Goal: Task Accomplishment & Management: Complete application form

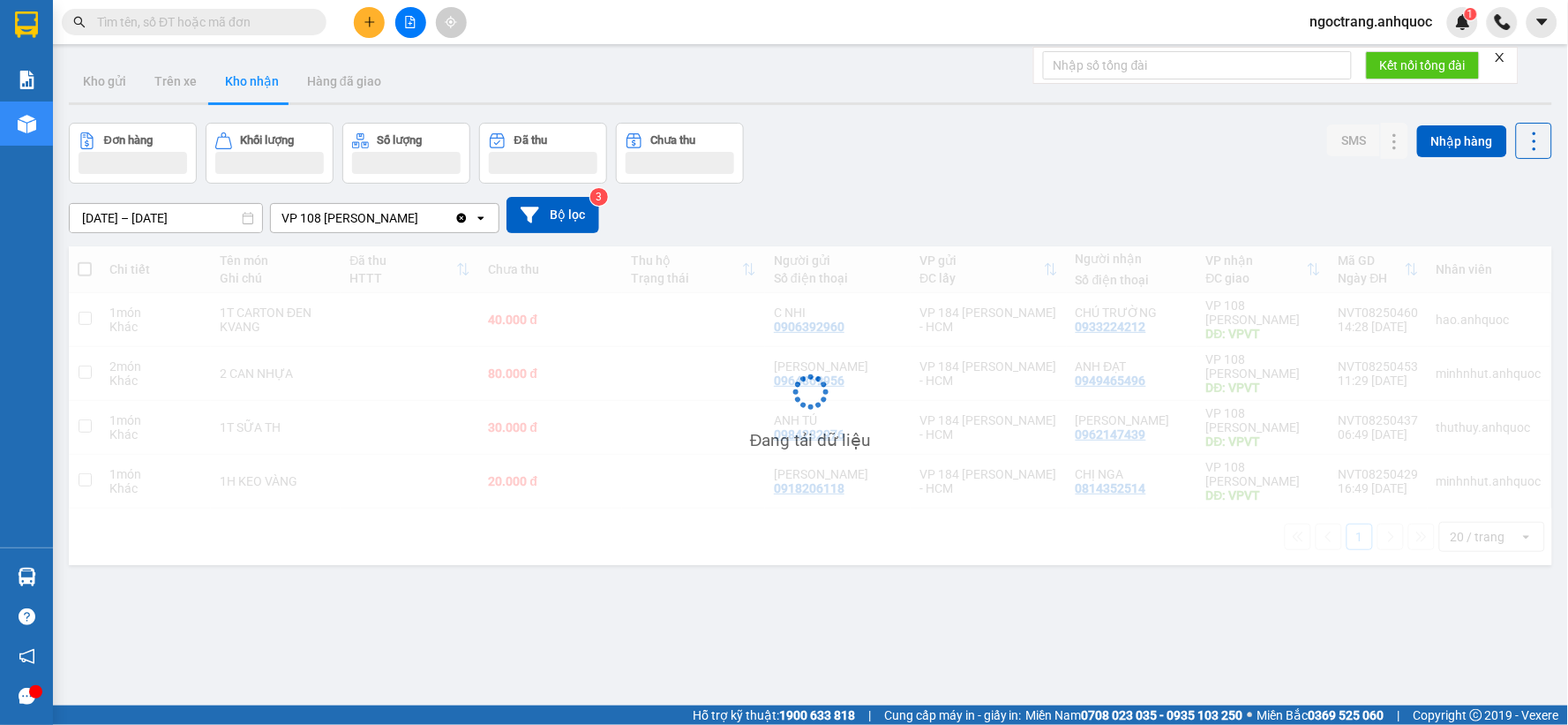
click at [1371, 25] on span "ngoctrang.anhquoc" at bounding box center [1372, 21] width 150 height 22
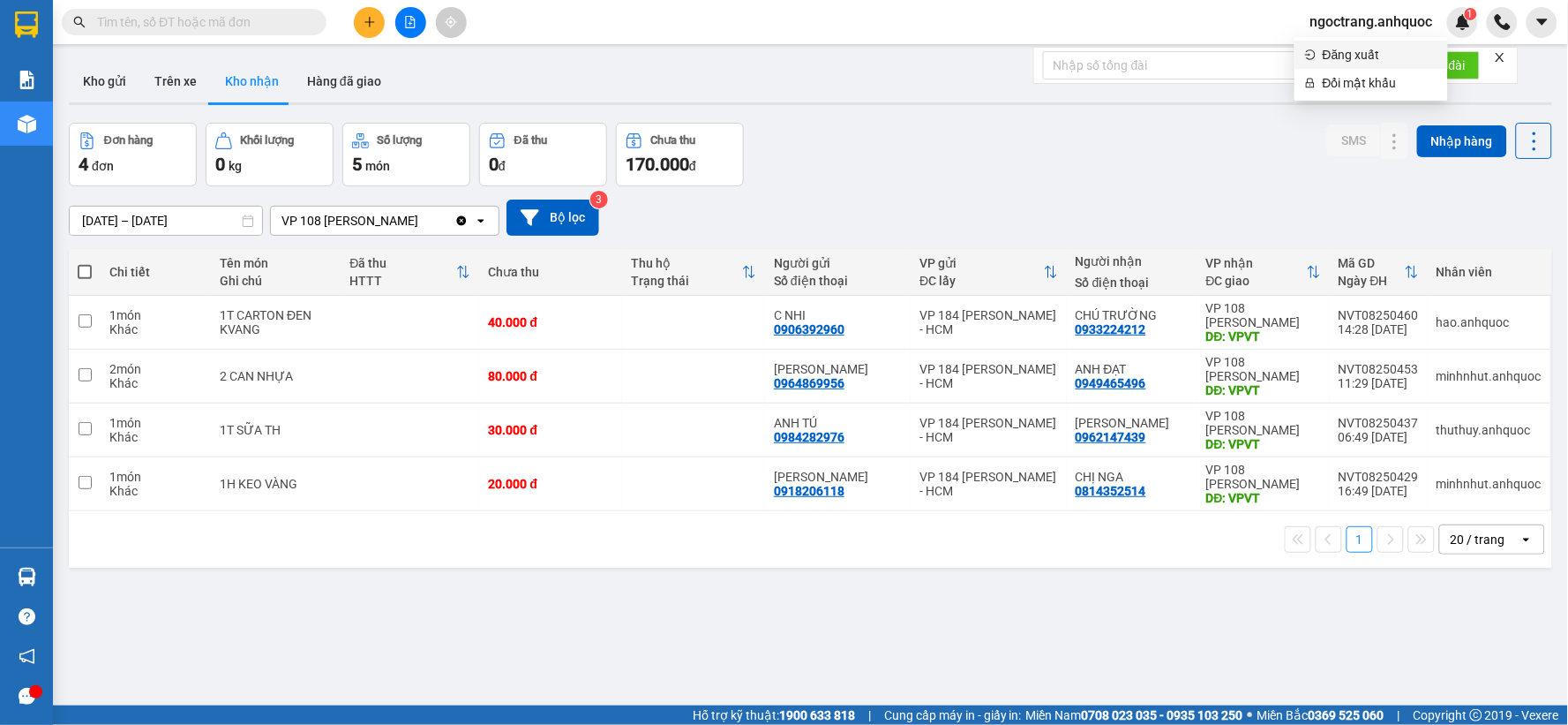
click at [1331, 56] on span "Đăng xuất" at bounding box center [1379, 54] width 114 height 20
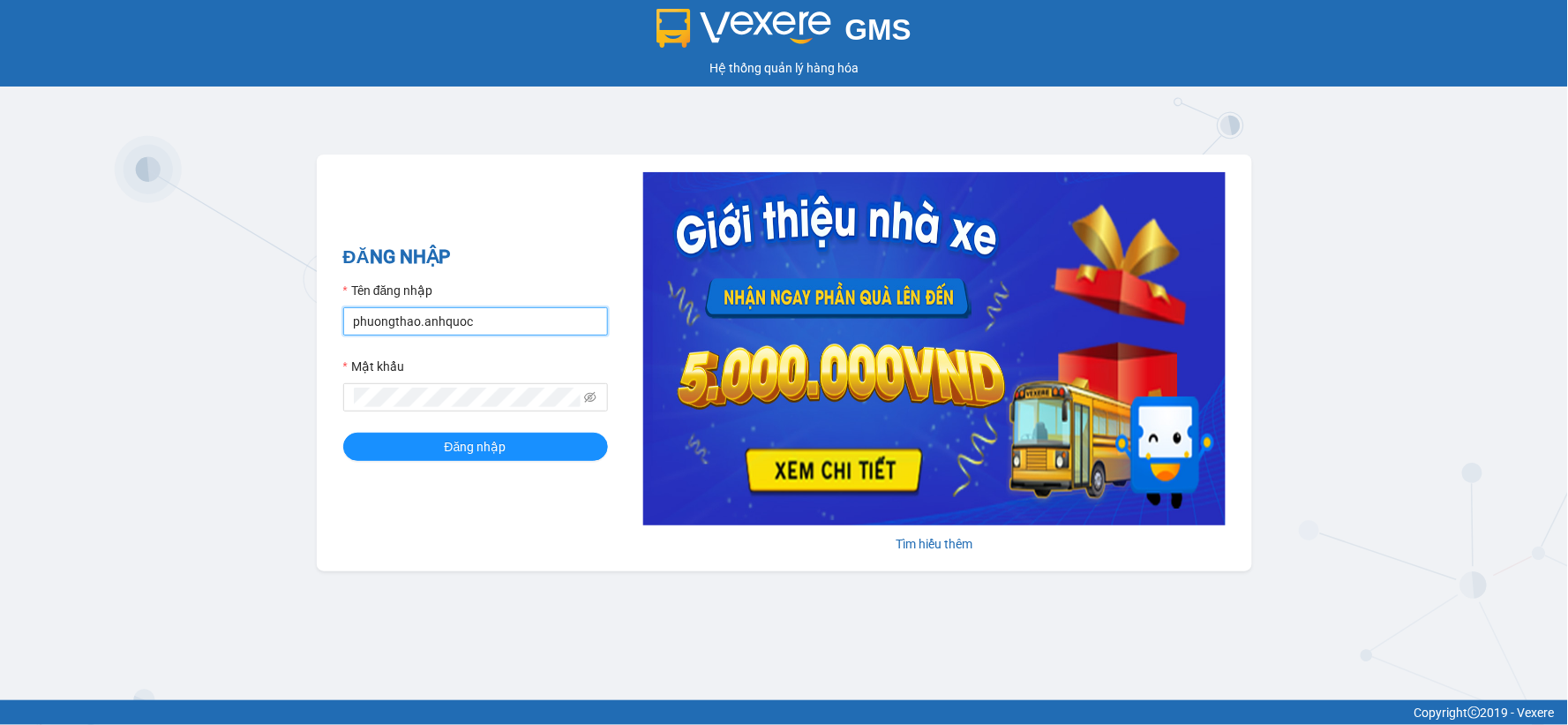
click at [397, 323] on input "phuongthao.anhquoc" at bounding box center [476, 322] width 265 height 28
type input "nhuquynh.anhquoc"
click at [344, 432] on button "Đăng nhập" at bounding box center [476, 446] width 265 height 28
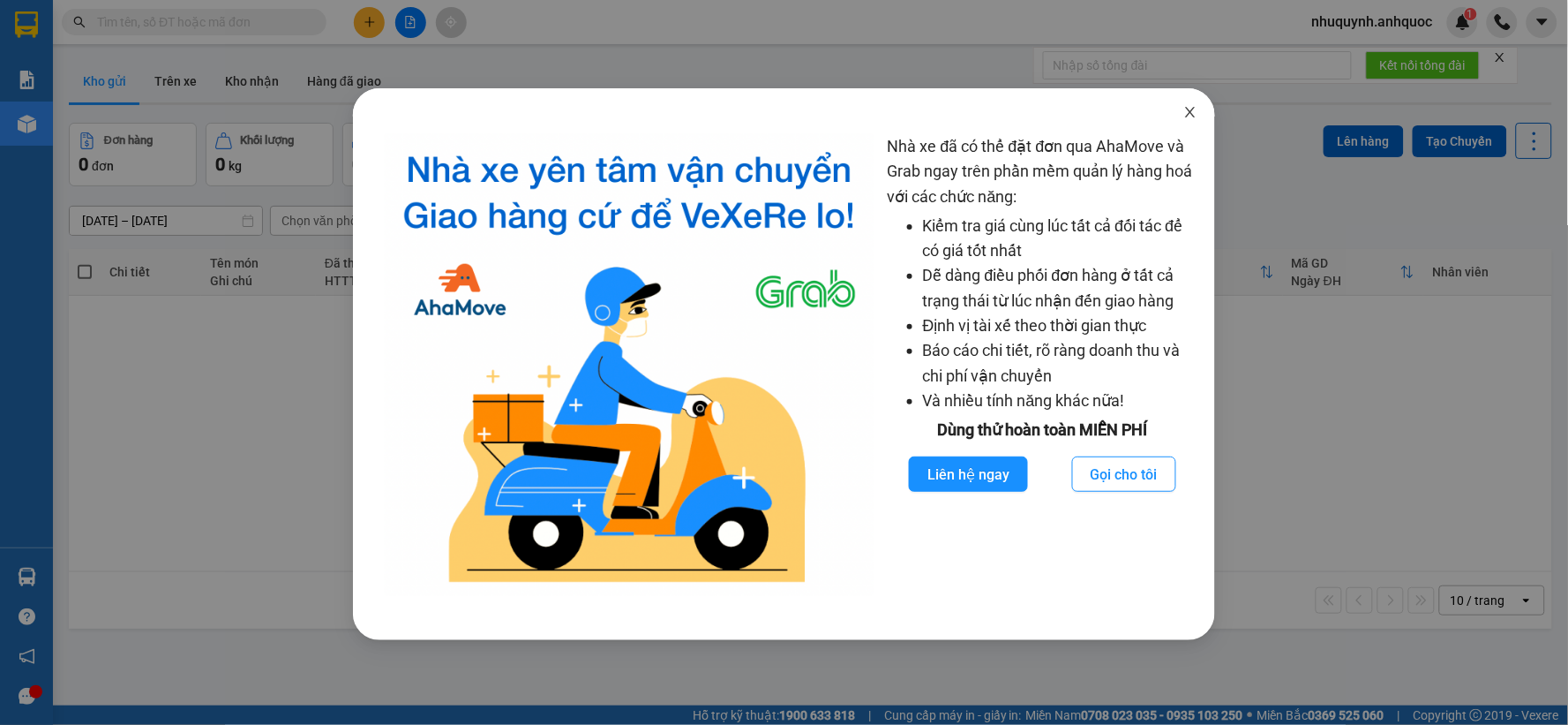
click at [1188, 108] on icon "close" at bounding box center [1190, 112] width 14 height 14
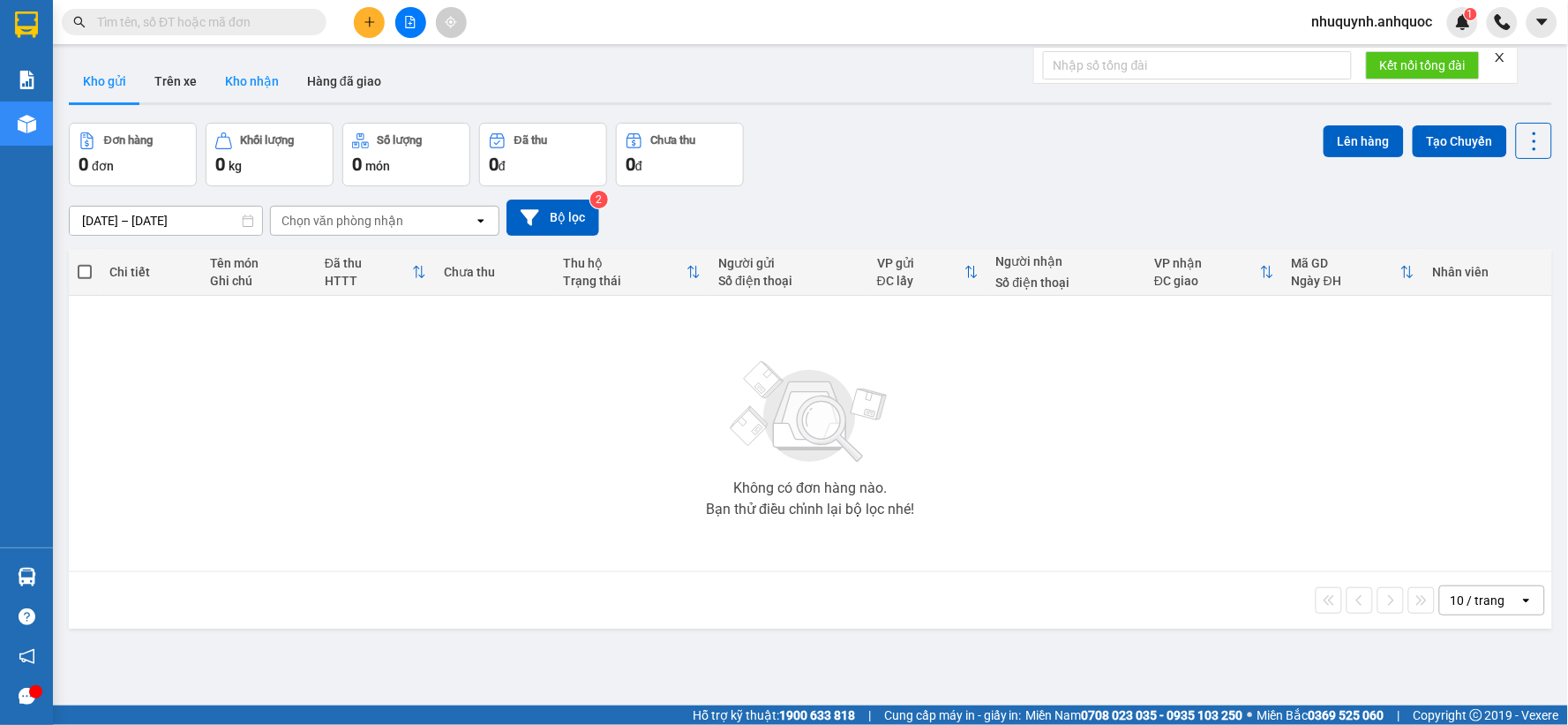
click at [243, 83] on button "Kho nhận" at bounding box center [252, 82] width 82 height 43
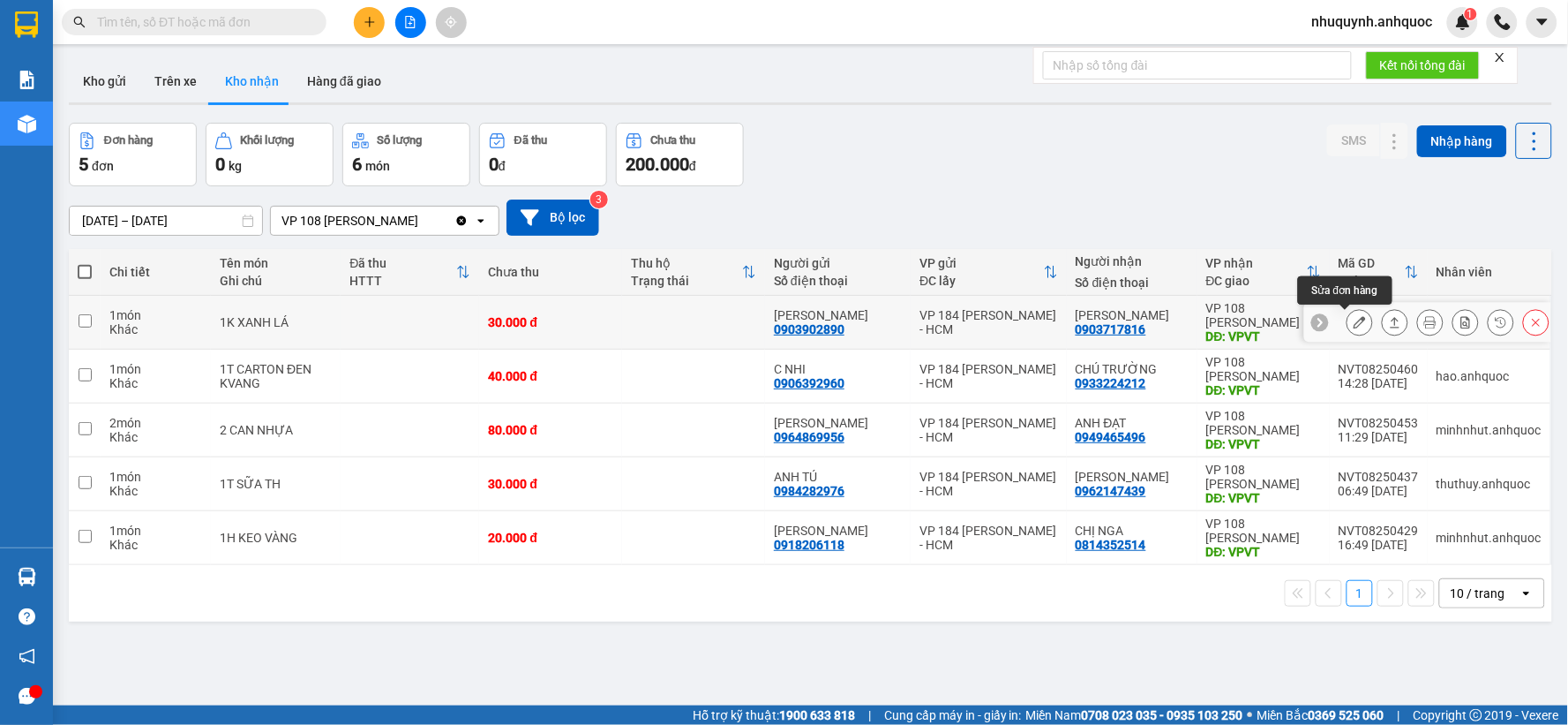
click at [1353, 319] on icon at bounding box center [1359, 322] width 12 height 12
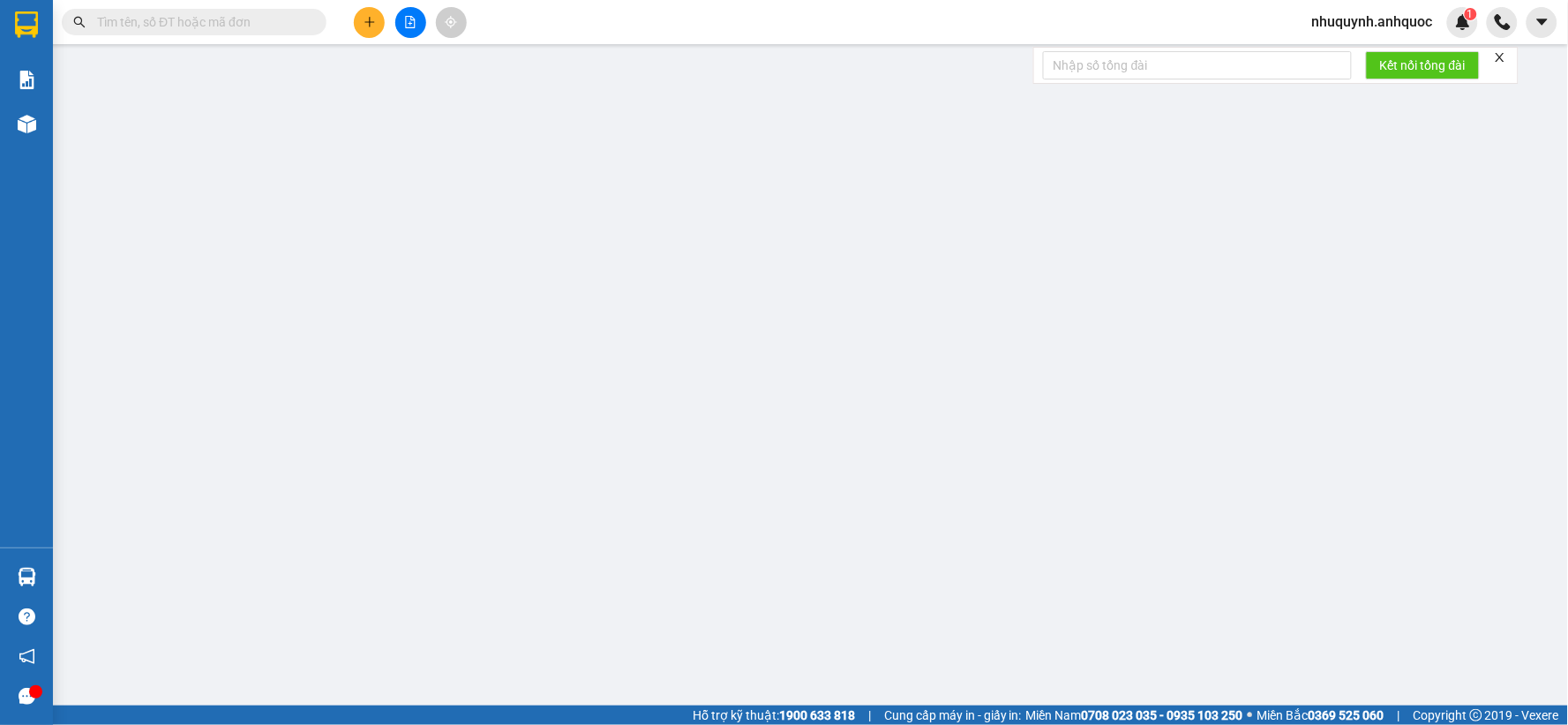
type input "0903902890"
type input "LÊ MINH"
type input "0903717816"
type input "ANH VINH"
type input "VPVT"
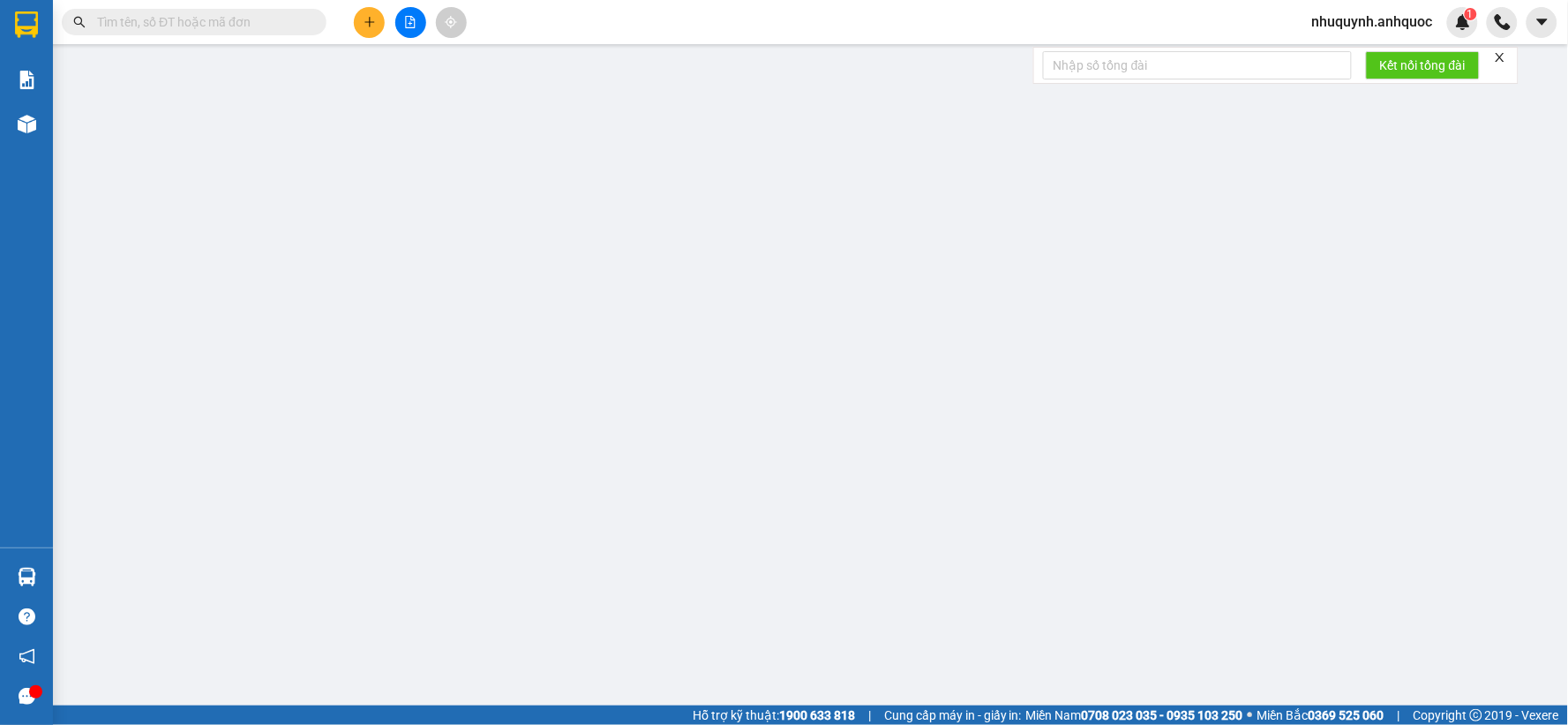
type input "30.000"
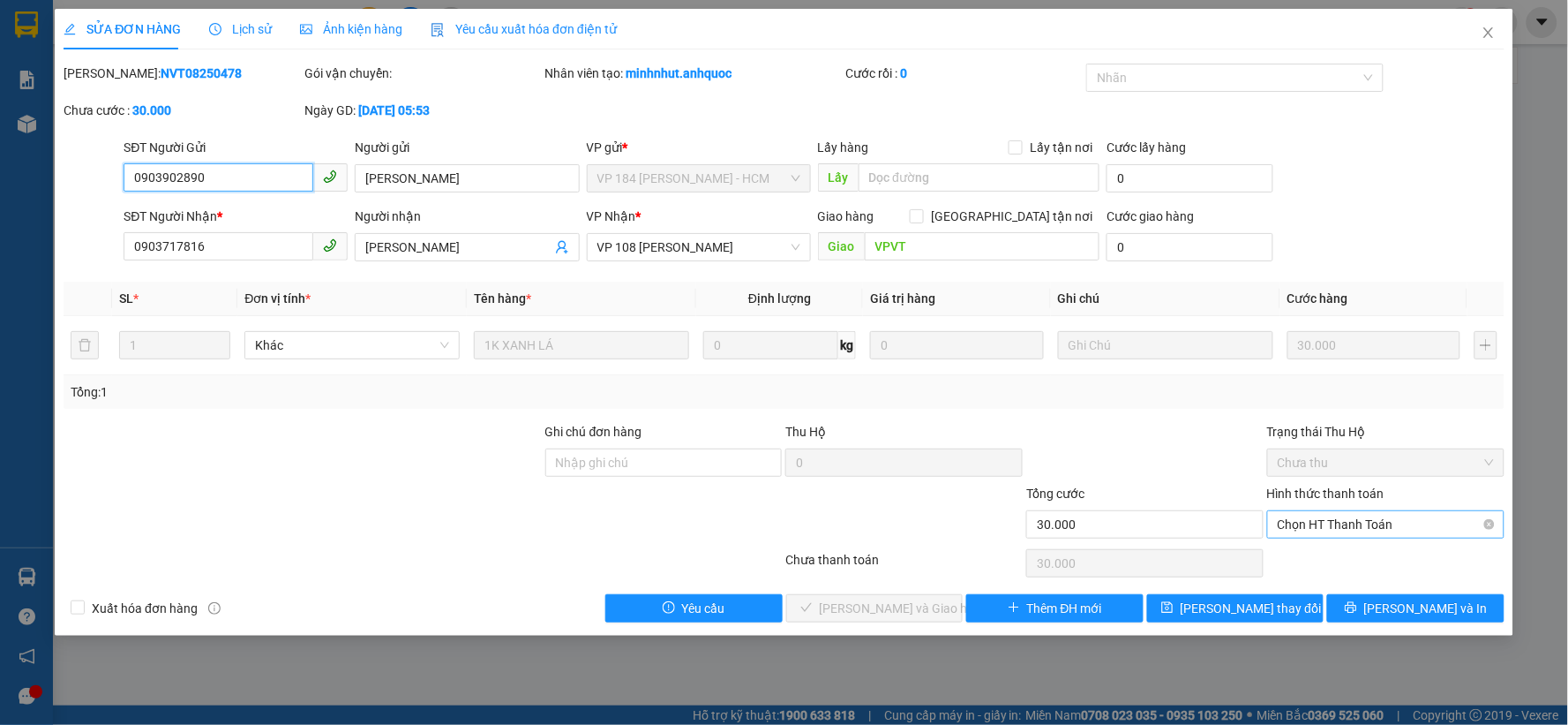
click at [1424, 534] on span "Chọn HT Thanh Toán" at bounding box center [1386, 524] width 216 height 26
click at [1352, 556] on div "Tại văn phòng" at bounding box center [1387, 560] width 216 height 20
type input "0"
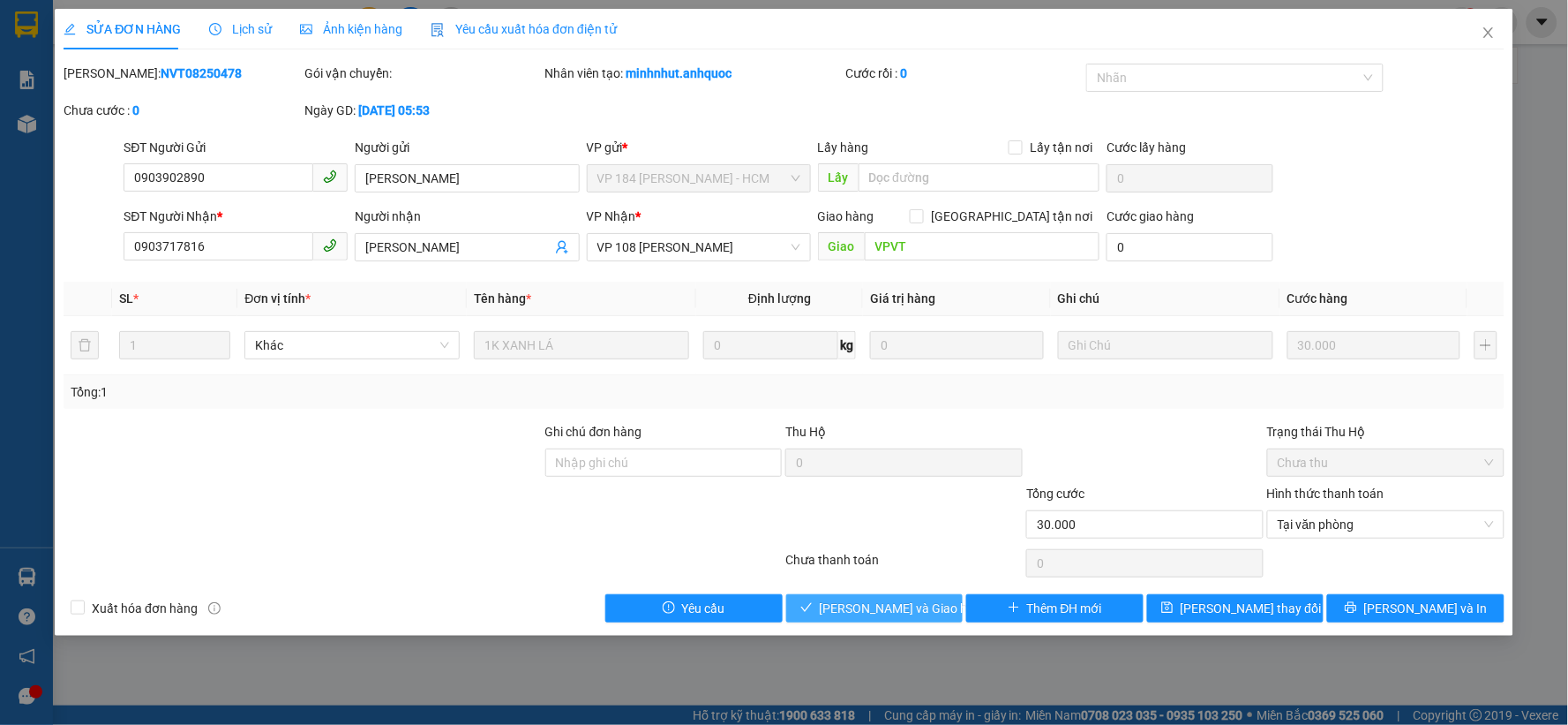
click at [848, 613] on span "Lưu và Giao hàng" at bounding box center [905, 608] width 169 height 20
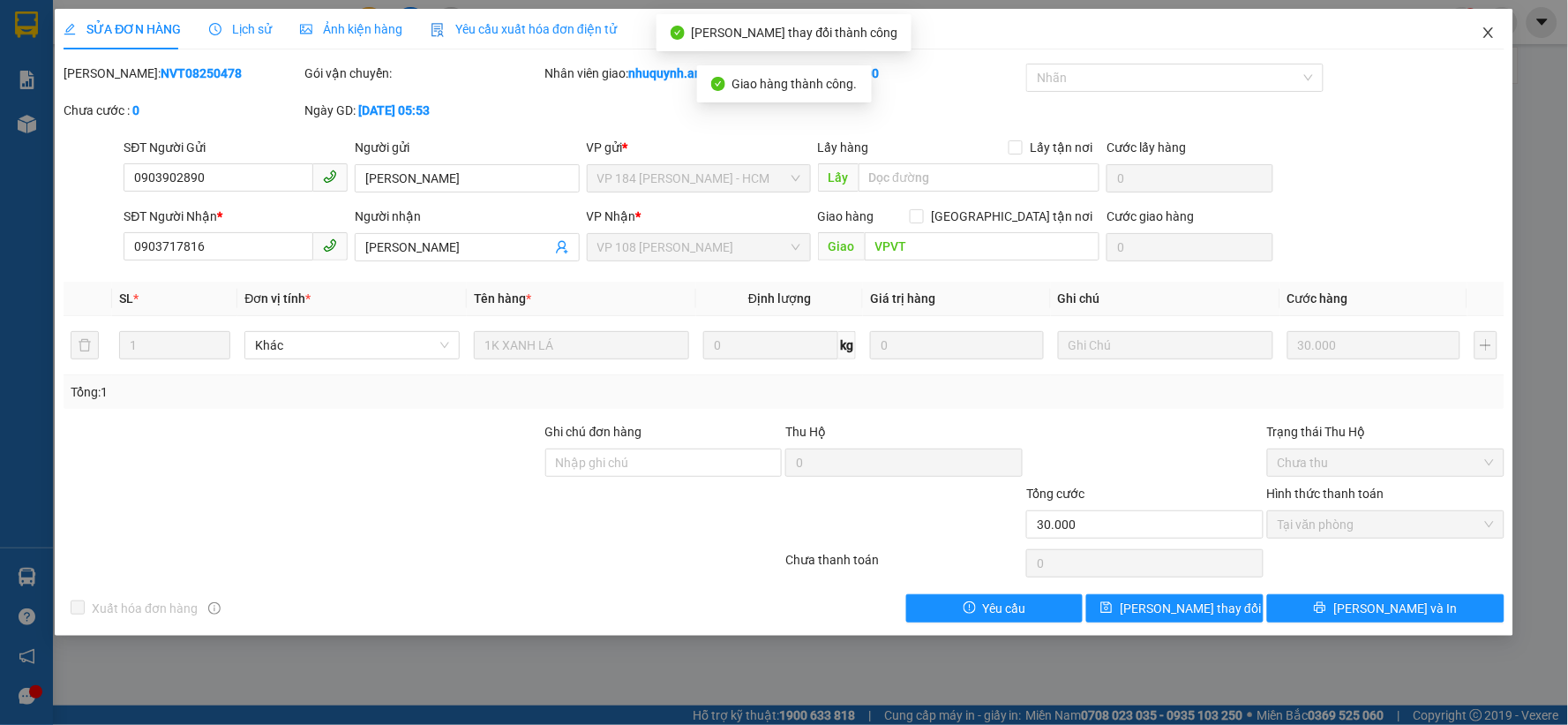
click at [1483, 36] on icon "close" at bounding box center [1488, 33] width 14 height 14
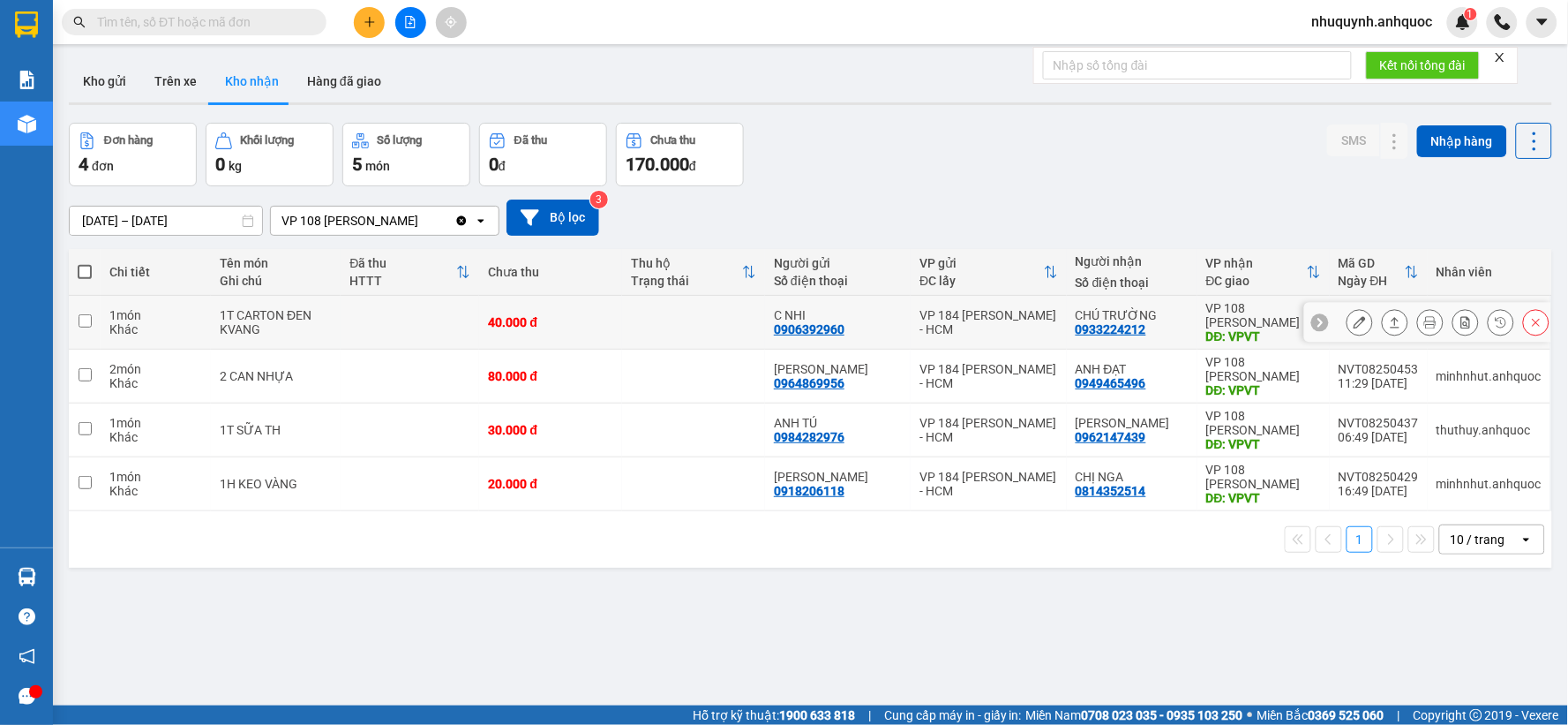
click at [622, 318] on td "40.000 đ" at bounding box center [551, 323] width 143 height 54
checkbox input "true"
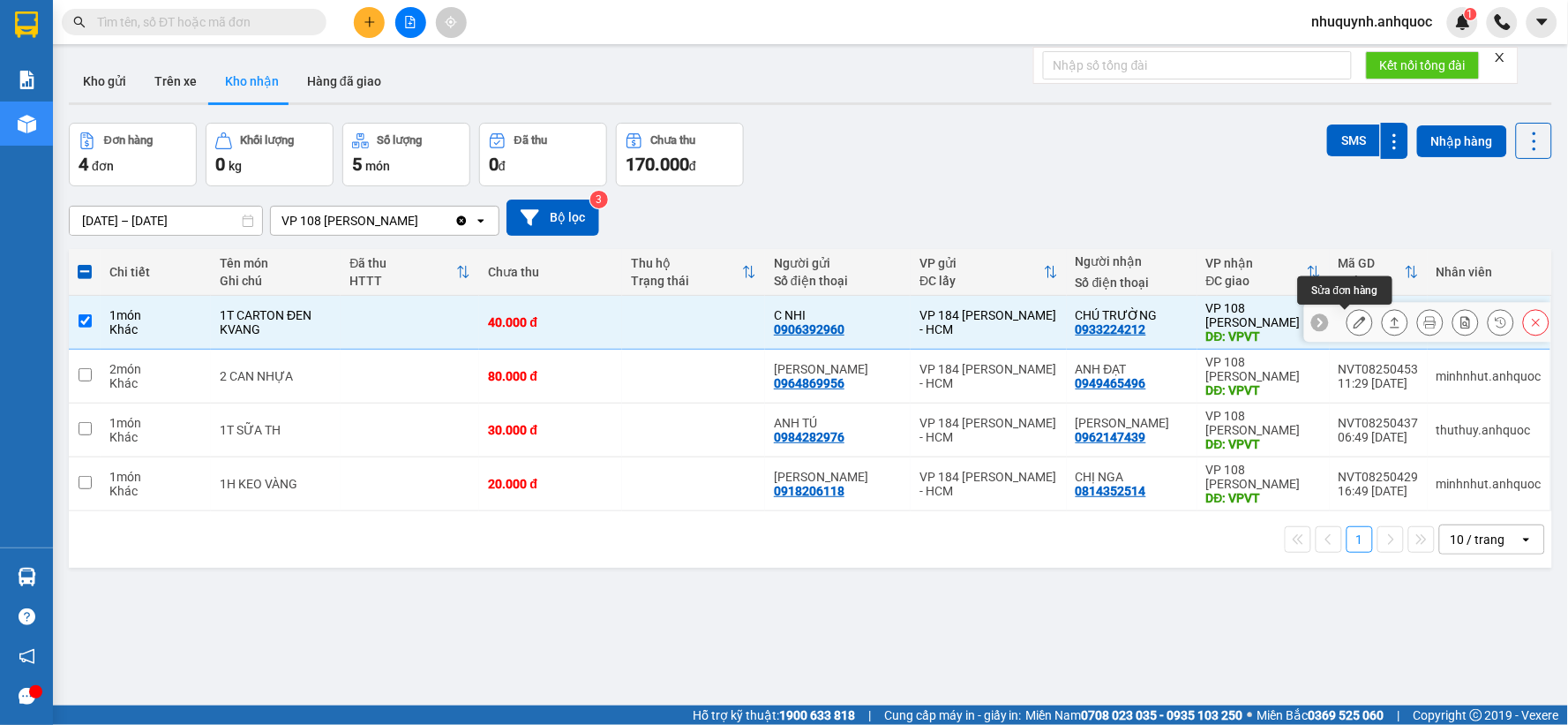
click at [1353, 319] on icon at bounding box center [1359, 322] width 12 height 12
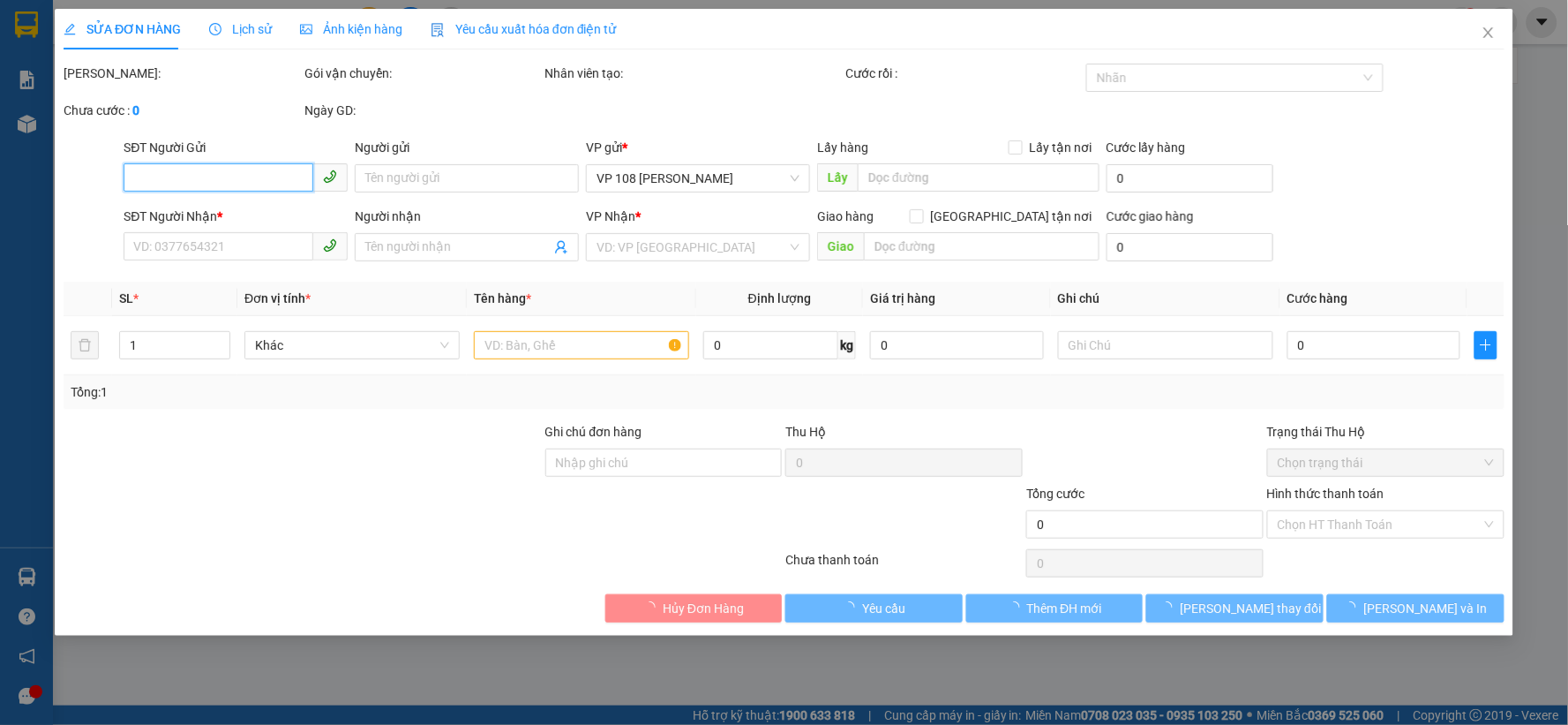
type input "0906392960"
type input "C NHI"
type input "0933224212"
type input "CHÚ TRƯỜNG"
type input "VPVT"
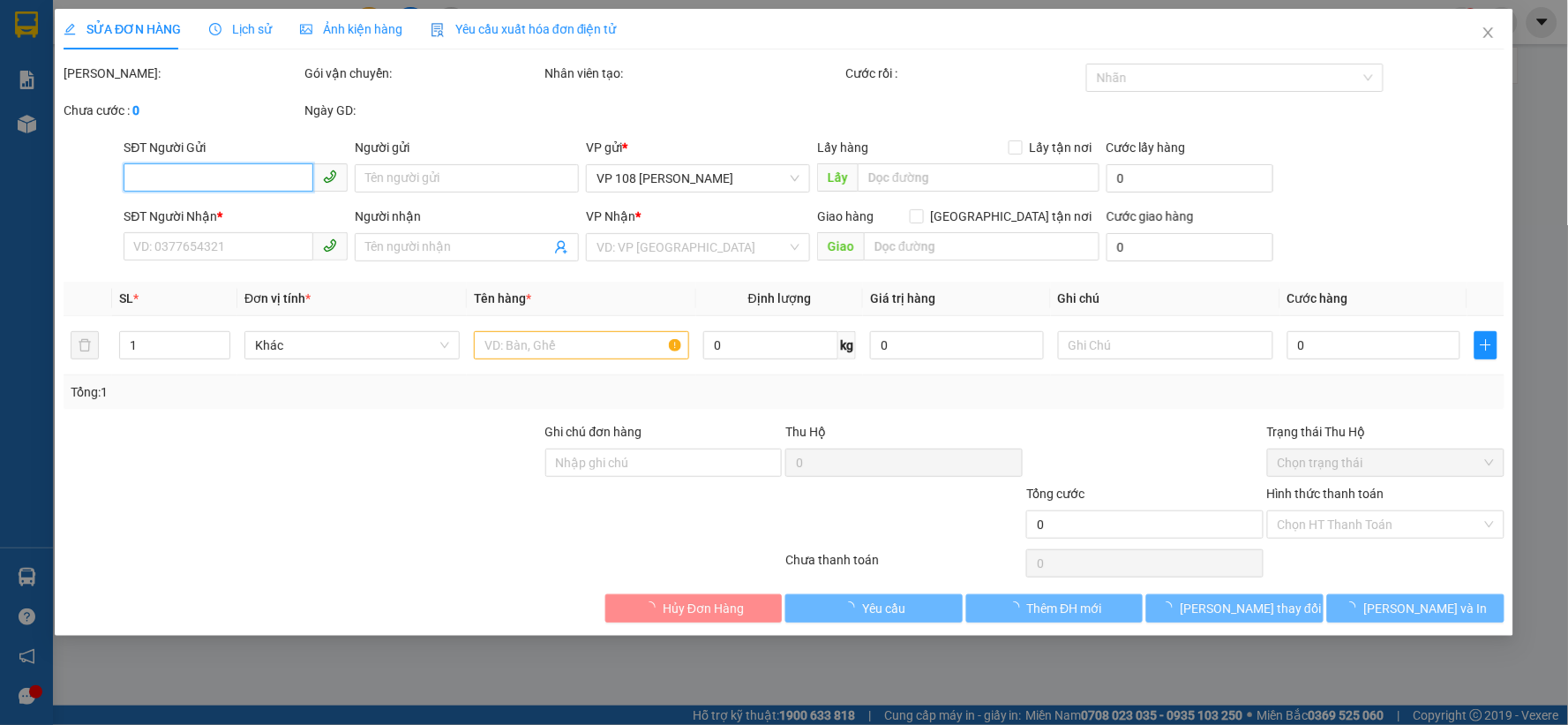
type input "40.000"
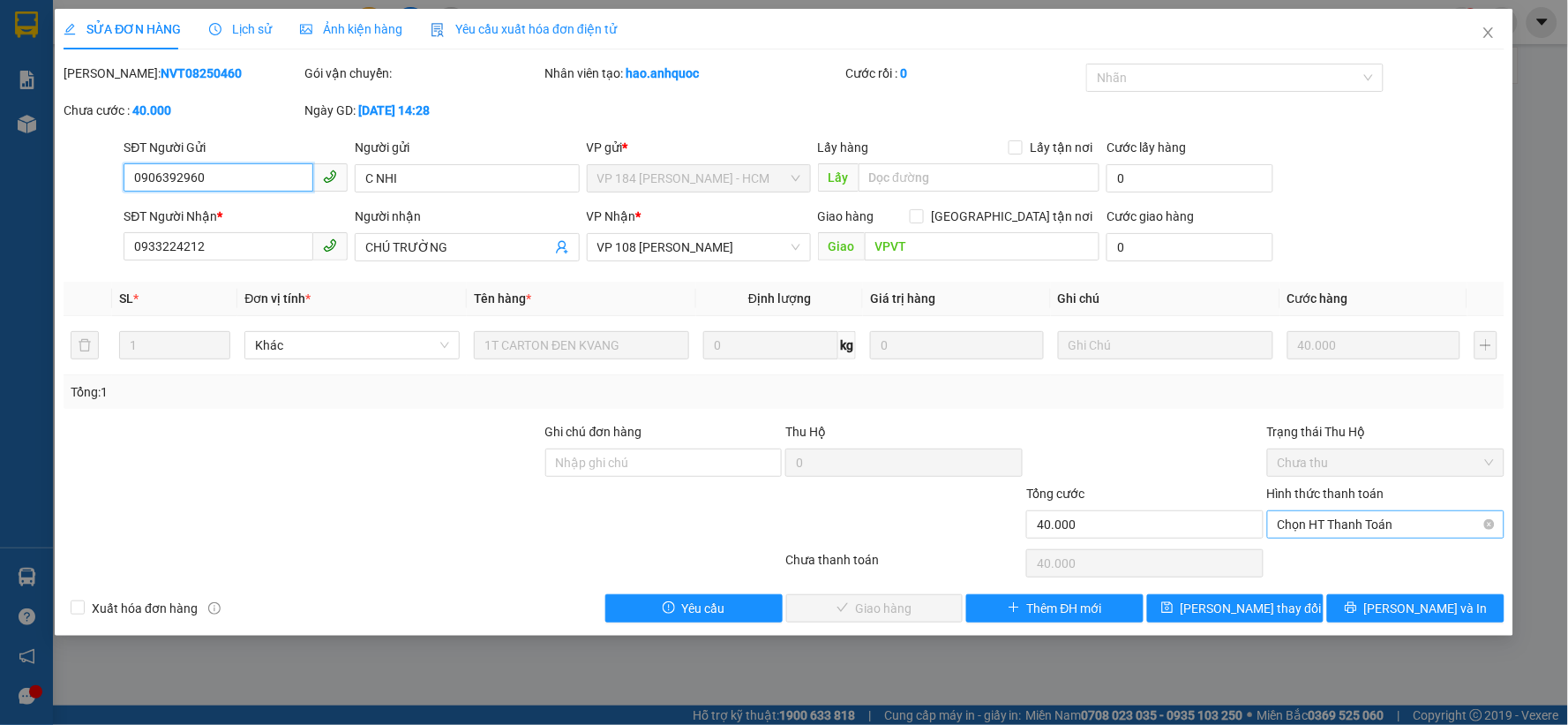
click at [1338, 523] on span "Chọn HT Thanh Toán" at bounding box center [1386, 524] width 216 height 26
click at [1336, 554] on div "Tại văn phòng" at bounding box center [1387, 560] width 216 height 20
type input "0"
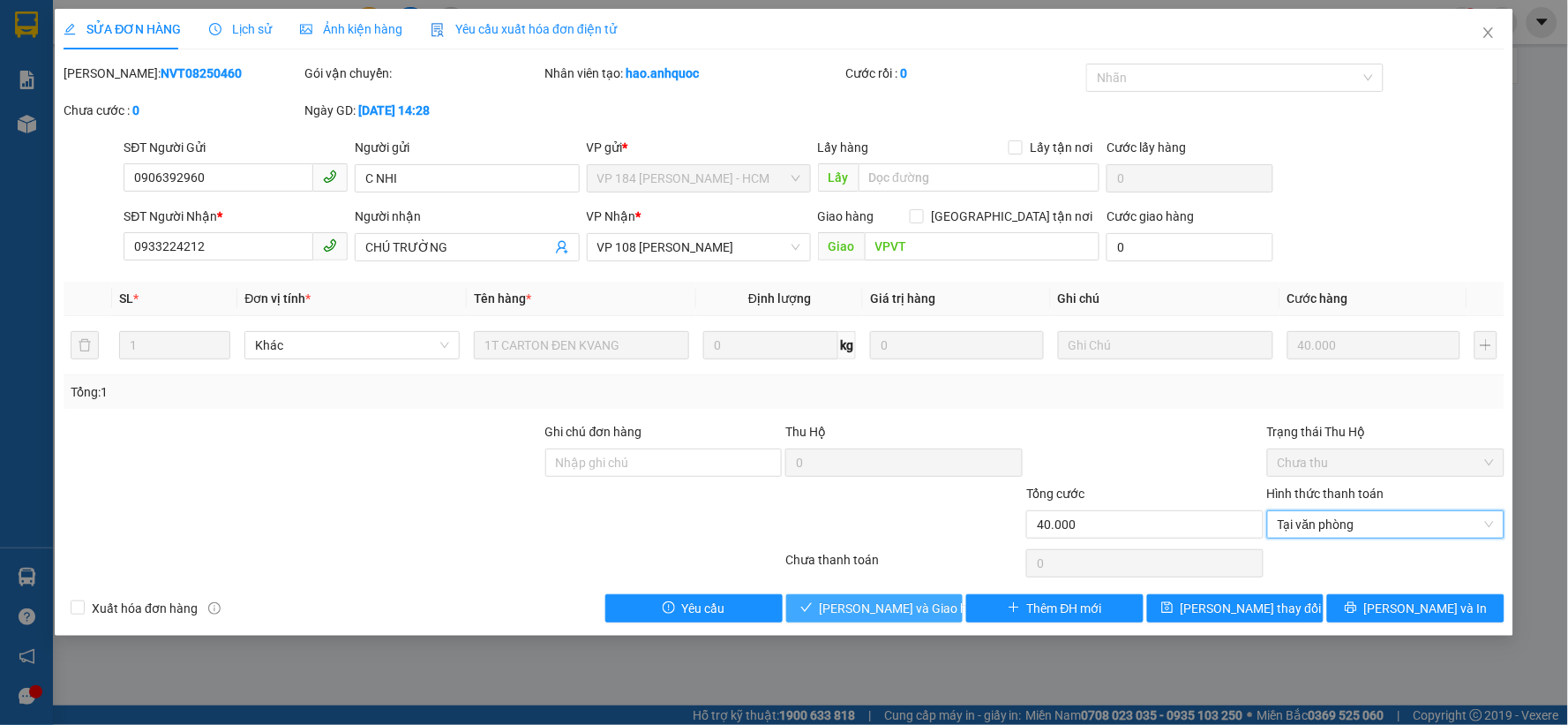
click at [885, 613] on span "Lưu và Giao hàng" at bounding box center [905, 608] width 169 height 20
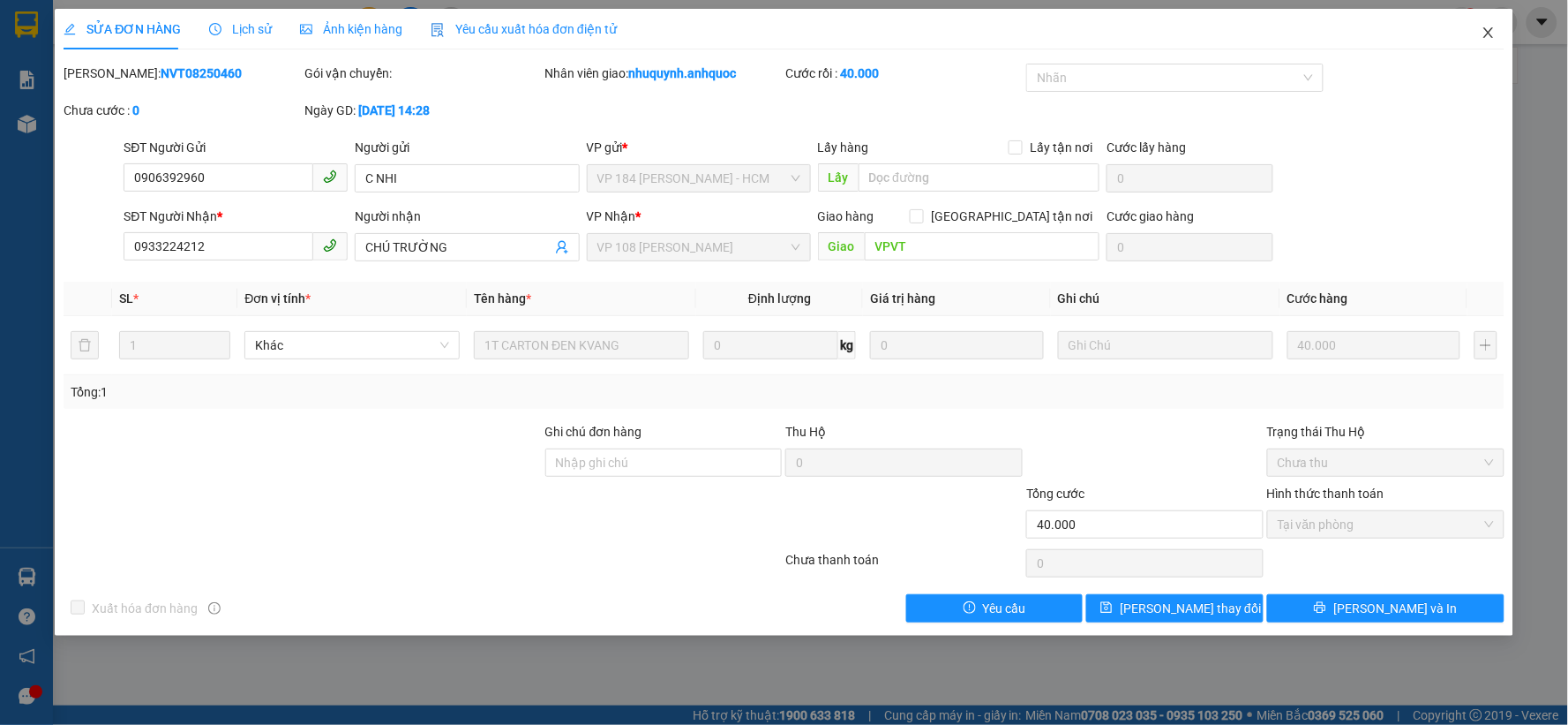
click at [1491, 39] on icon "close" at bounding box center [1488, 33] width 14 height 14
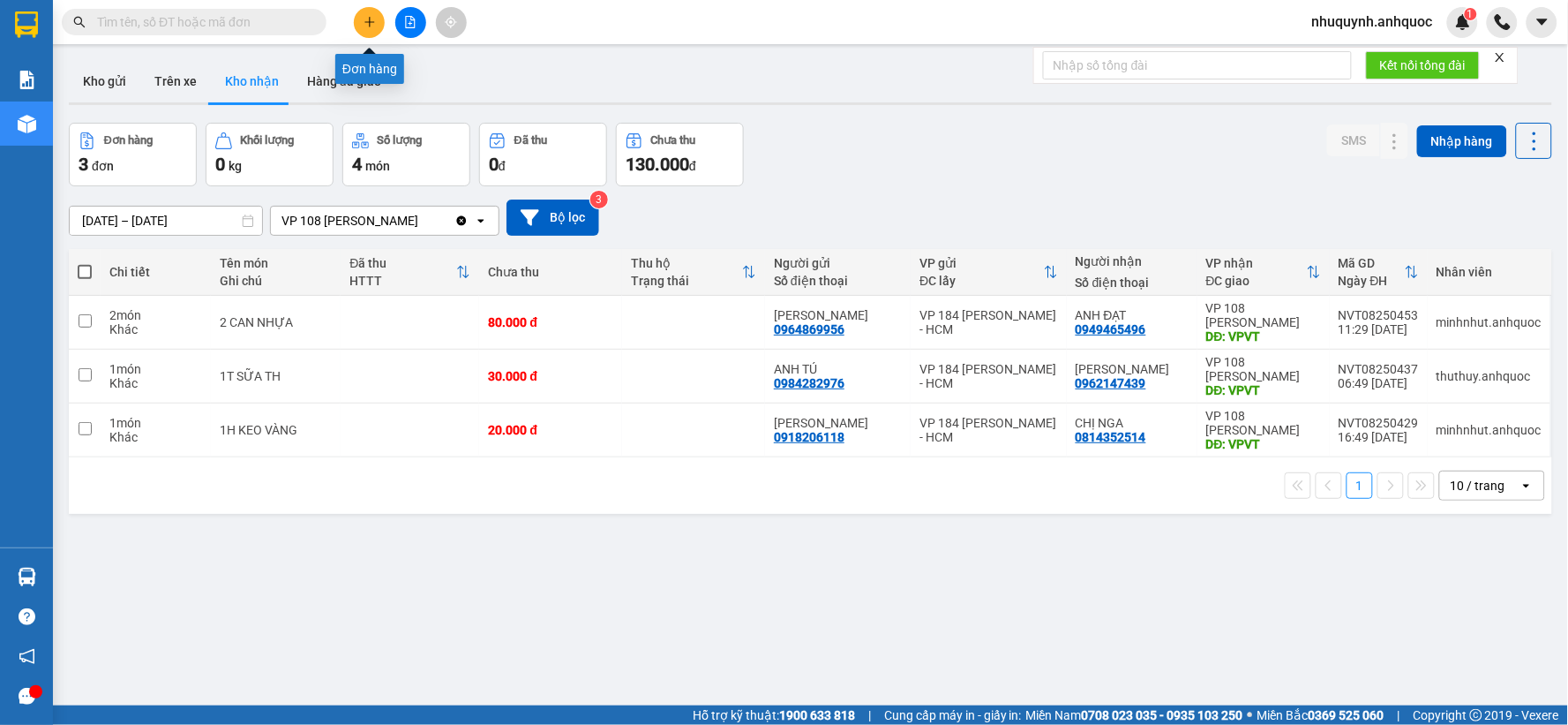
click at [363, 25] on icon "plus" at bounding box center [369, 21] width 12 height 12
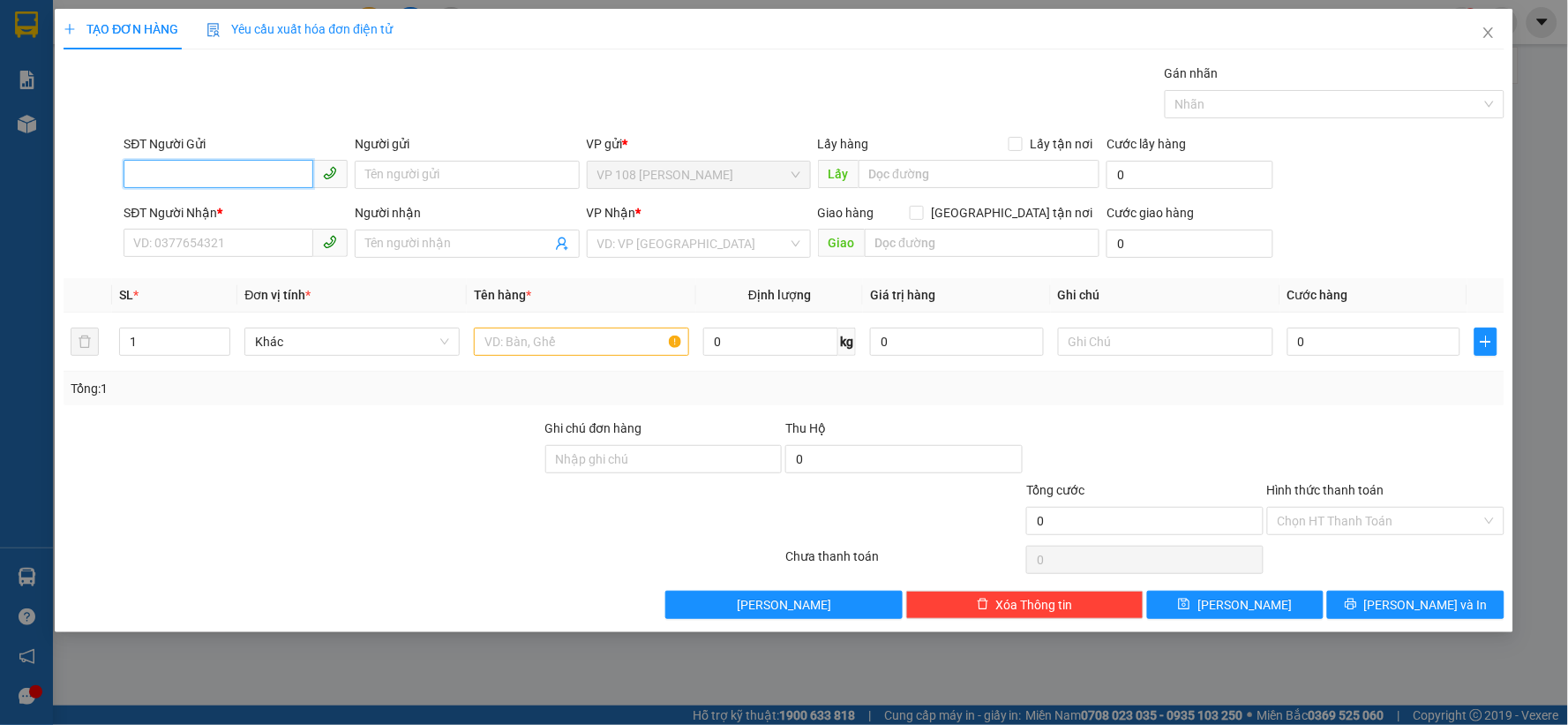
click at [229, 175] on input "SĐT Người Gửi" at bounding box center [218, 174] width 189 height 28
click at [232, 201] on div "0908570486 - CÔ MAI" at bounding box center [235, 210] width 203 height 20
type input "0908570486"
type input "CÔ MAI"
type input "0909514393"
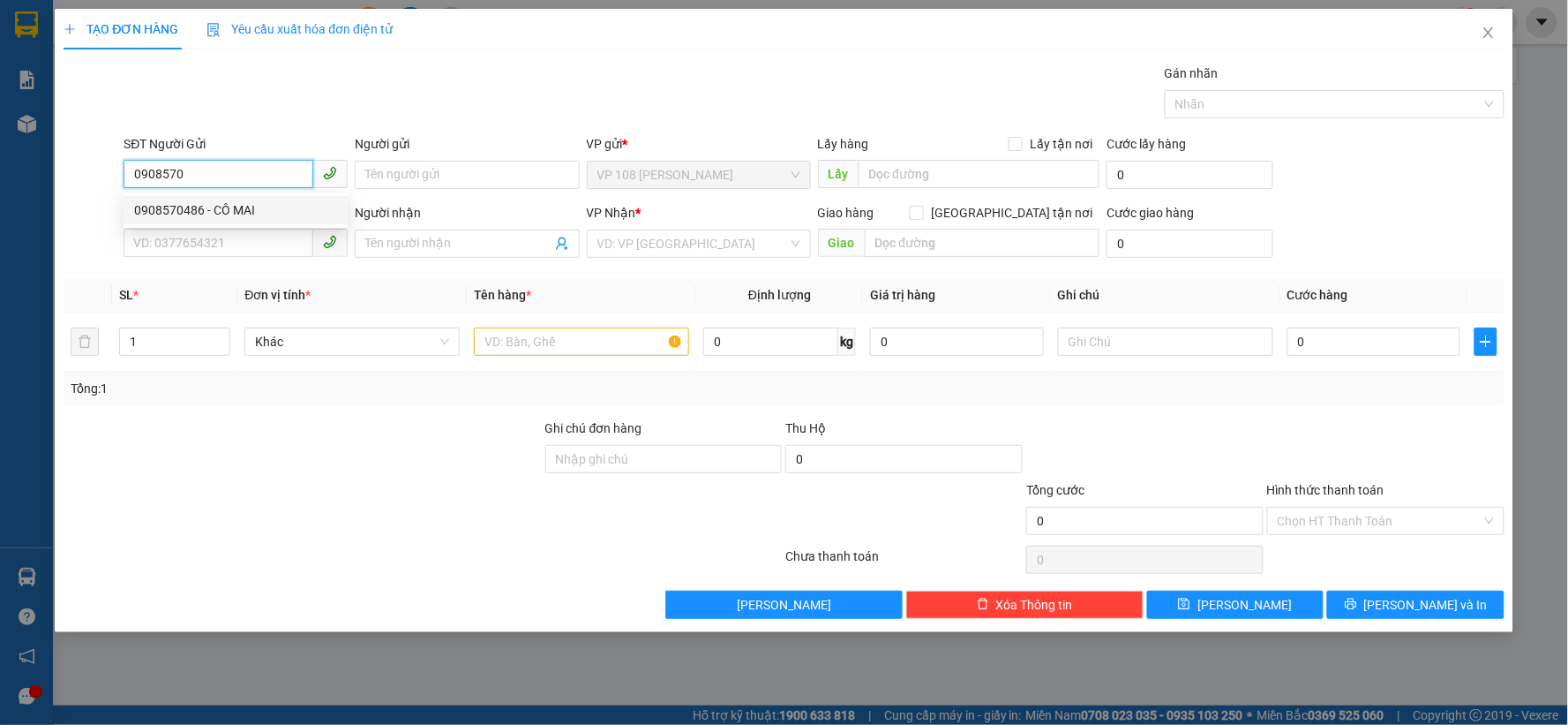
type input "ANH QUANG"
type input "VPNVT"
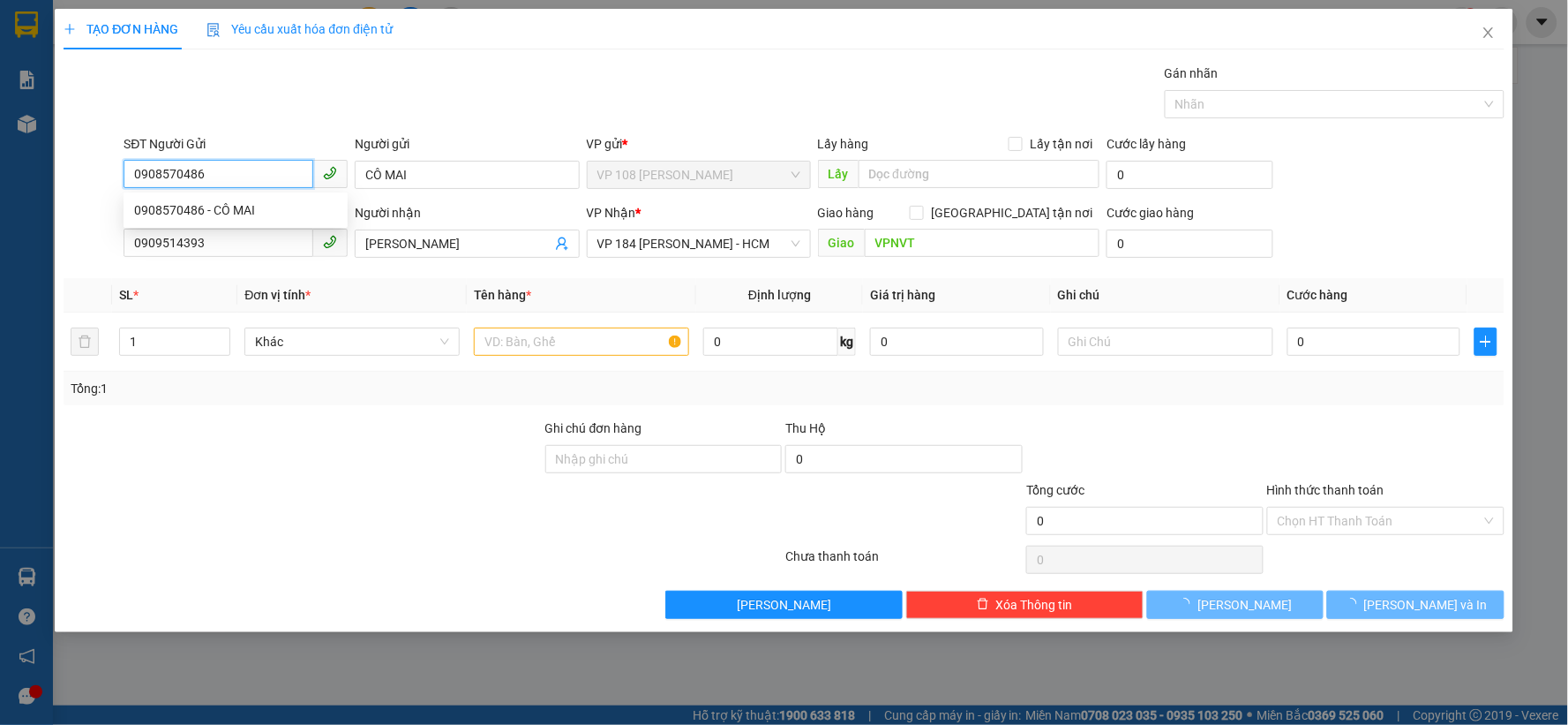
type input "50.000"
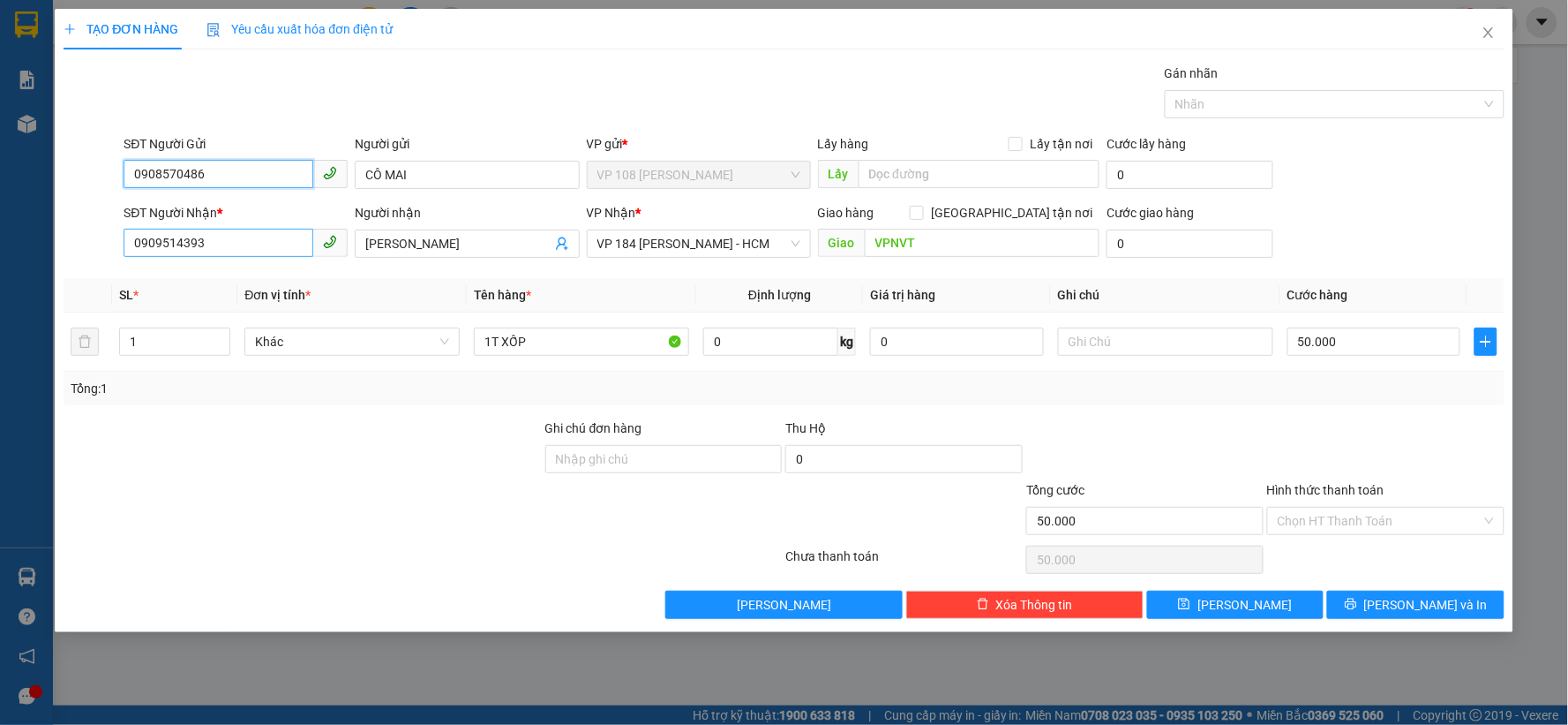
type input "0908570486"
click at [255, 235] on input "0909514393" at bounding box center [218, 243] width 189 height 28
click at [229, 272] on div "0938188874 - A PHÚ" at bounding box center [235, 279] width 203 height 20
type input "0938188874"
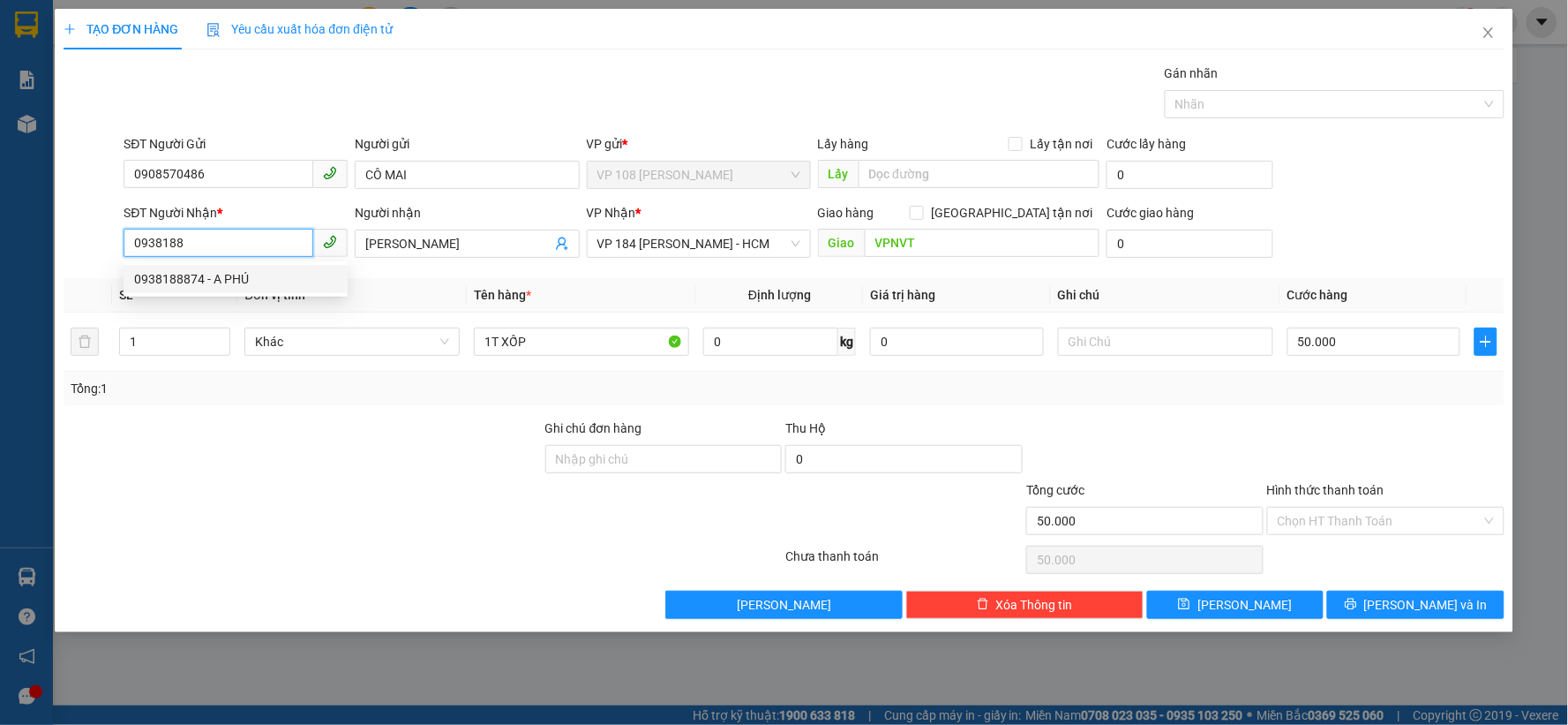
type input "A PHÚ"
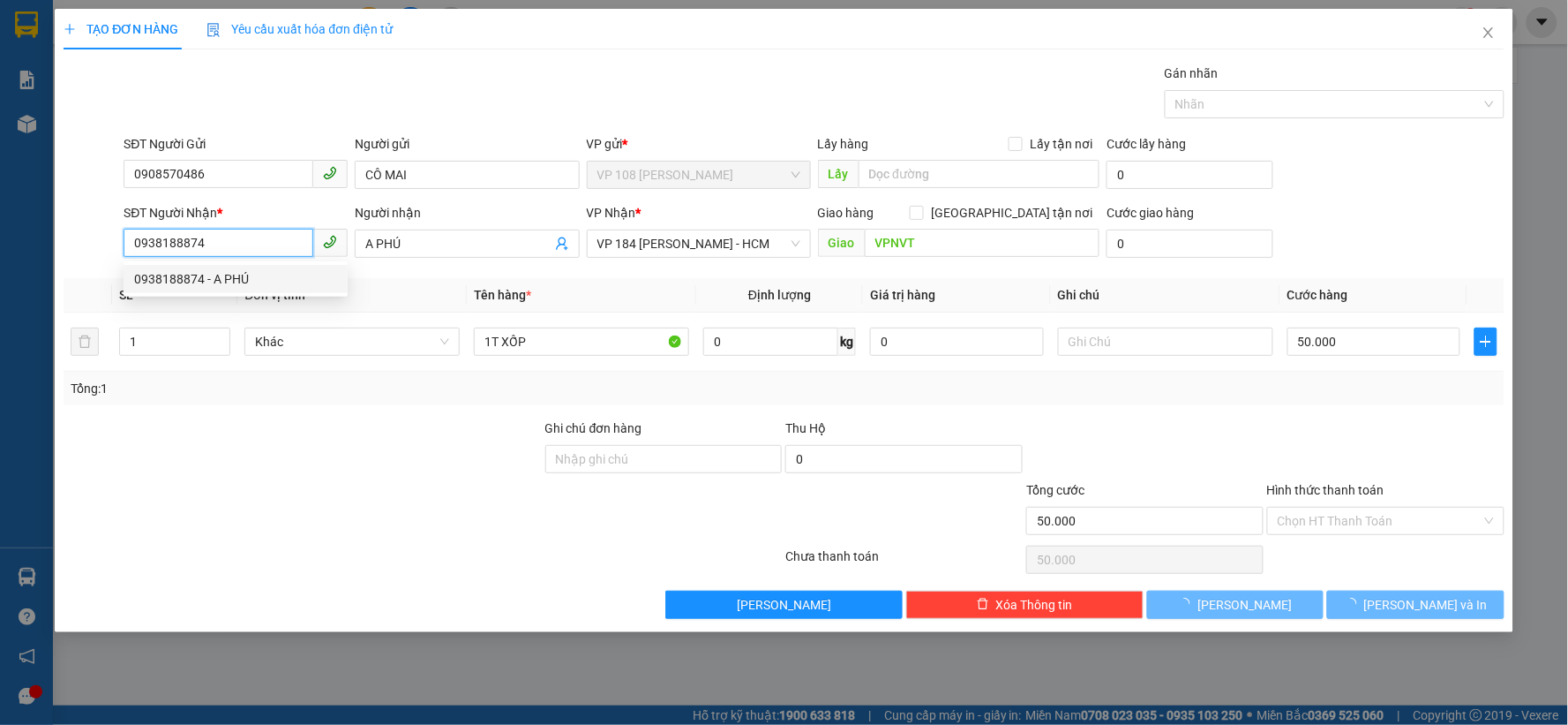
type input "40.000"
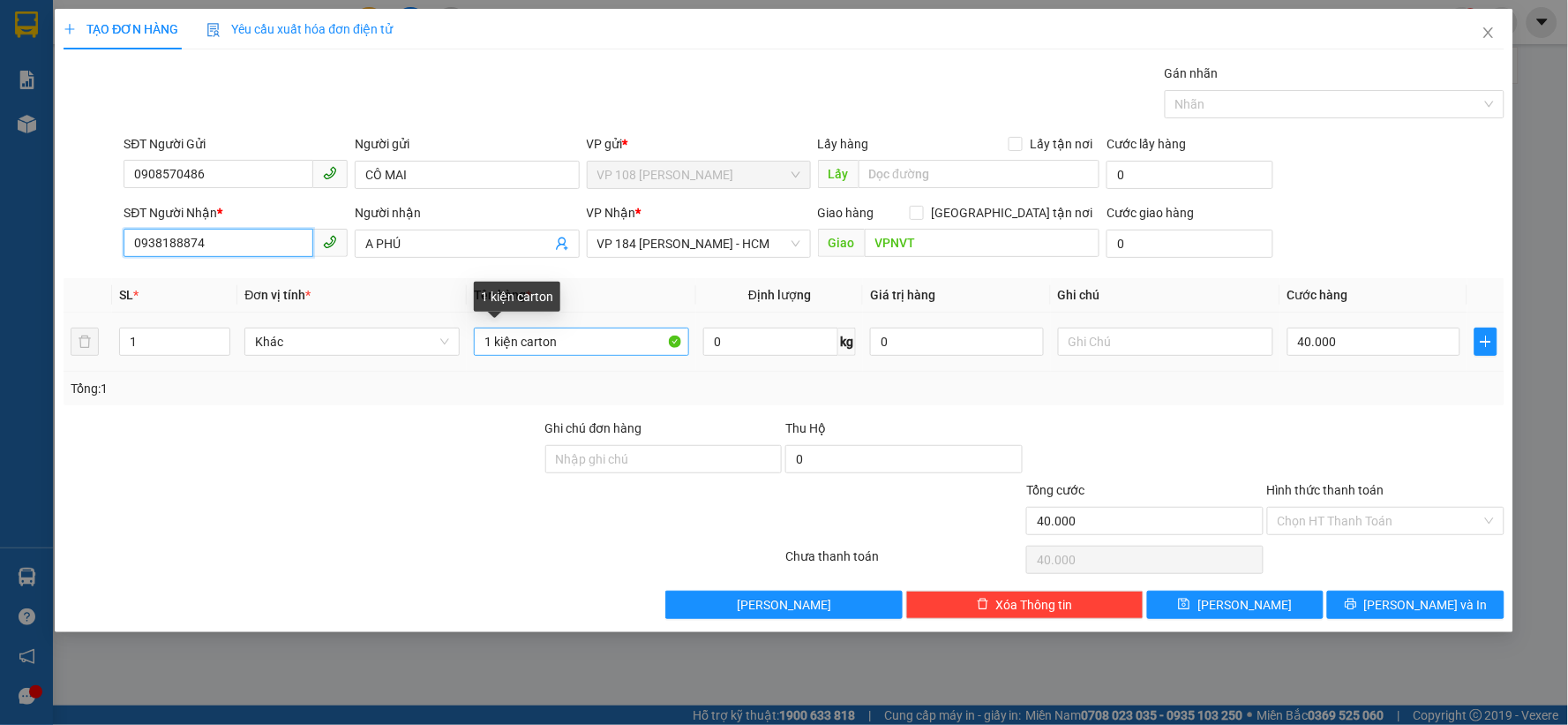
type input "0938188874"
drag, startPoint x: 611, startPoint y: 342, endPoint x: 489, endPoint y: 340, distance: 122.0
click at [489, 340] on input "1 kiện carton" at bounding box center [581, 341] width 216 height 28
type input "1k nilong trắng"
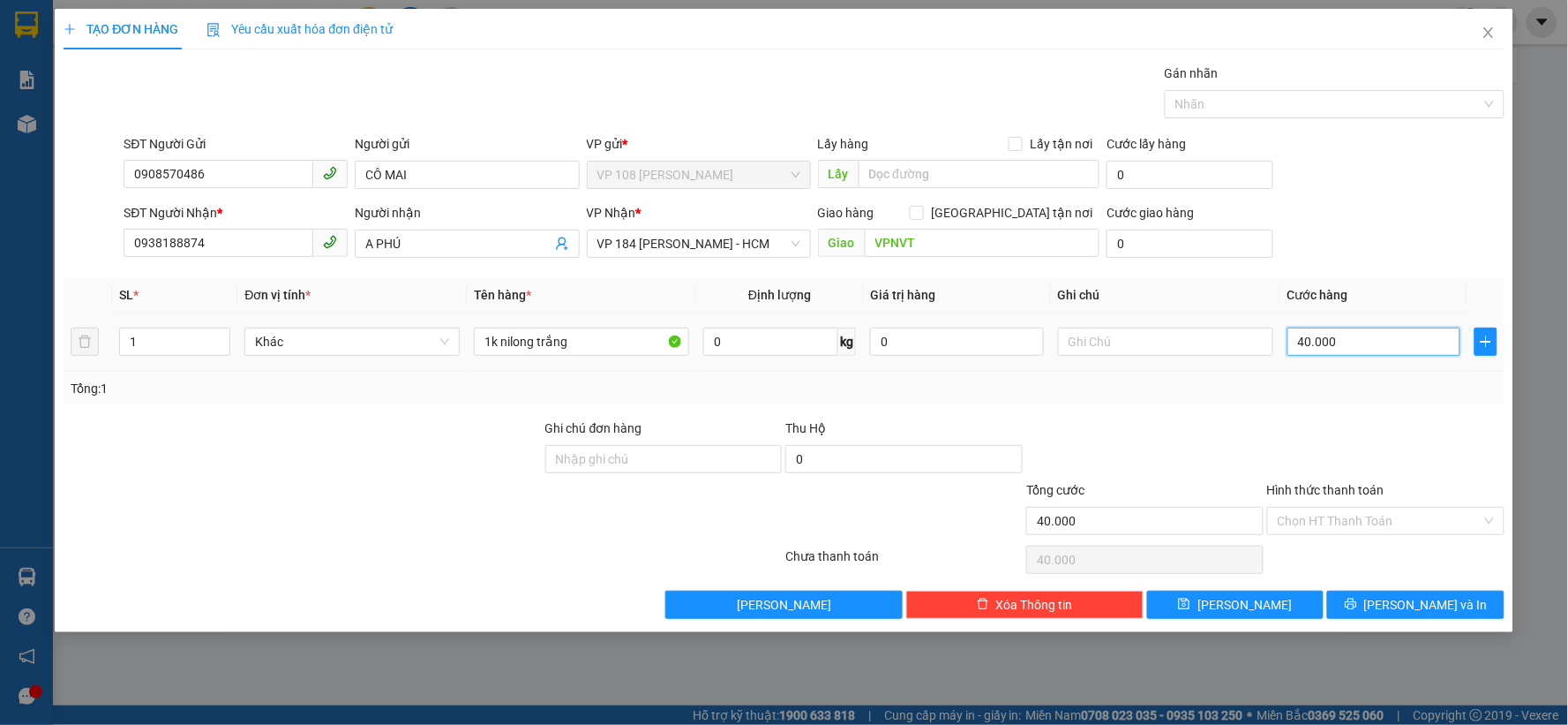
click at [1354, 336] on input "40.000" at bounding box center [1374, 341] width 174 height 28
type input "3"
type input "30"
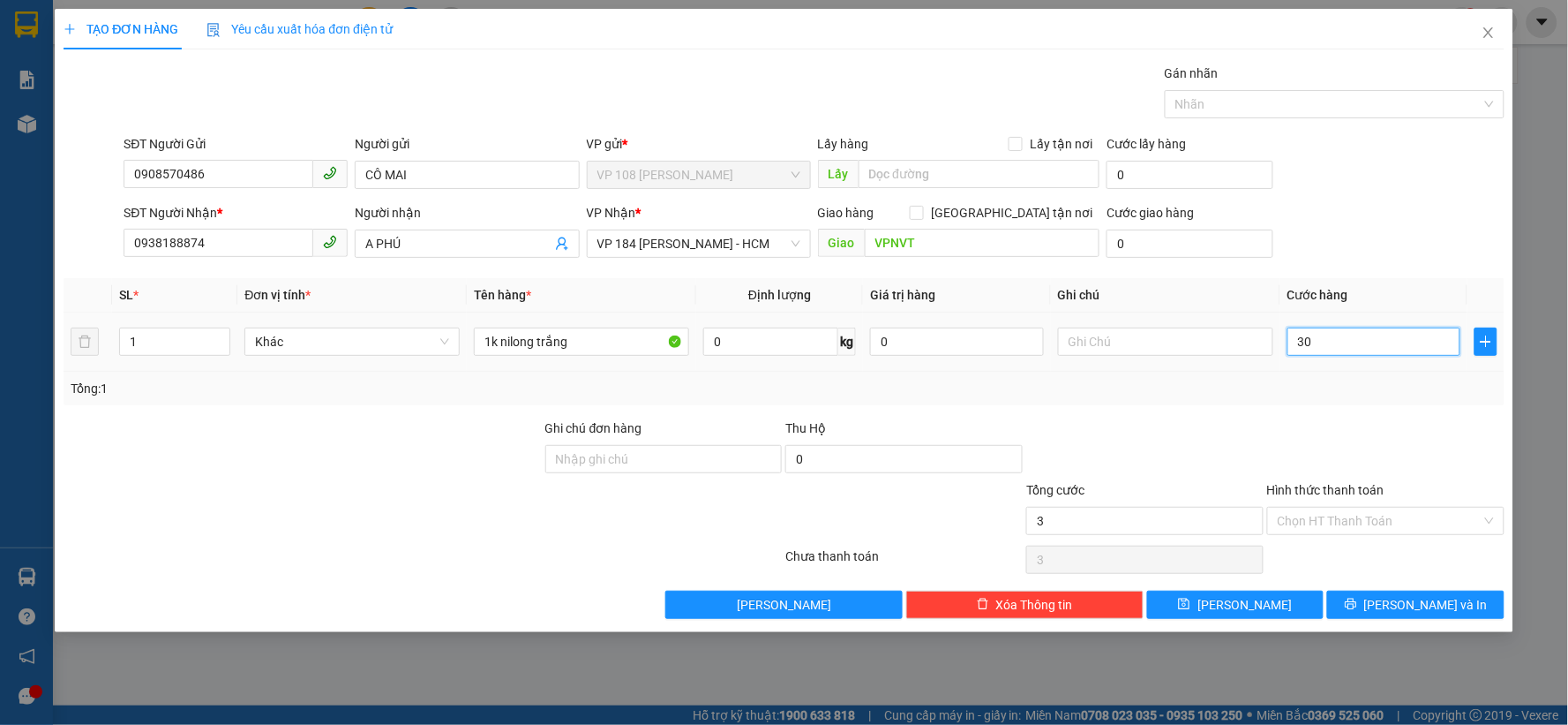
type input "30"
type input "300"
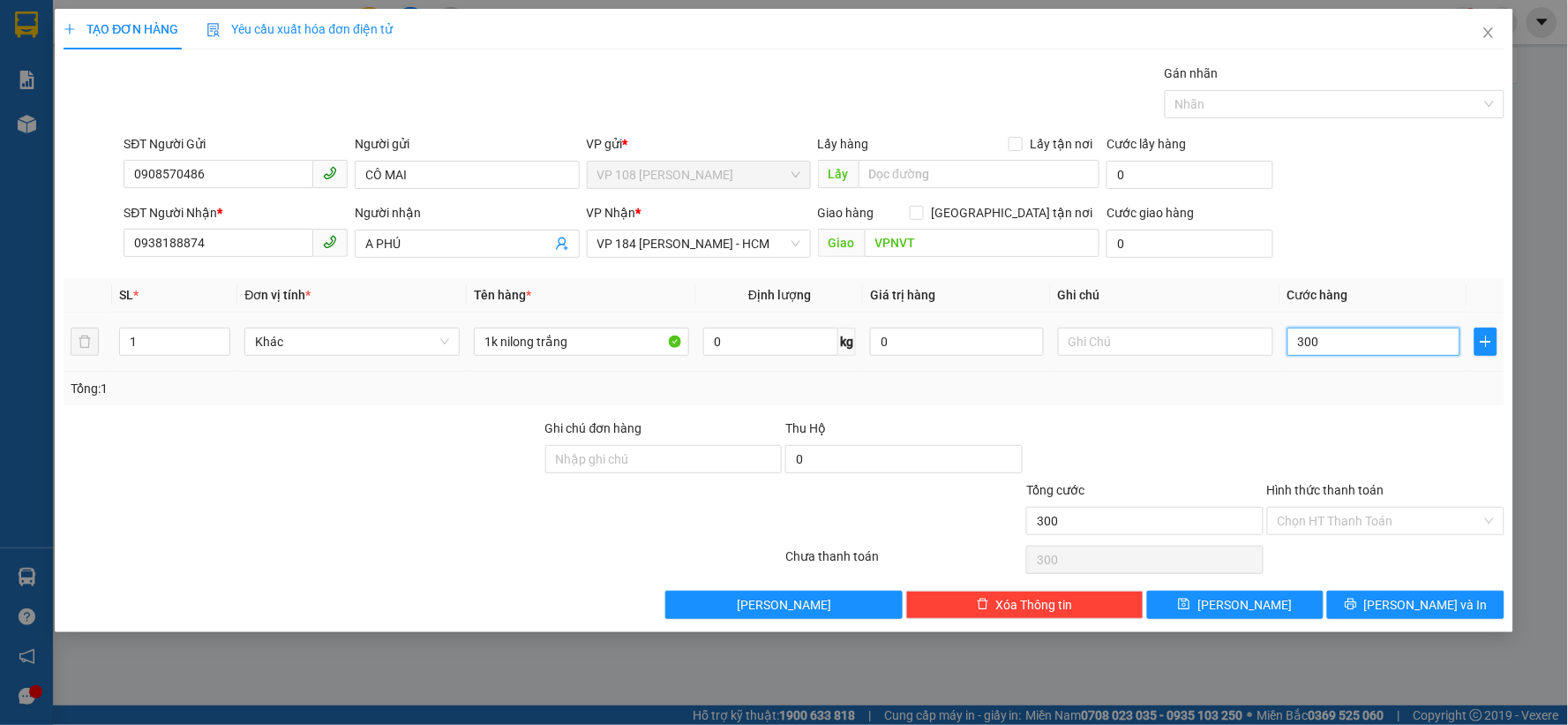
type input "3.000"
type input "30.000"
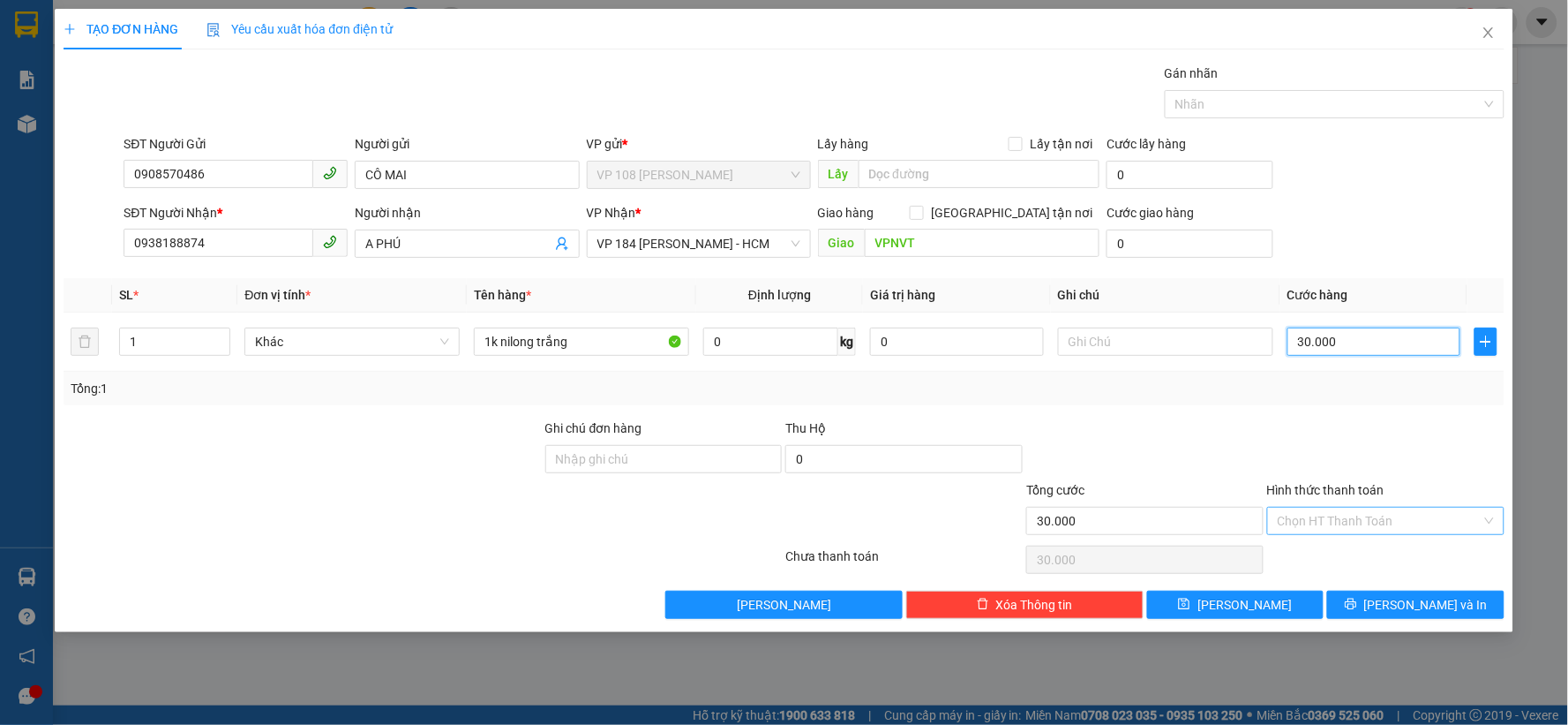
type input "30.000"
click at [1378, 518] on input "Hình thức thanh toán" at bounding box center [1379, 521] width 203 height 26
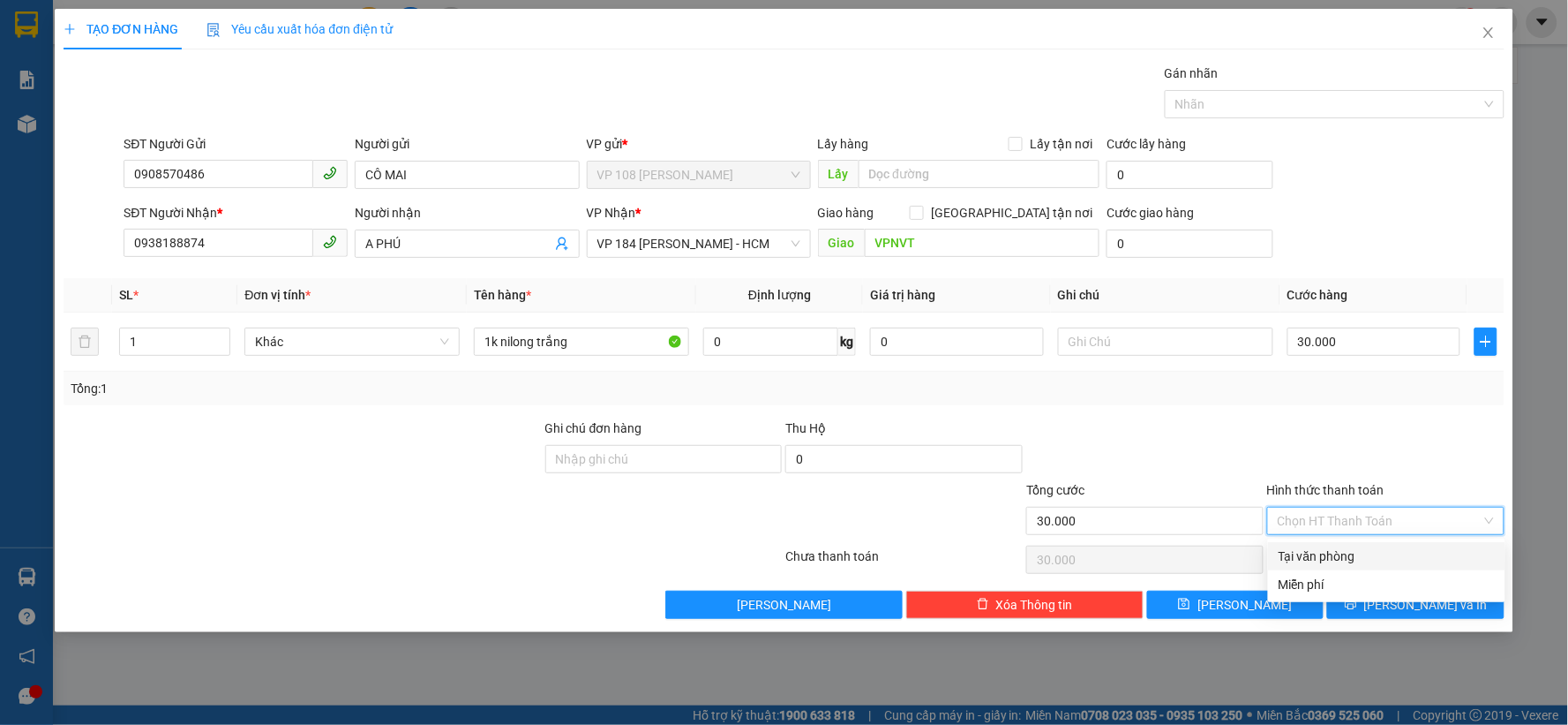
click at [1342, 549] on div "Tại văn phòng" at bounding box center [1387, 556] width 216 height 20
type input "0"
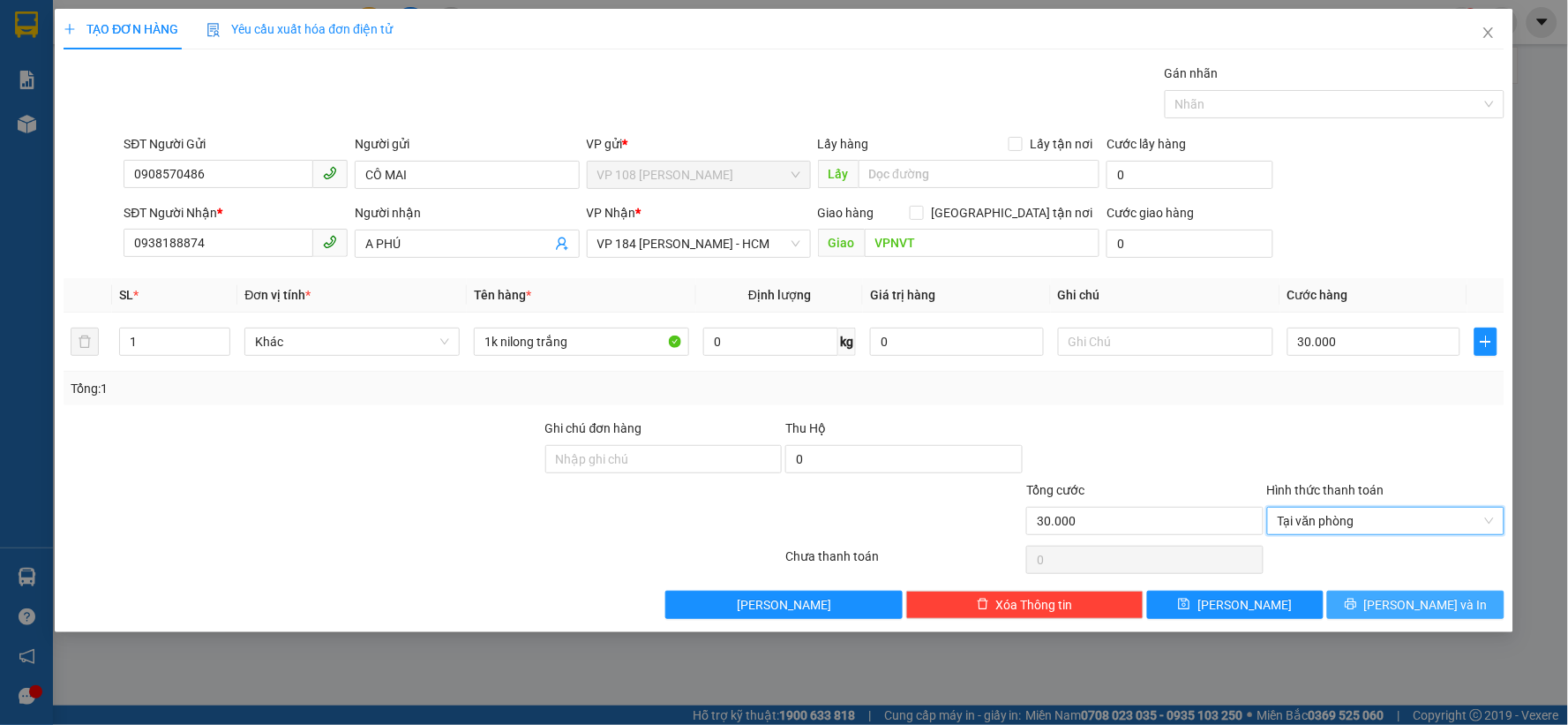
click at [1405, 604] on span "Lưu và In" at bounding box center [1426, 604] width 124 height 20
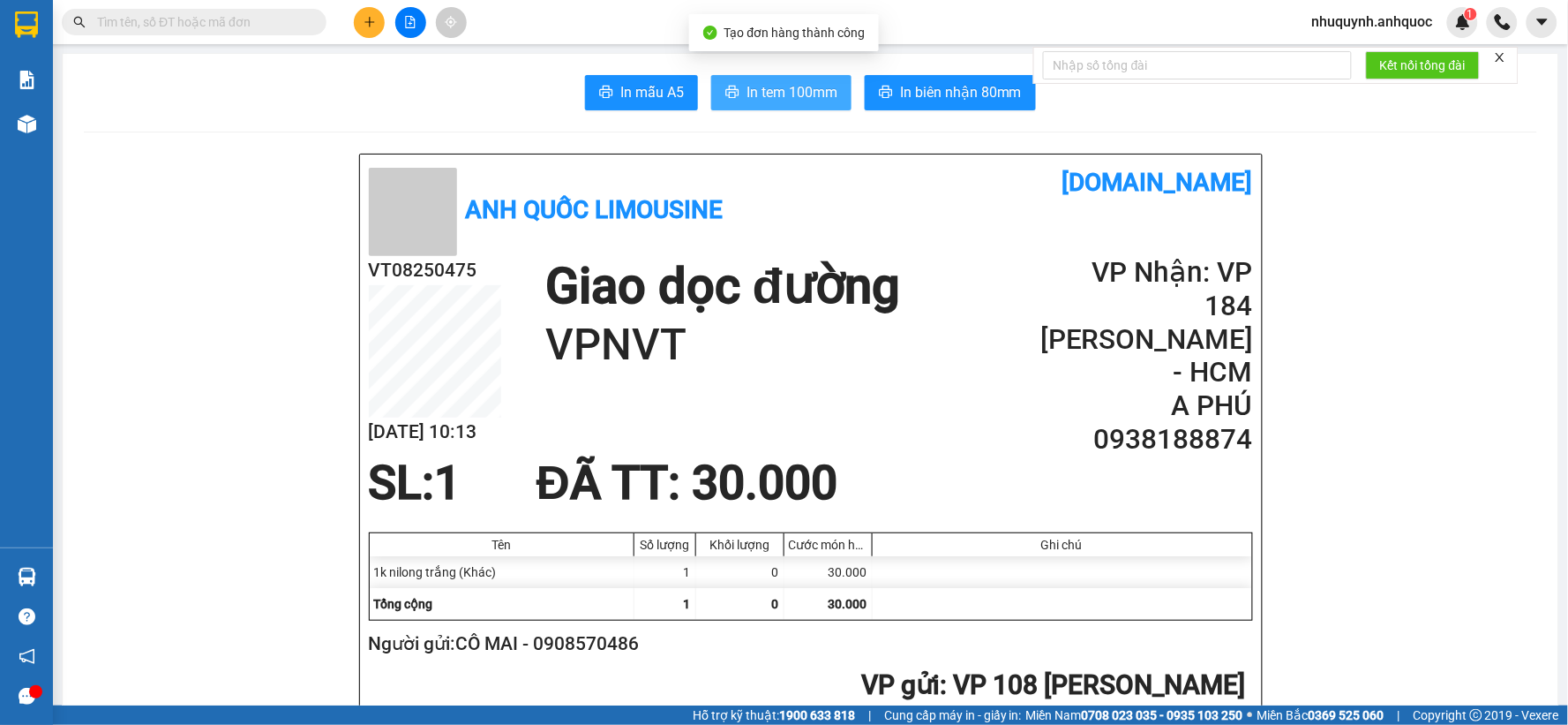
click at [791, 93] on span "In tem 100mm" at bounding box center [792, 92] width 91 height 22
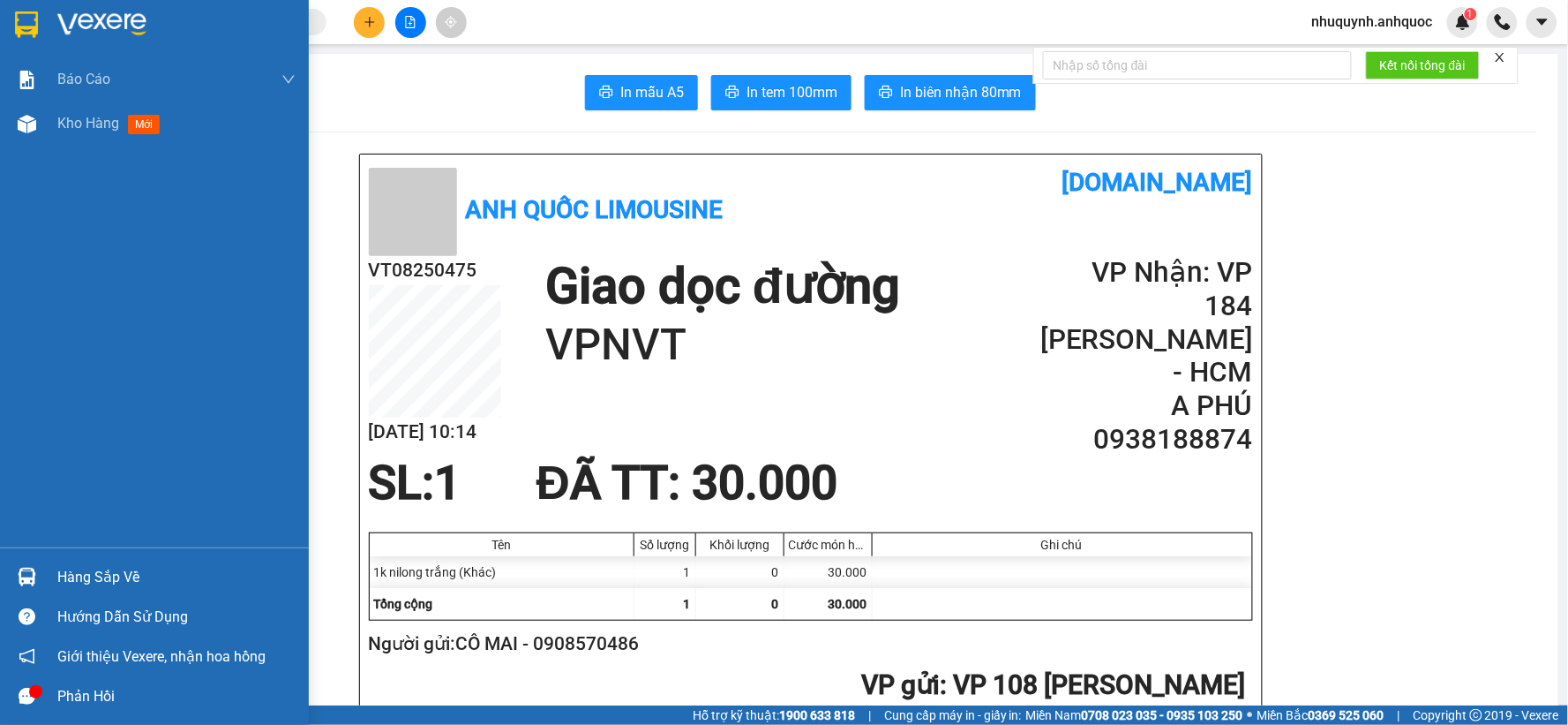
click at [94, 19] on img at bounding box center [102, 24] width 89 height 26
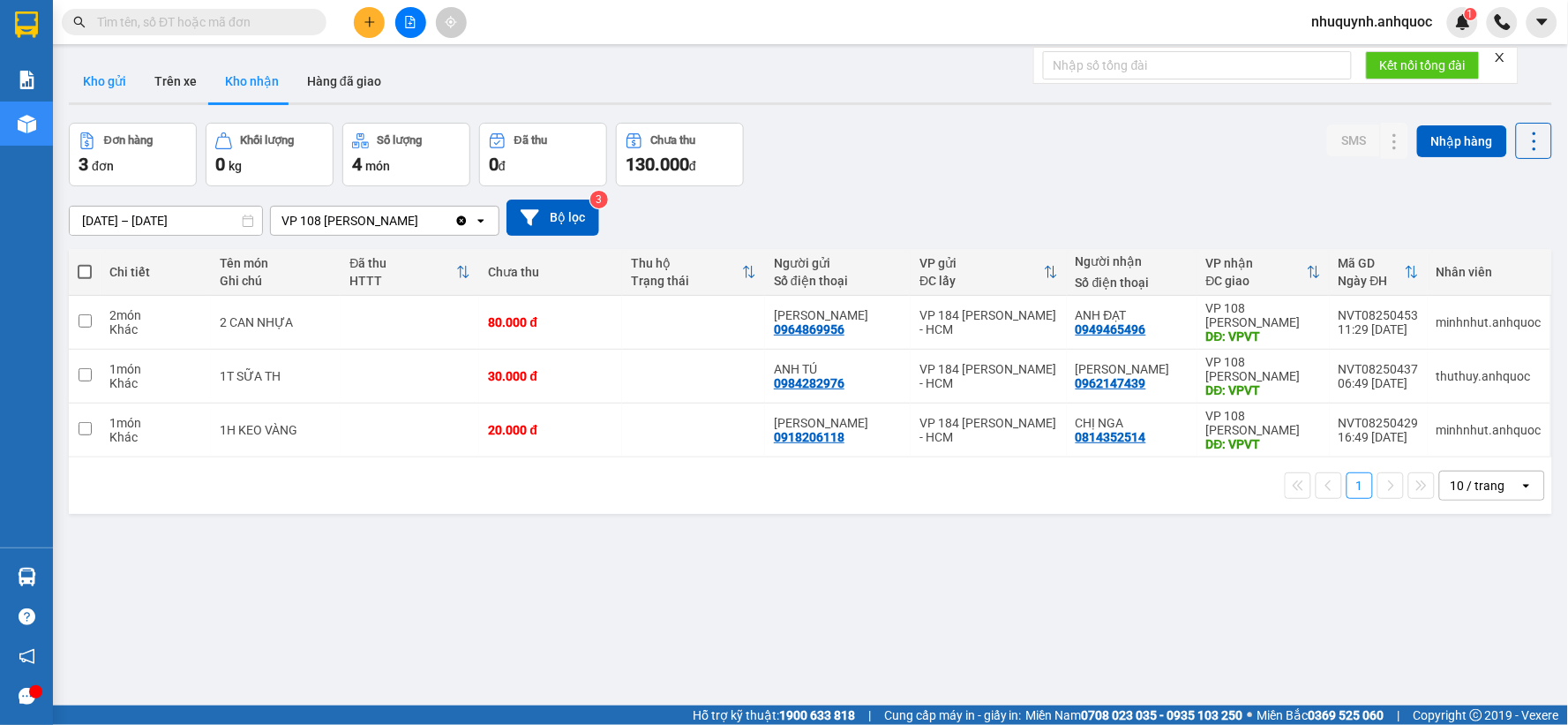
click at [117, 74] on button "Kho gửi" at bounding box center [104, 82] width 72 height 43
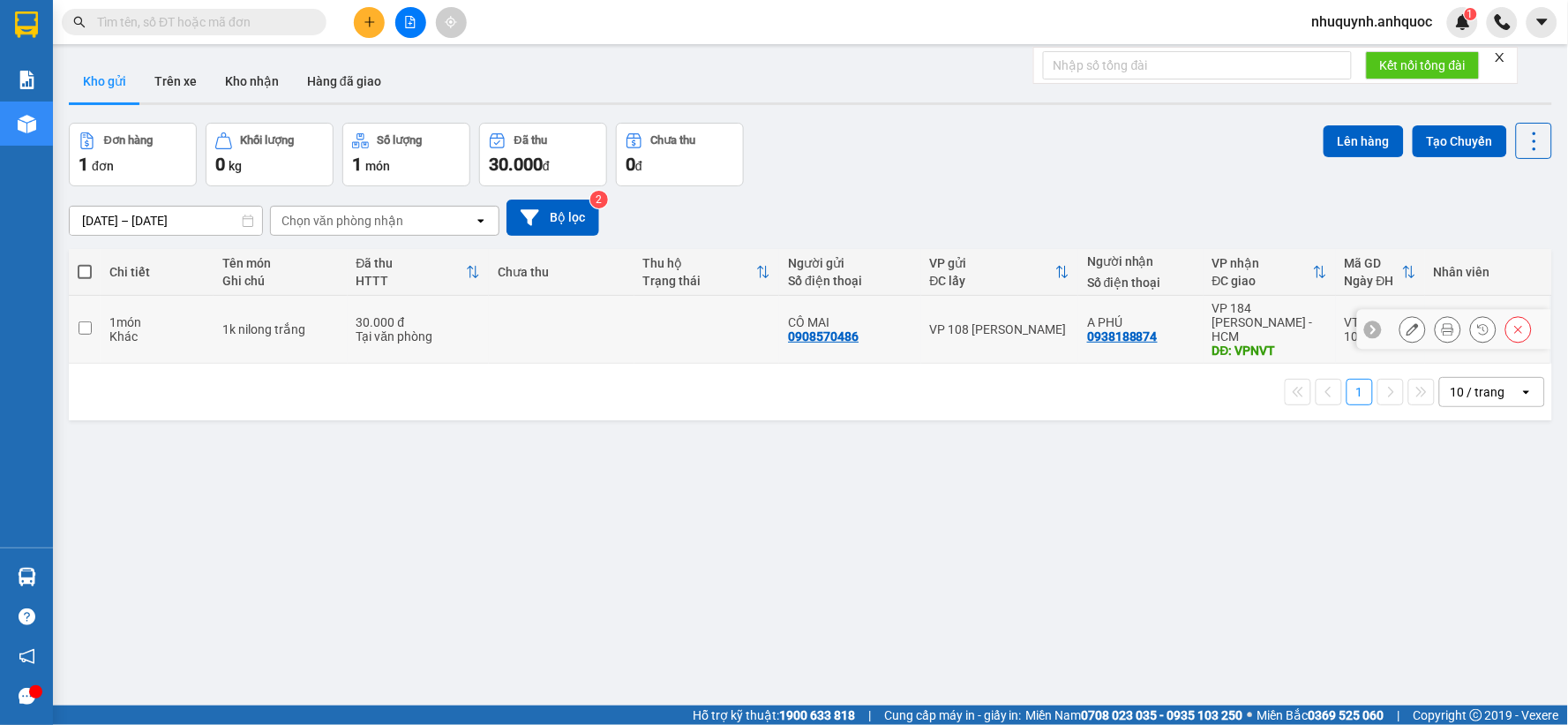
click at [565, 322] on td at bounding box center [561, 329] width 146 height 68
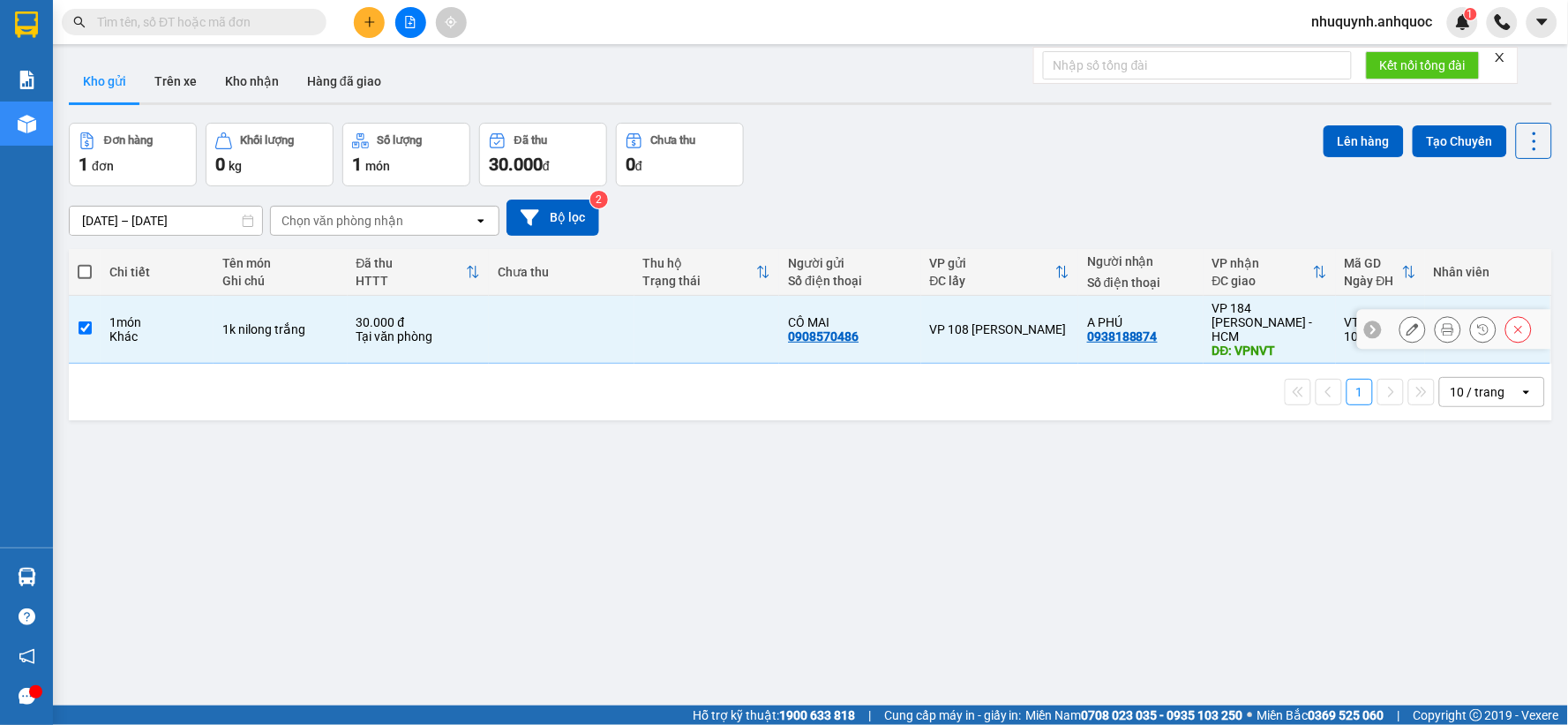
checkbox input "true"
click at [361, 24] on button at bounding box center [369, 22] width 31 height 31
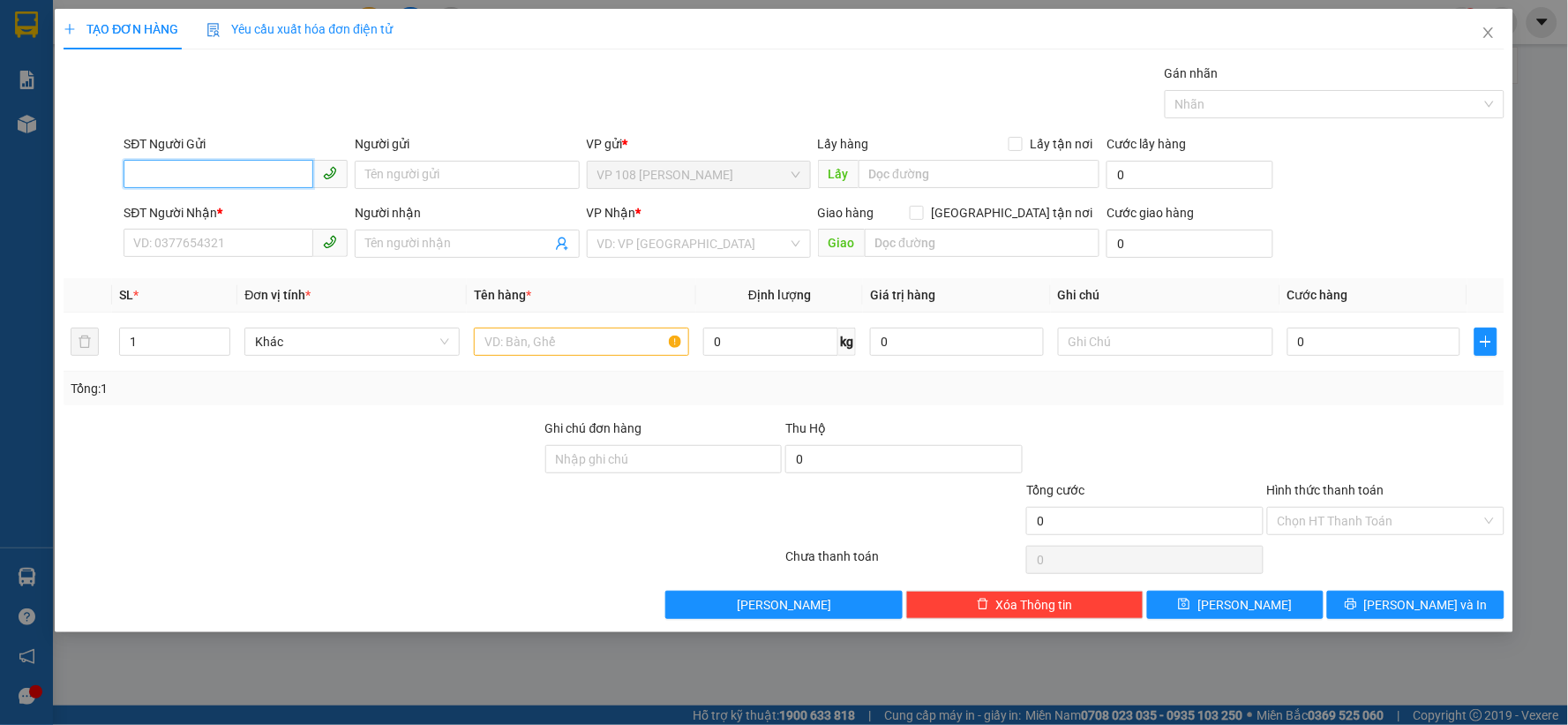
click at [270, 179] on input "SĐT Người Gửi" at bounding box center [218, 174] width 189 height 28
type input "0388246260"
click at [255, 218] on div "0388246260 - ANH CƯỜNG" at bounding box center [235, 210] width 203 height 20
type input "[PERSON_NAME]"
type input "0868067177"
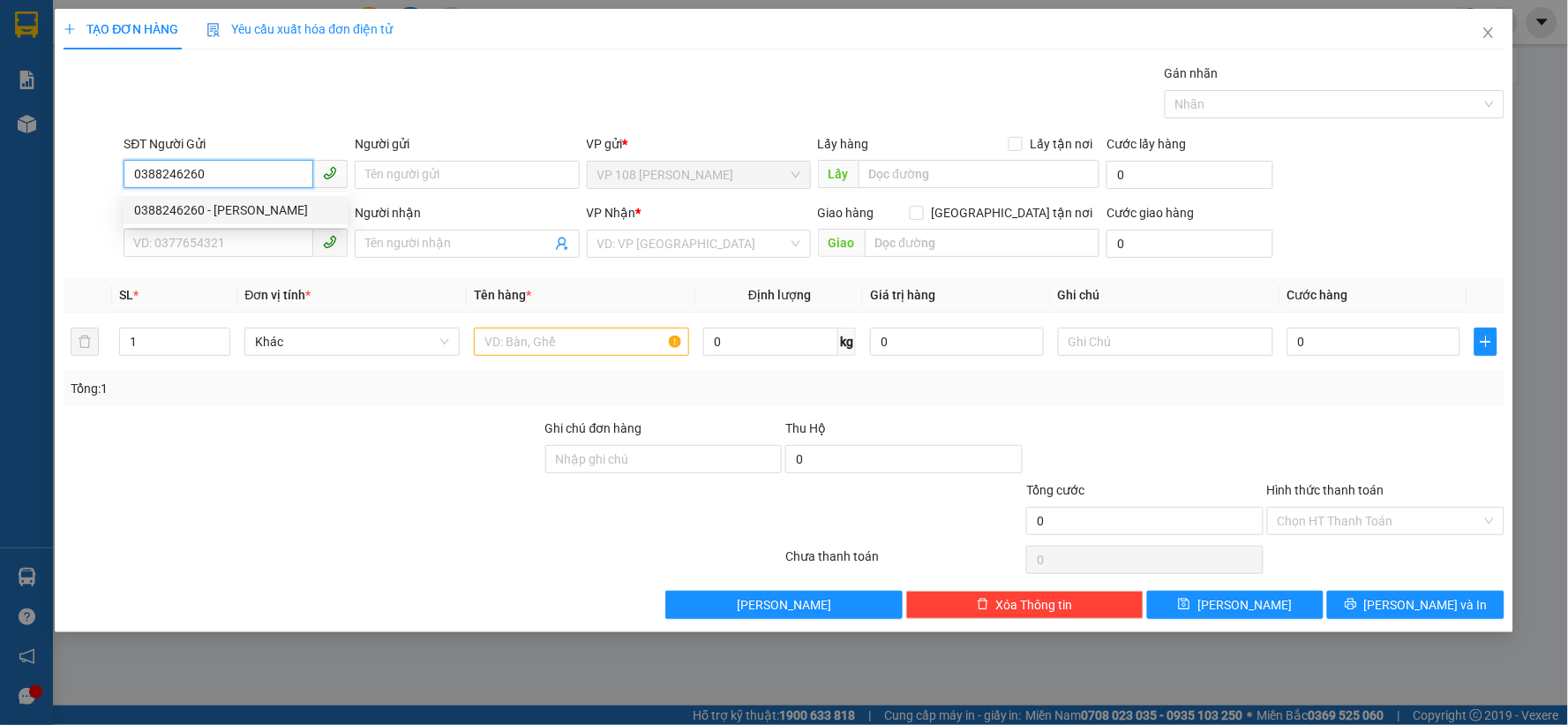
type input "CHỊ VY"
type input "VP184"
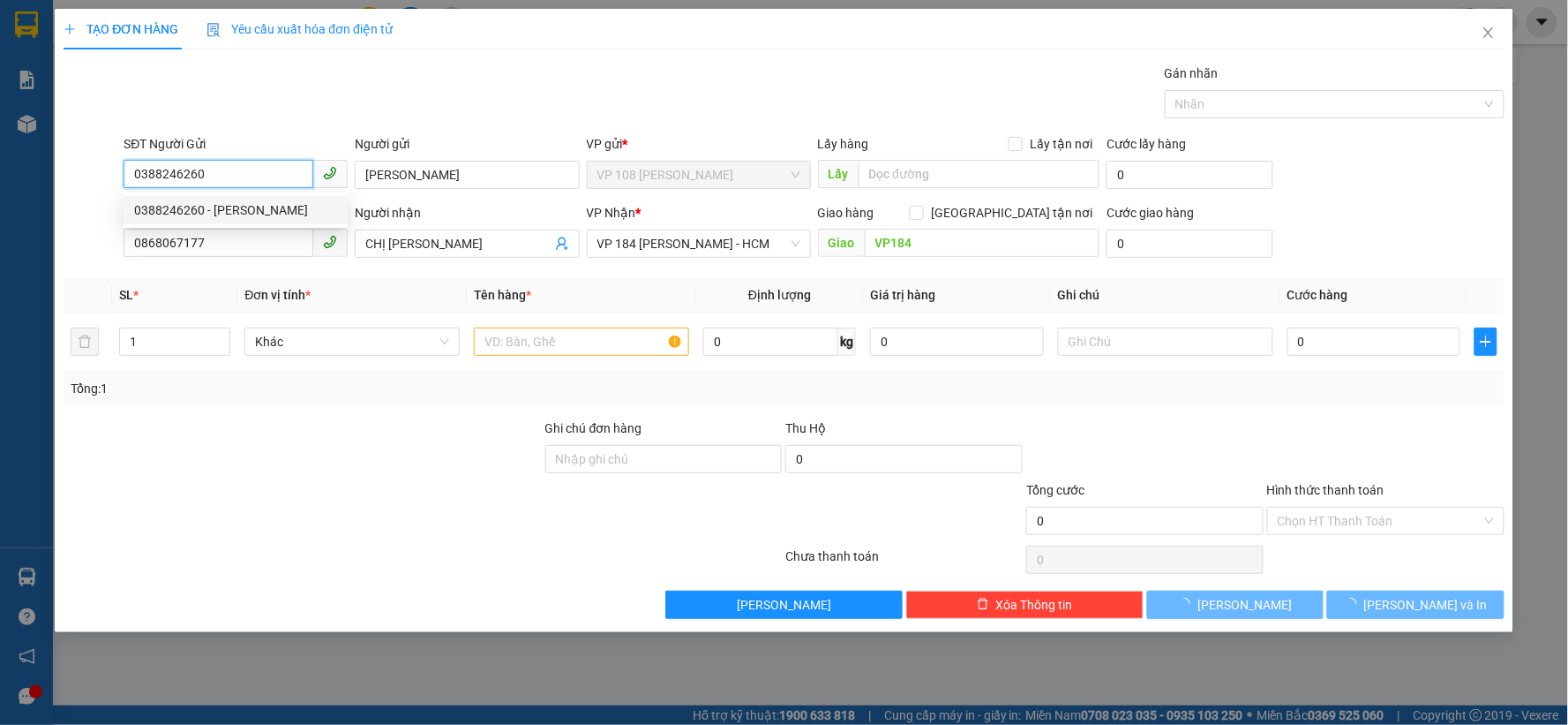
type input "20.000"
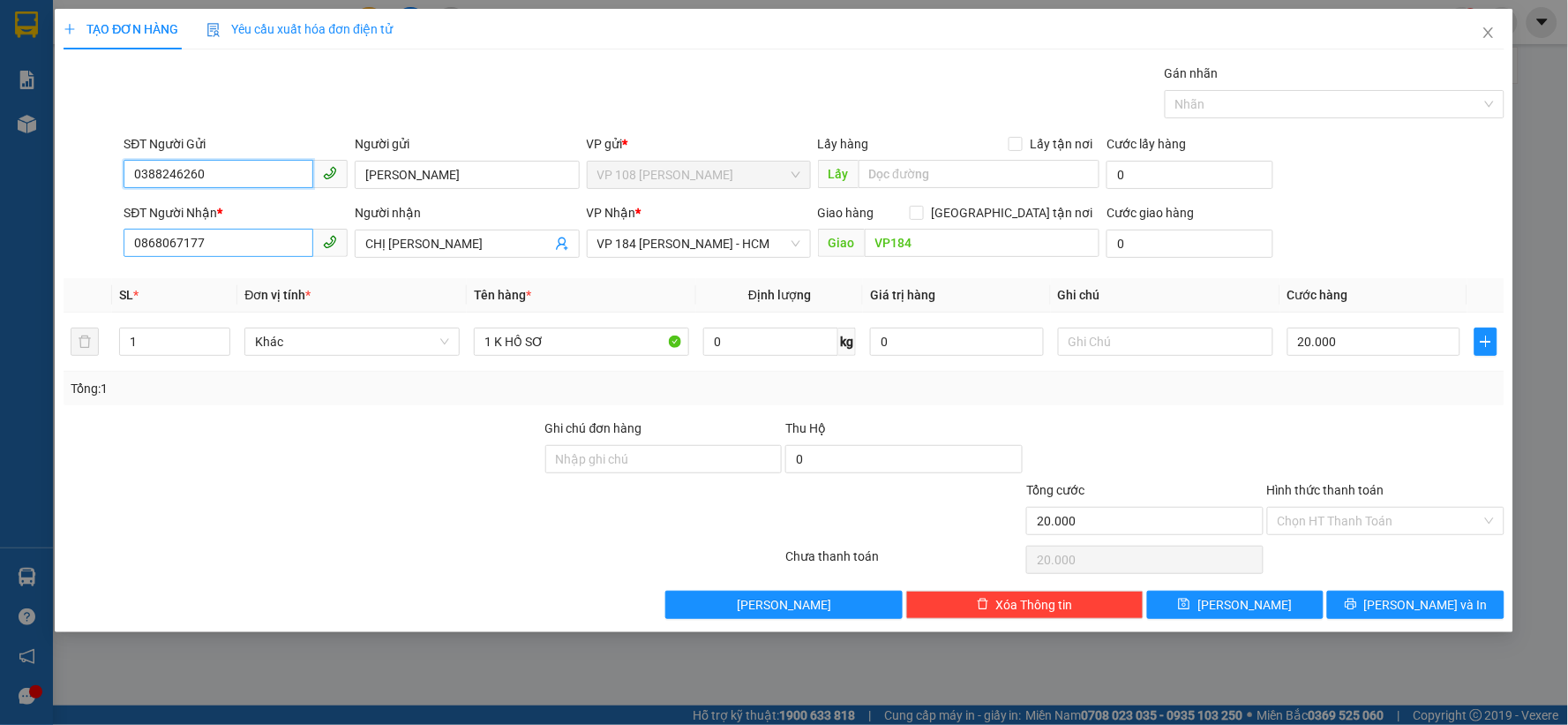
type input "0388246260"
click at [269, 244] on input "0868067177" at bounding box center [218, 243] width 189 height 28
type input "0938229182"
click at [235, 280] on div "0938229182 - HIỀN" at bounding box center [235, 279] width 203 height 20
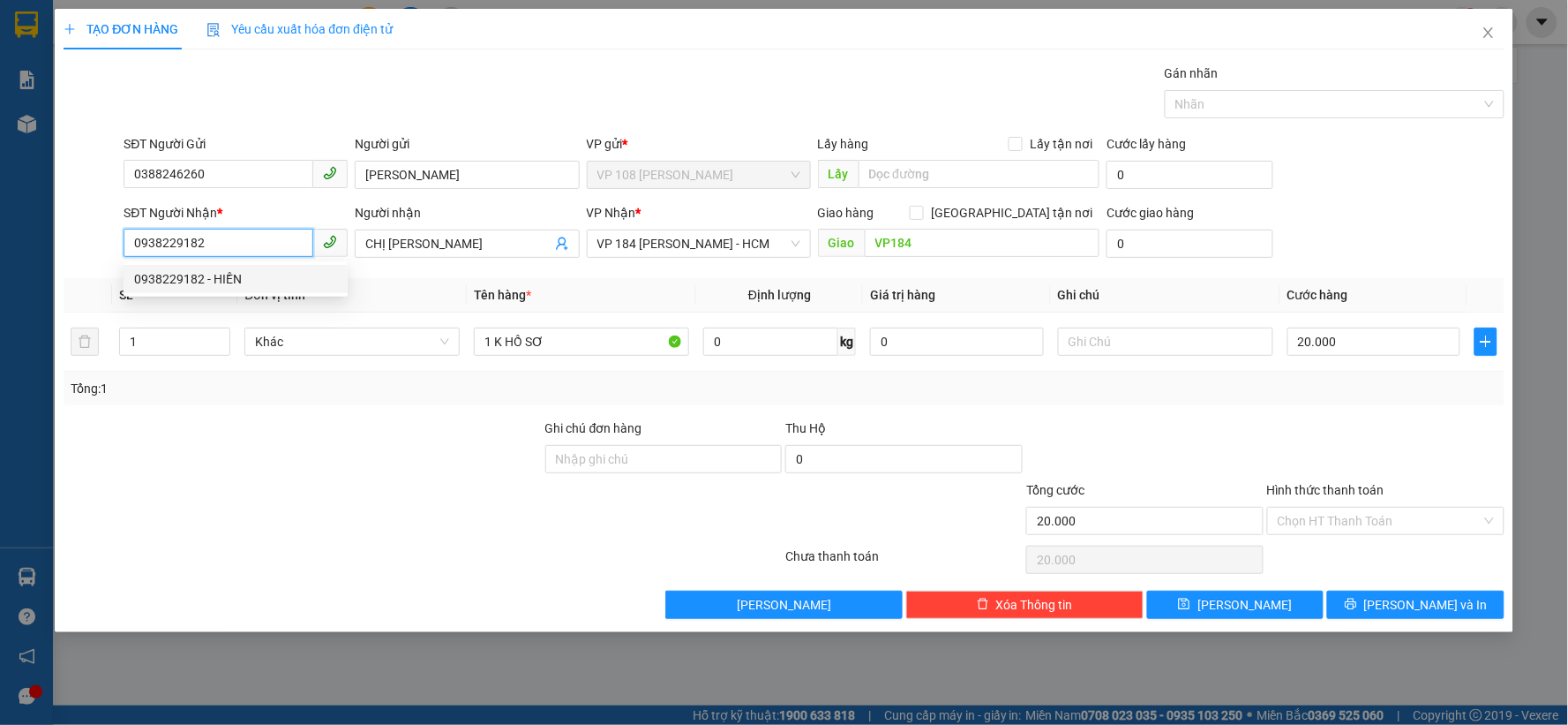
type input "HIỀN"
type input "VPBR"
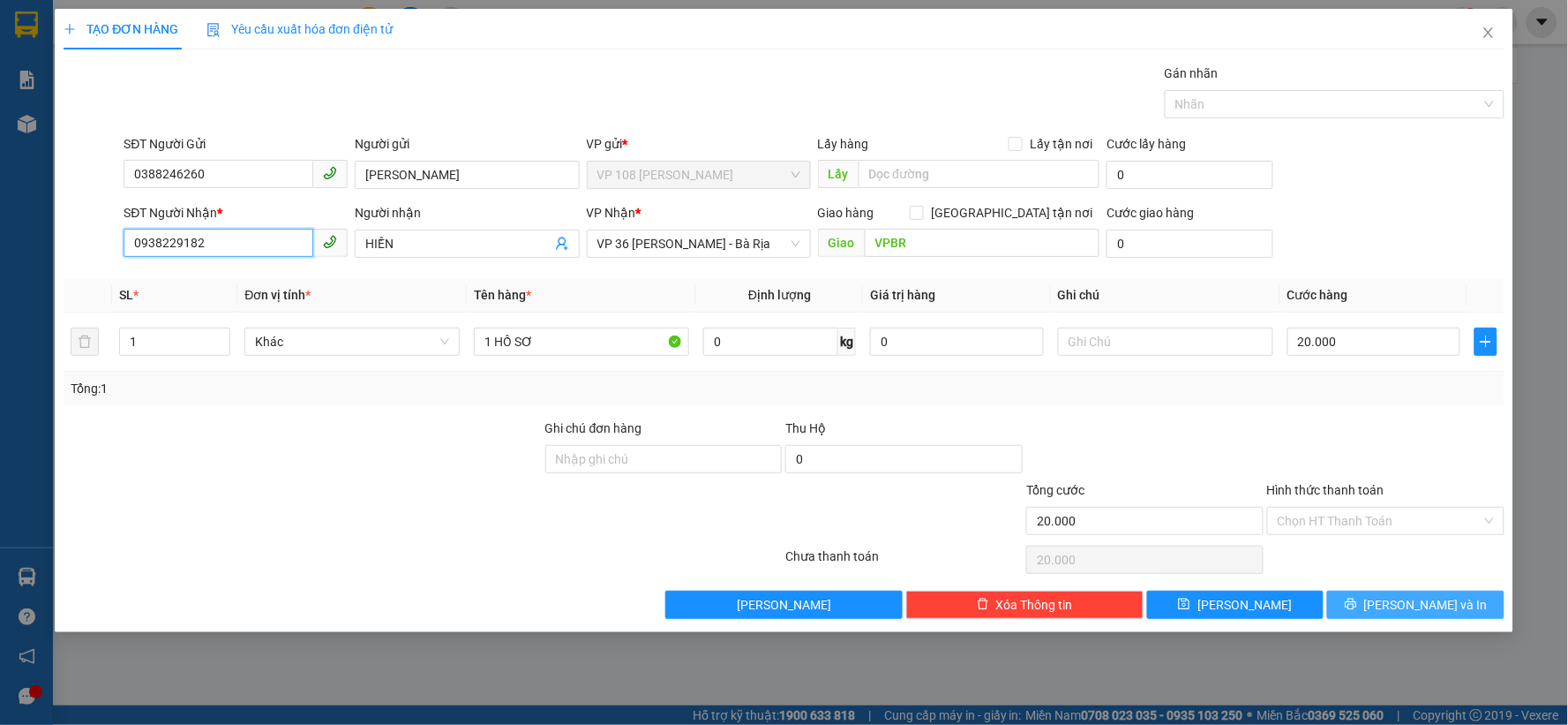
type input "0938229182"
click at [1414, 598] on span "Lưu và In" at bounding box center [1426, 604] width 124 height 20
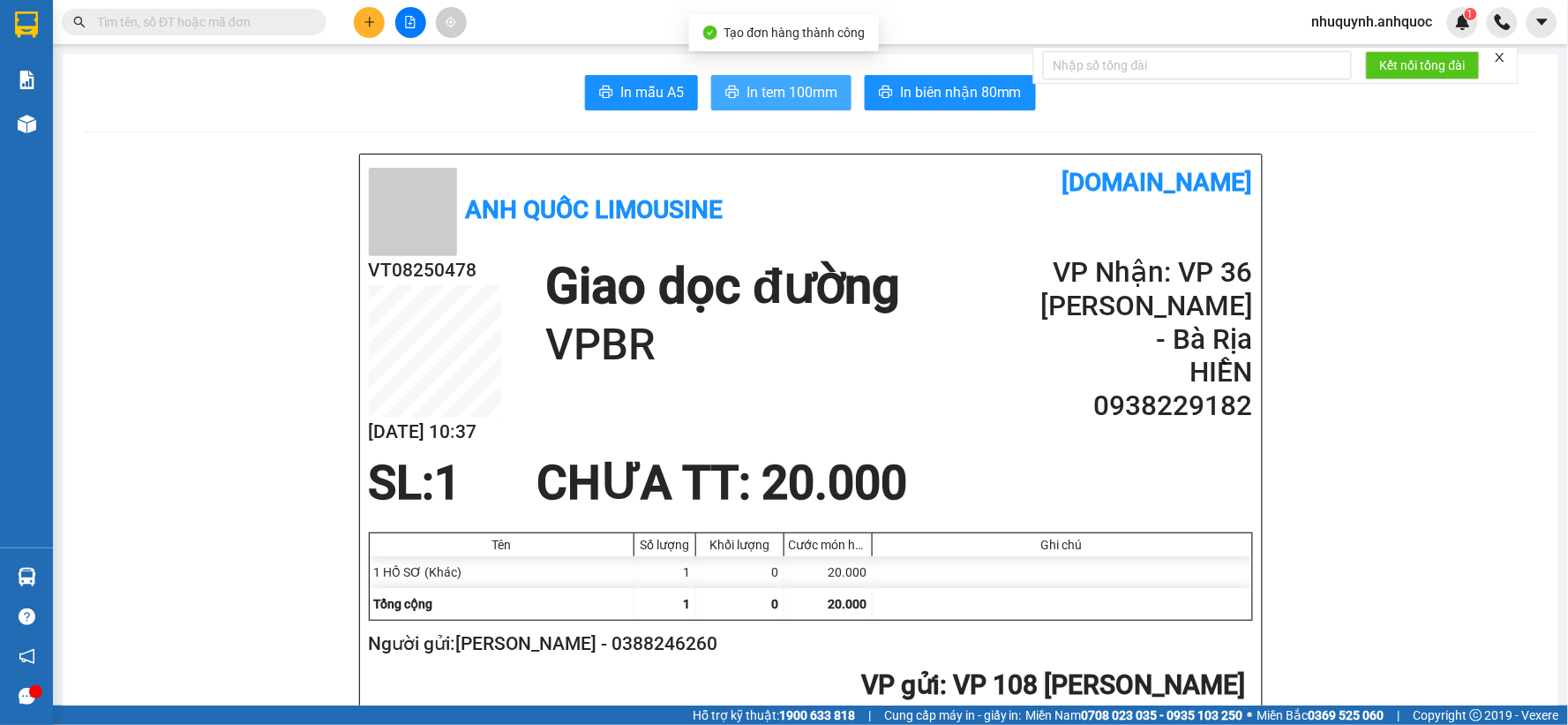
click at [781, 93] on span "In tem 100mm" at bounding box center [792, 92] width 91 height 22
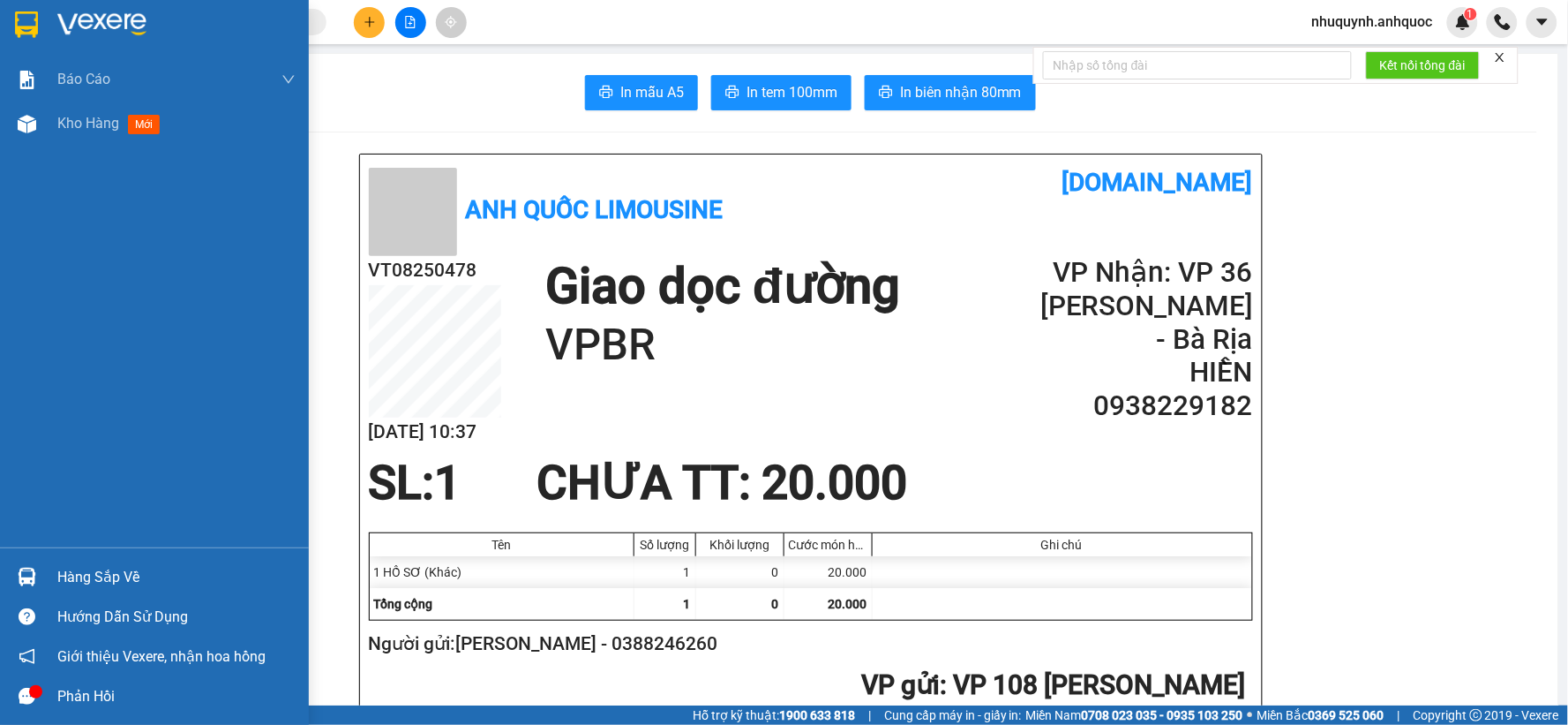
click at [91, 26] on img at bounding box center [102, 24] width 89 height 26
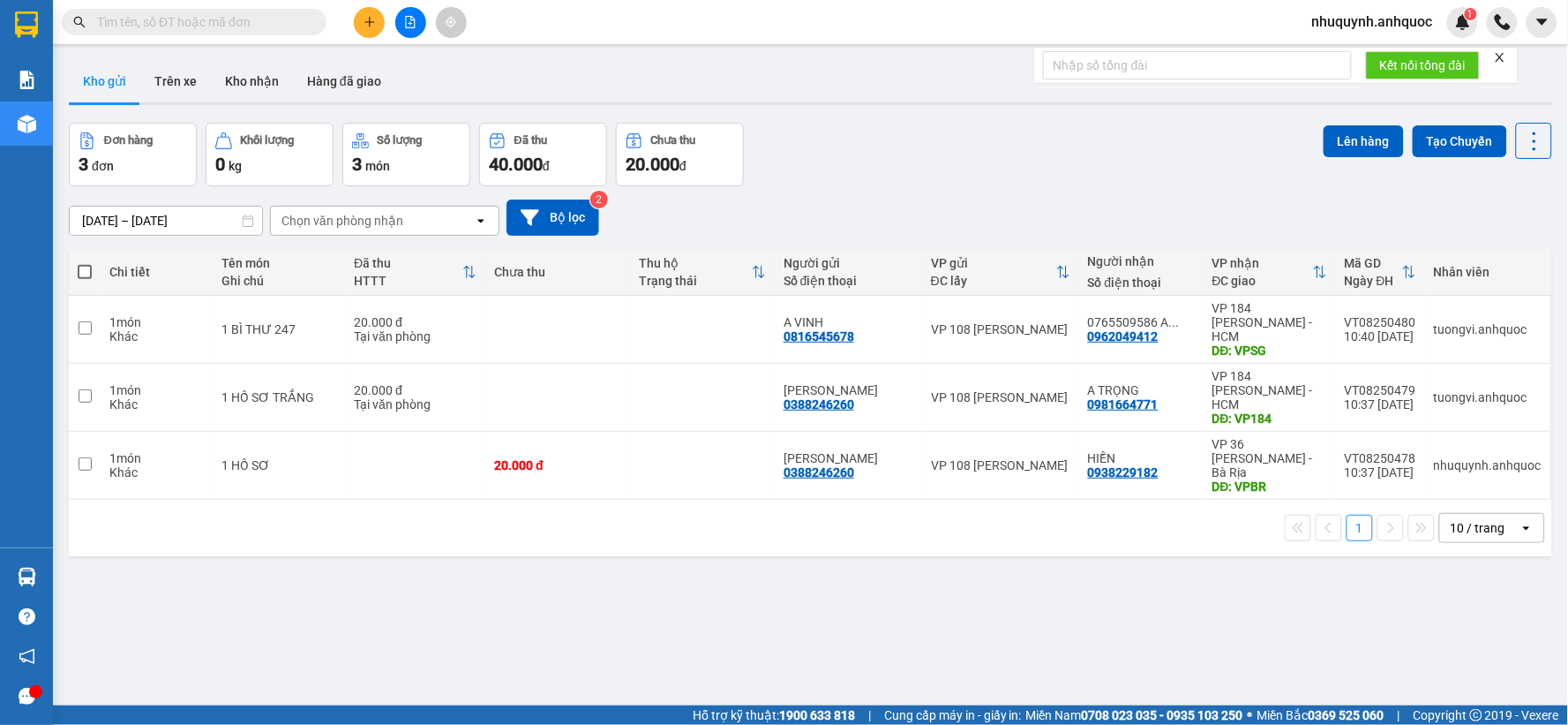
click at [376, 23] on button at bounding box center [369, 22] width 31 height 31
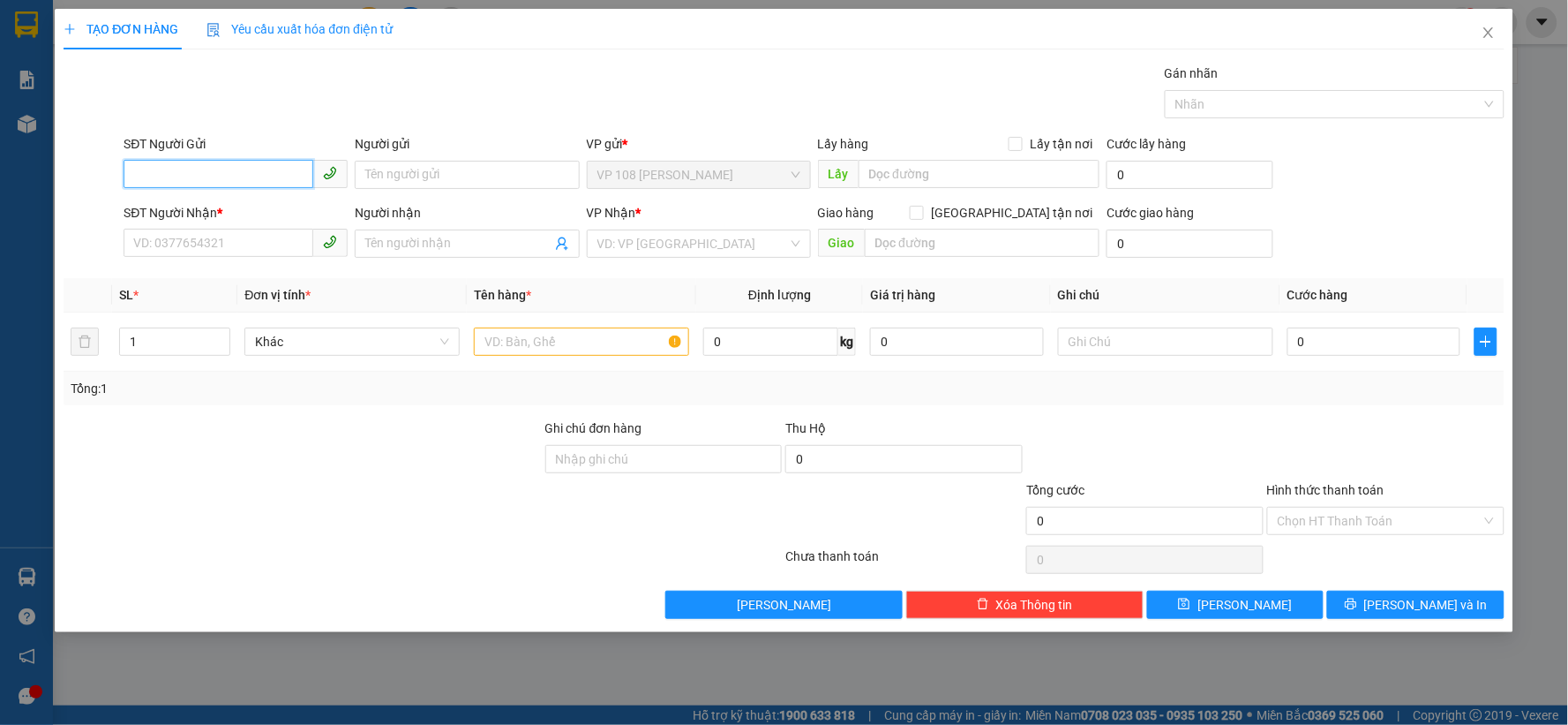
click at [223, 178] on input "SĐT Người Gửi" at bounding box center [218, 174] width 189 height 28
click at [181, 206] on div "0914721791 - CHỊ LÀI" at bounding box center [235, 210] width 203 height 20
type input "0914721791"
type input "CHỊ LÀI"
type input "0907061111"
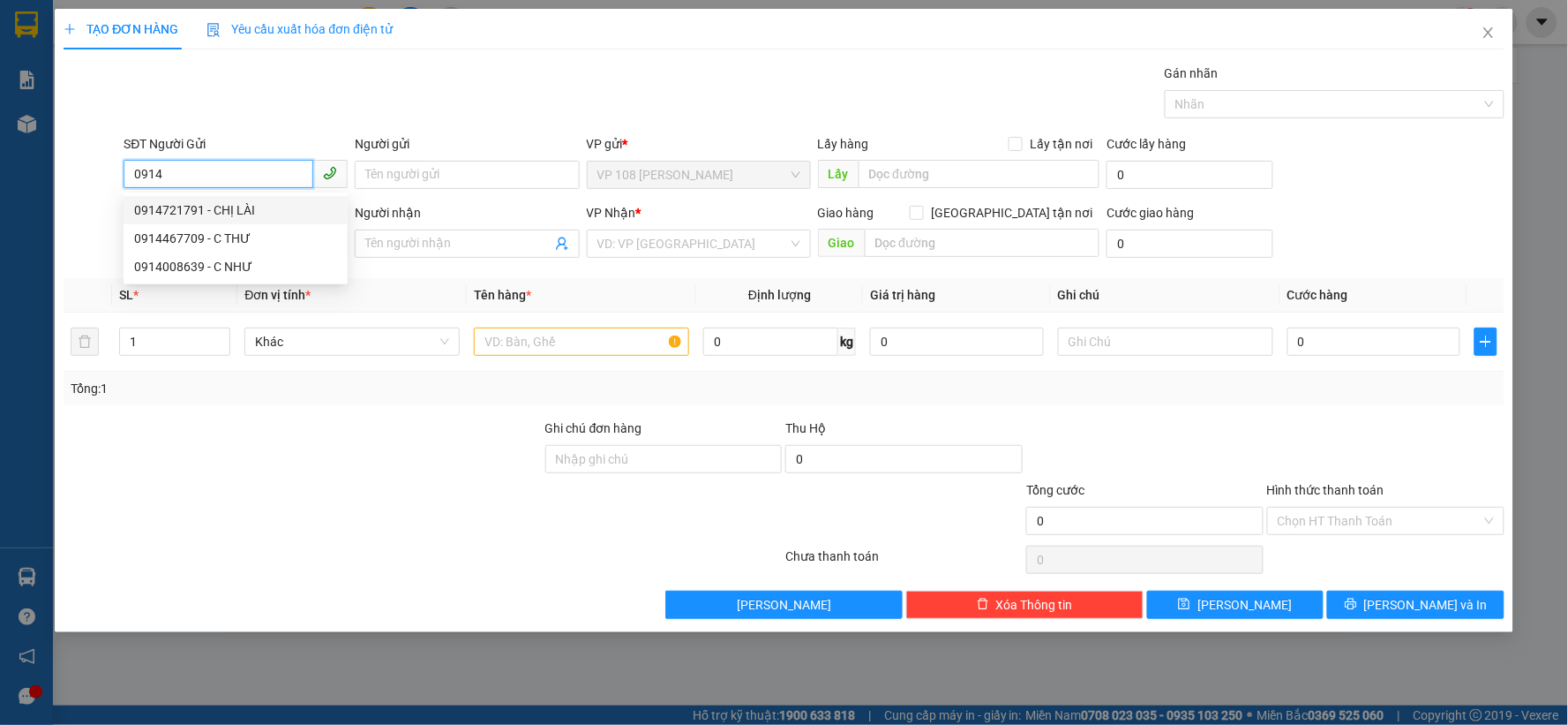
type input "HOÀNG ANH"
type input "VP184"
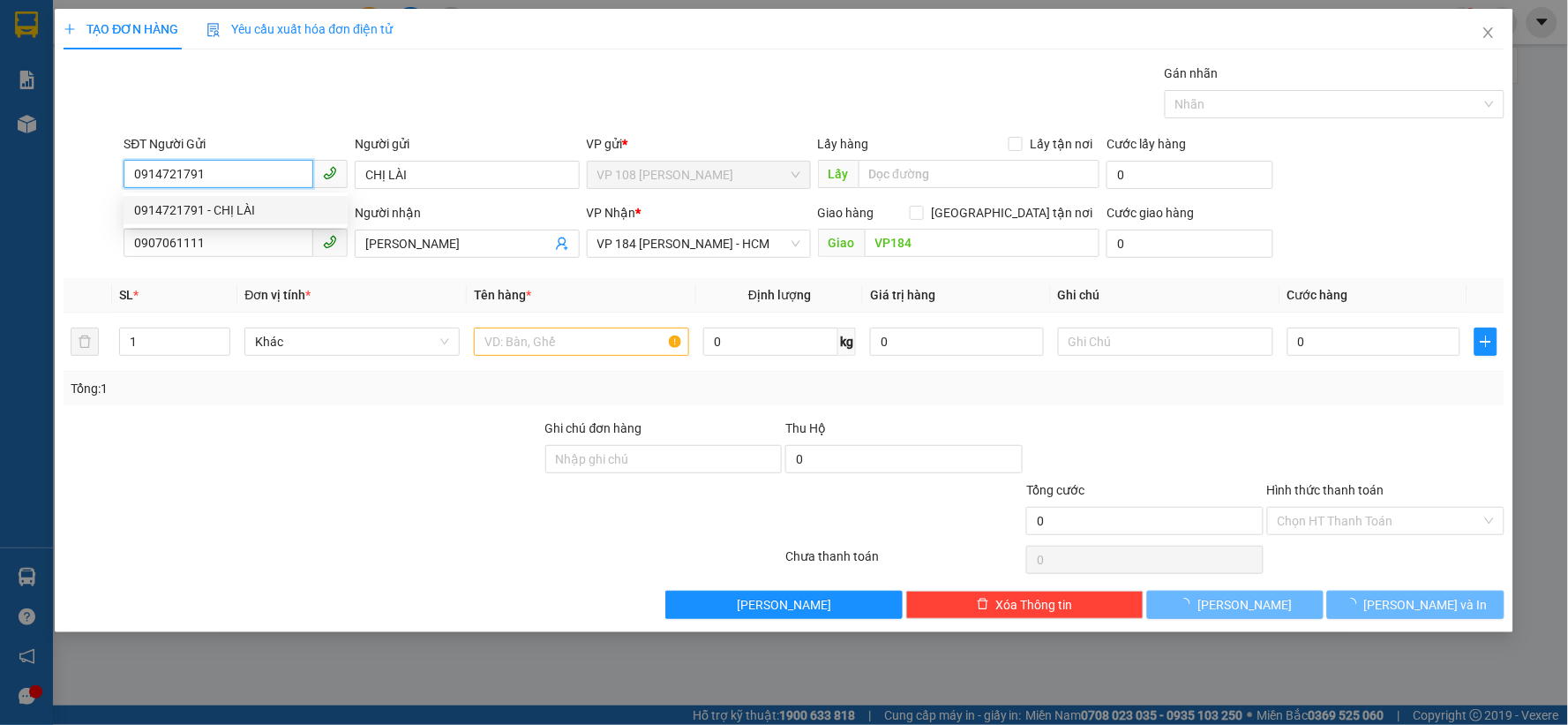
type input "30.000"
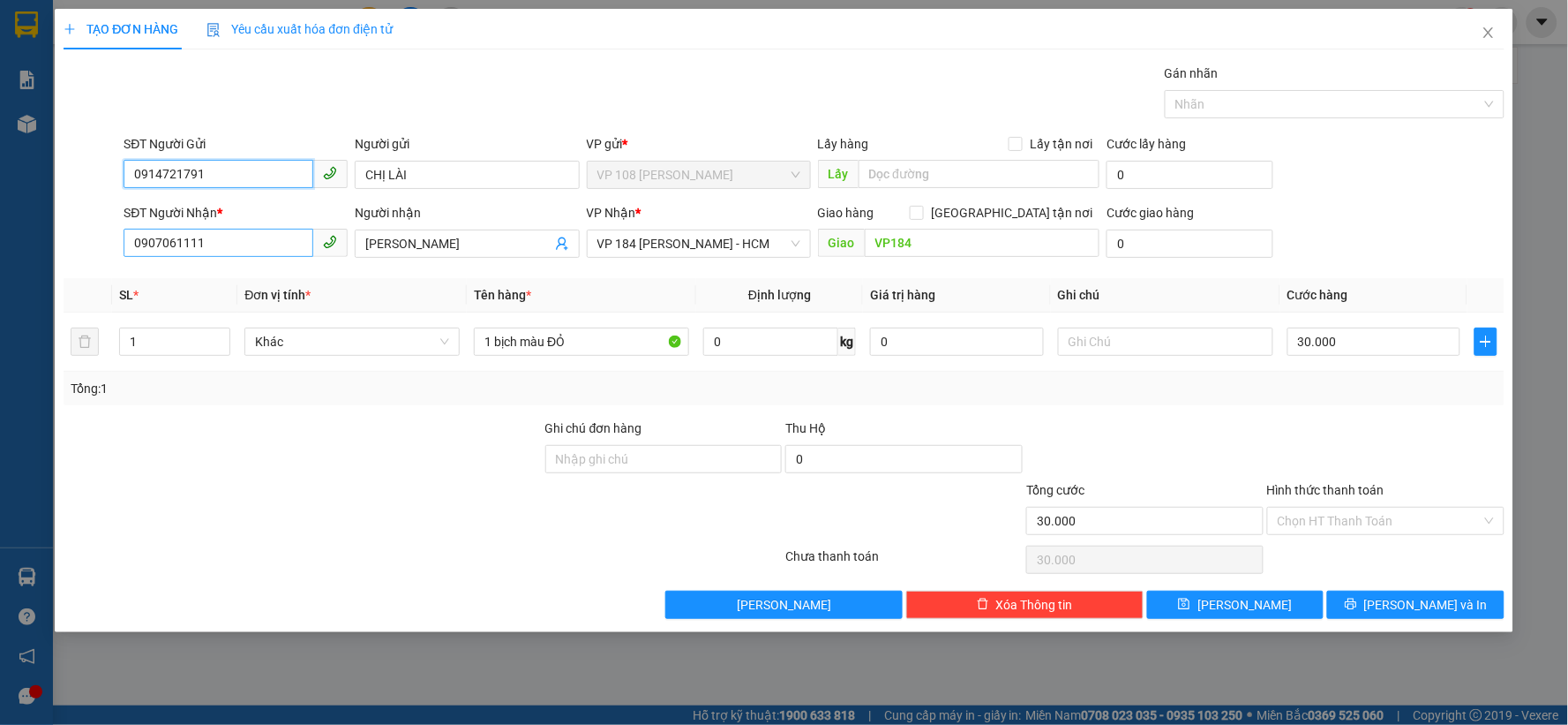
type input "0914721791"
click at [270, 240] on input "0907061111" at bounding box center [218, 243] width 189 height 28
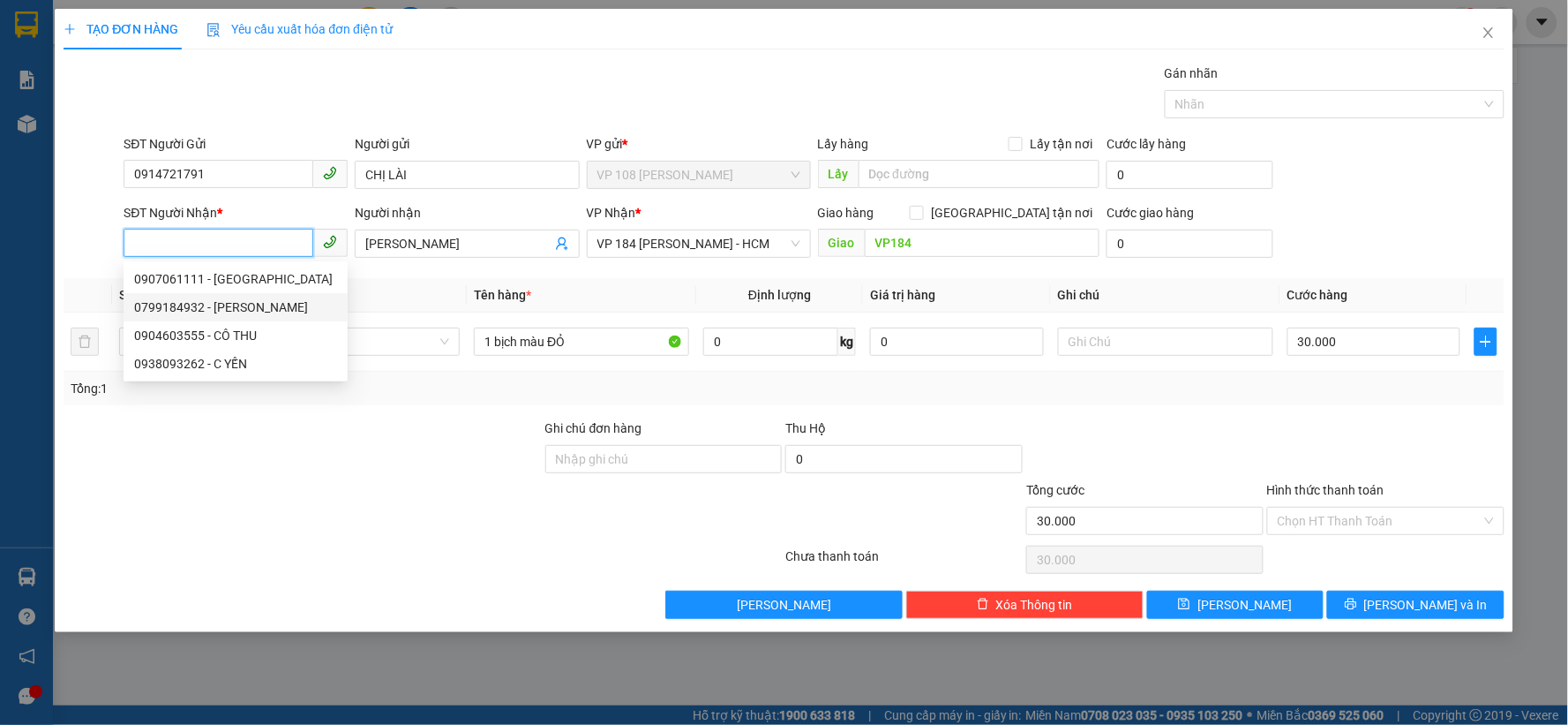
click at [199, 307] on div "0799184932 - KIM ANH" at bounding box center [235, 307] width 203 height 20
type input "0799184932"
type input "KIM ANH"
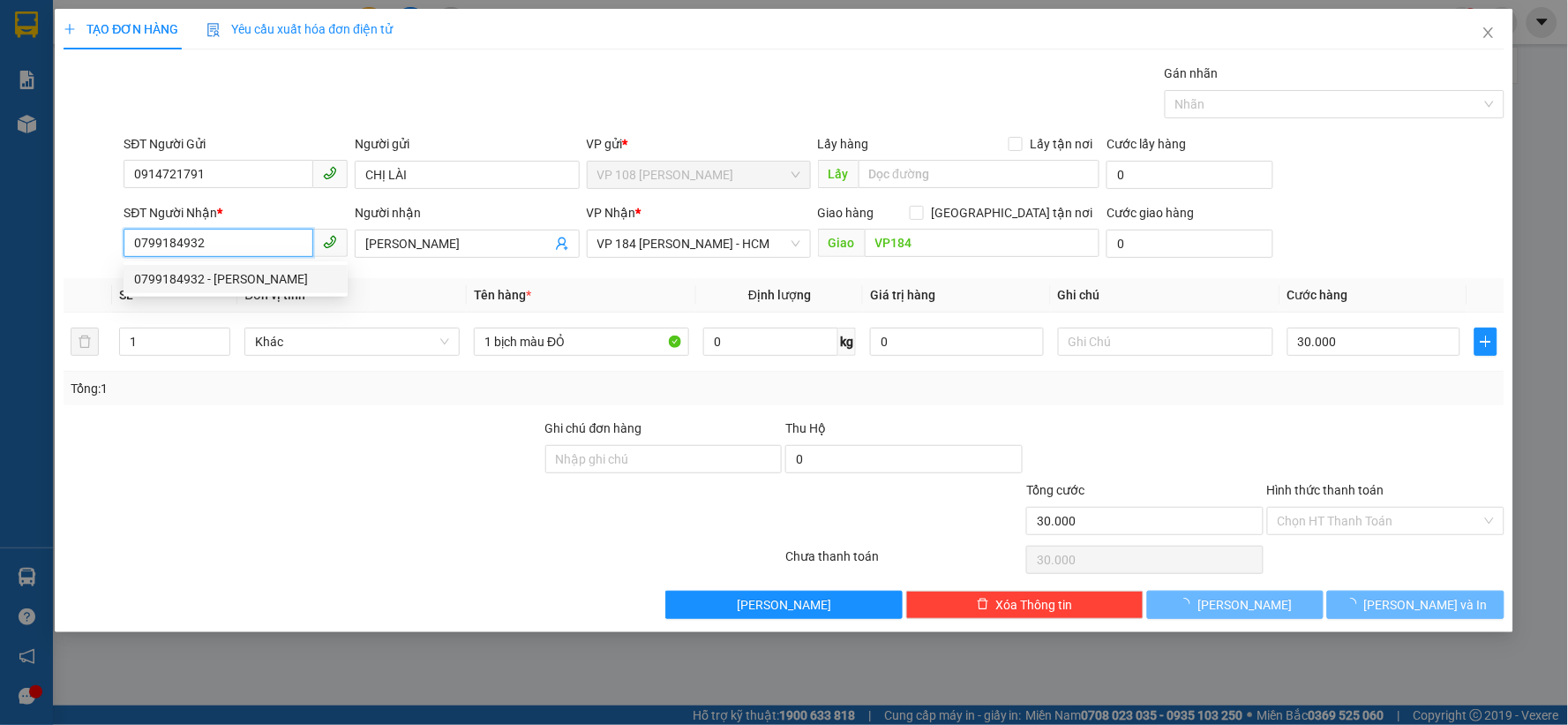
type input "20.000"
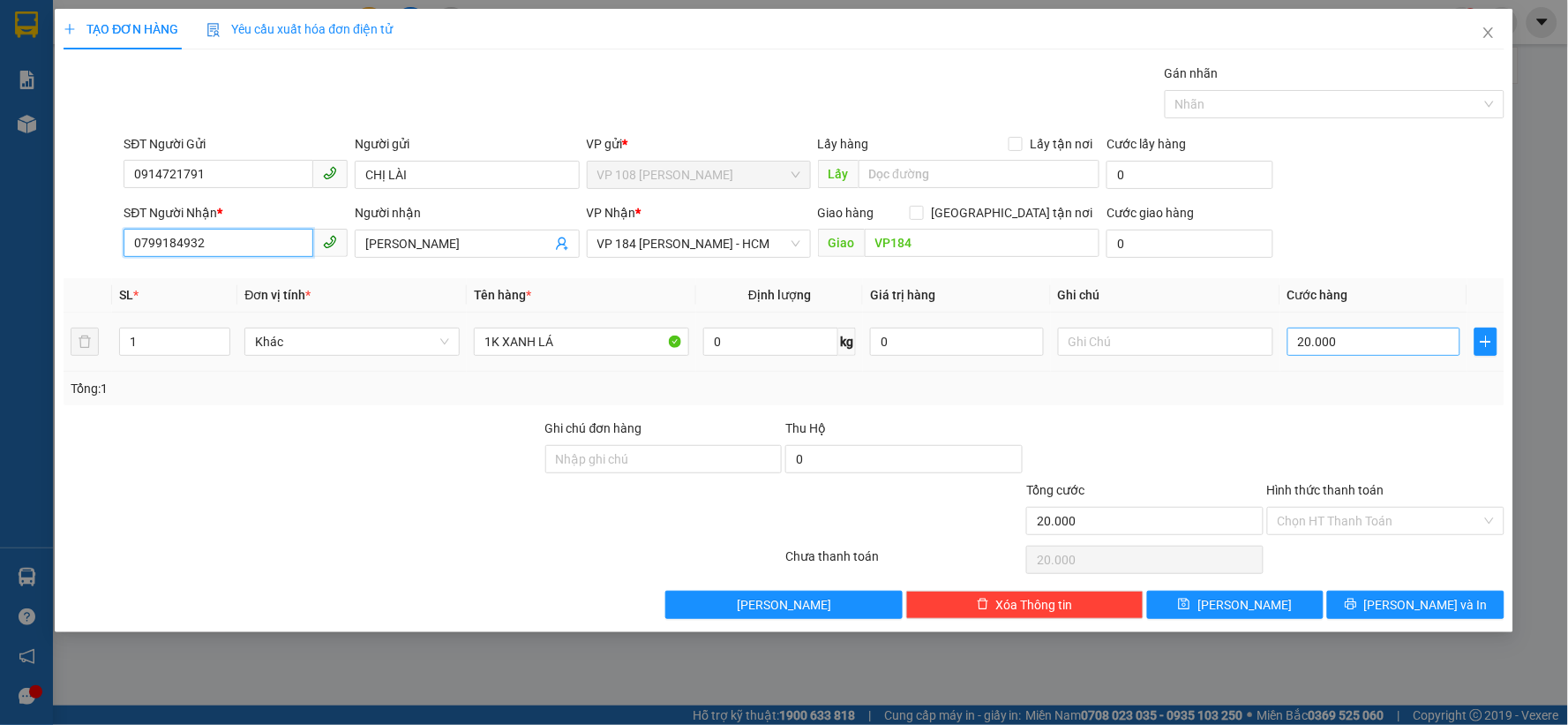
type input "0799184932"
click at [1347, 346] on input "20.000" at bounding box center [1374, 341] width 174 height 28
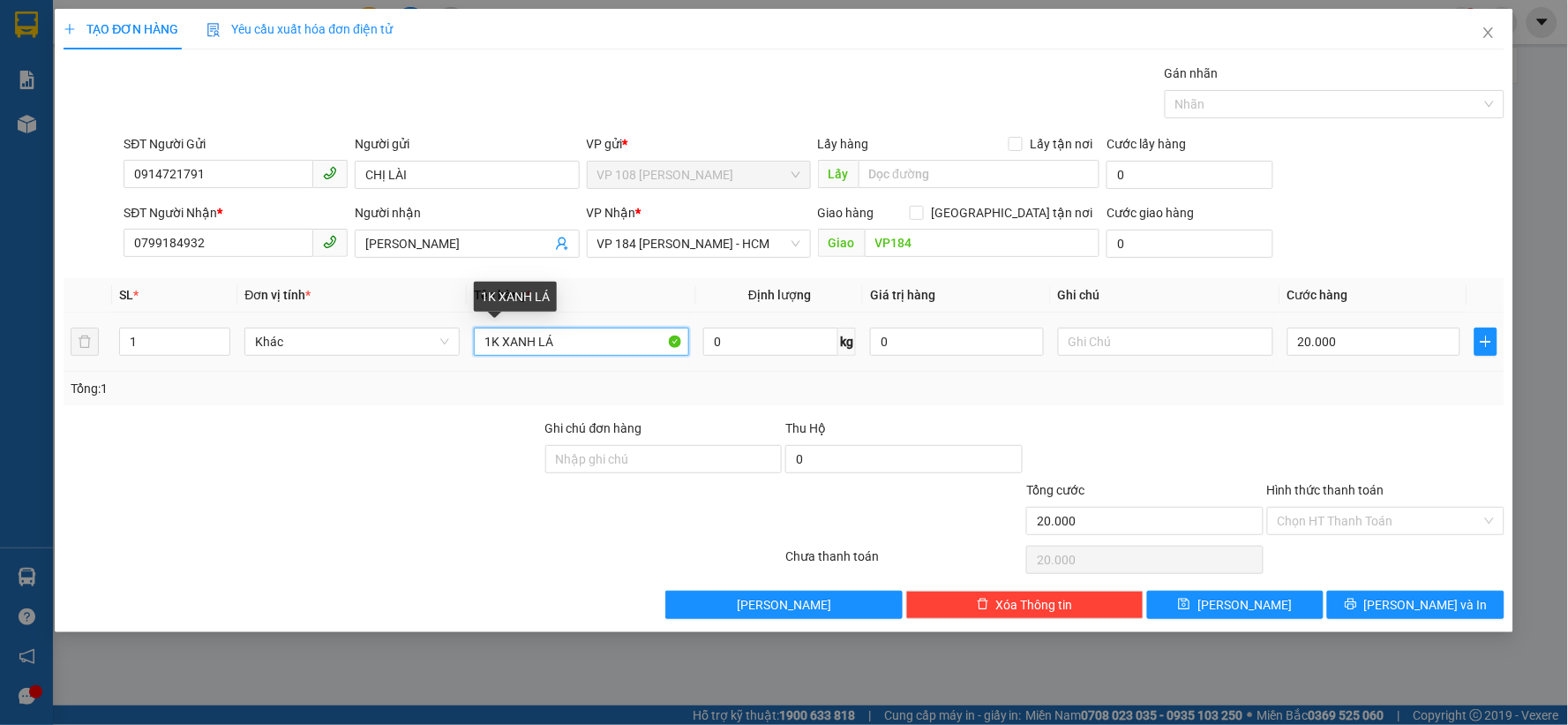
click at [596, 348] on input "1K XANH LÁ" at bounding box center [581, 341] width 216 height 28
type input "1B ĐỎ"
click at [1385, 345] on input "20.000" at bounding box center [1374, 341] width 174 height 28
type input "3"
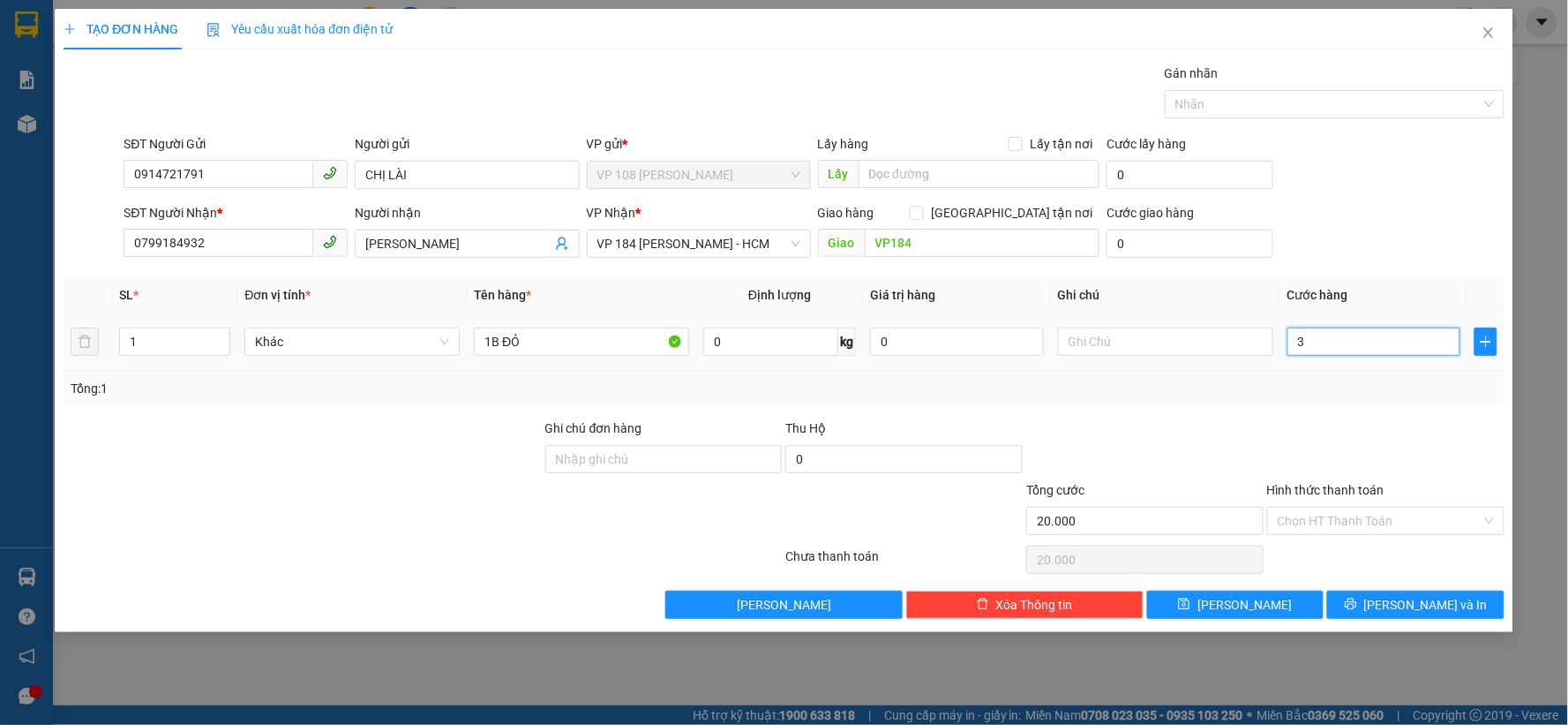
type input "3"
type input "30"
type input "300"
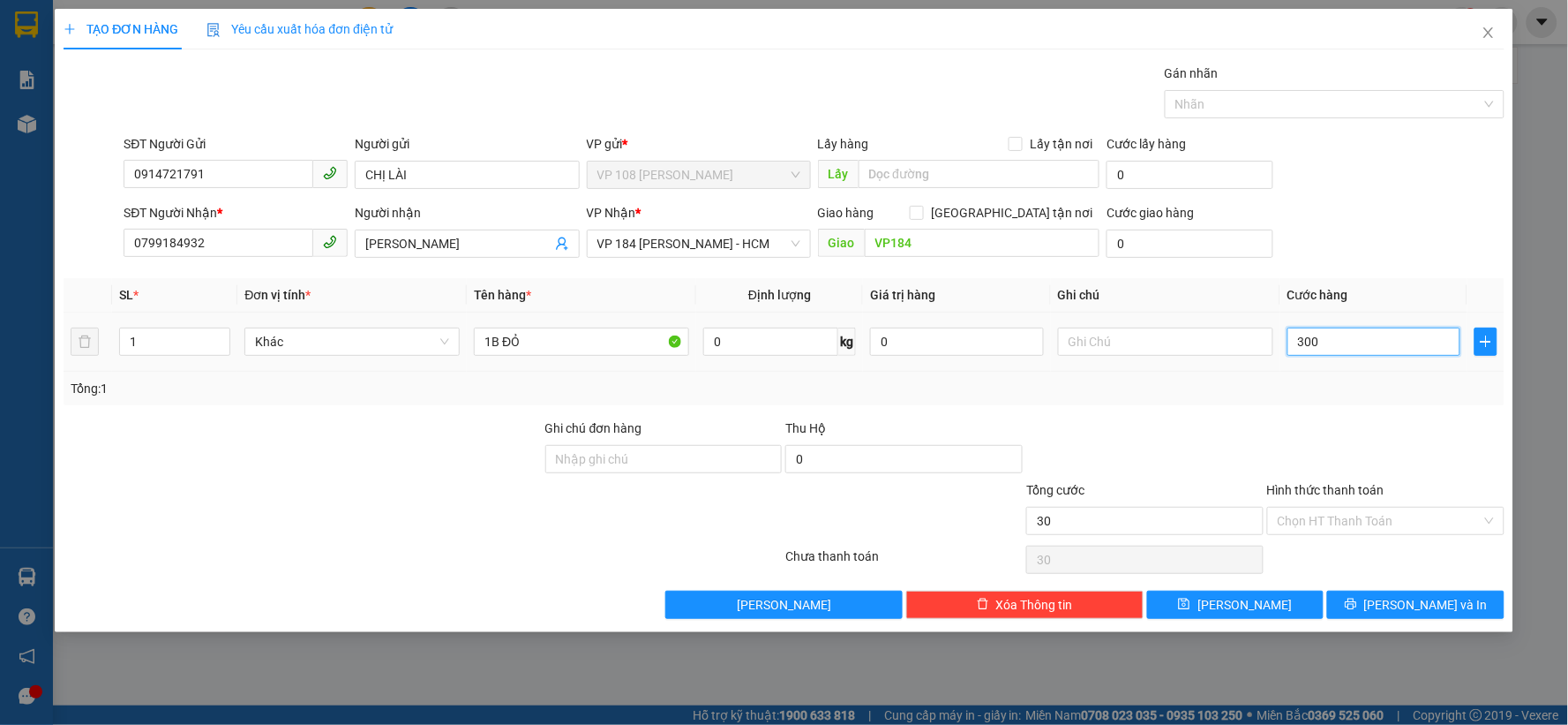
type input "300"
type input "3.000"
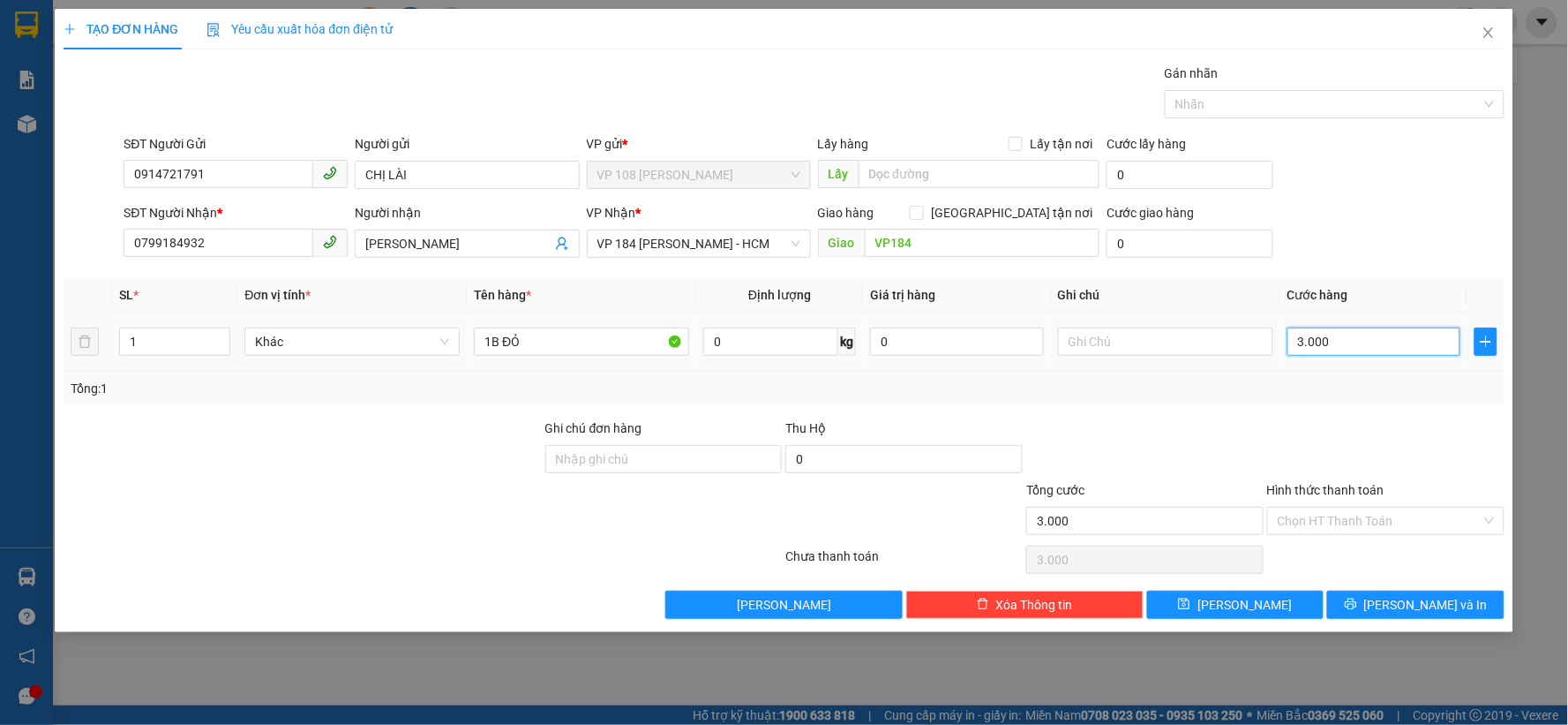
type input "30.000"
click at [1431, 525] on input "Hình thức thanh toán" at bounding box center [1379, 521] width 203 height 26
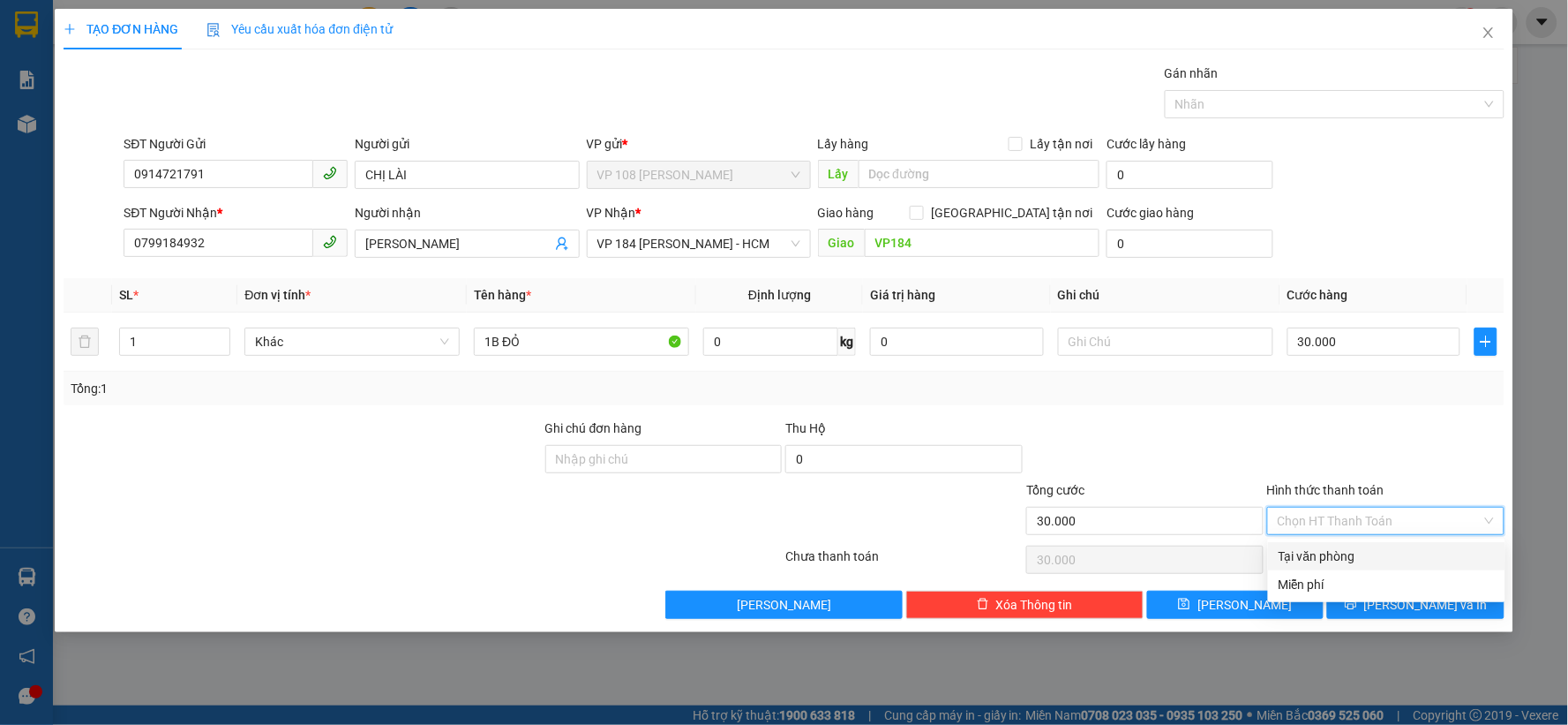
click at [1361, 557] on div "Tại văn phòng" at bounding box center [1387, 556] width 216 height 20
type input "0"
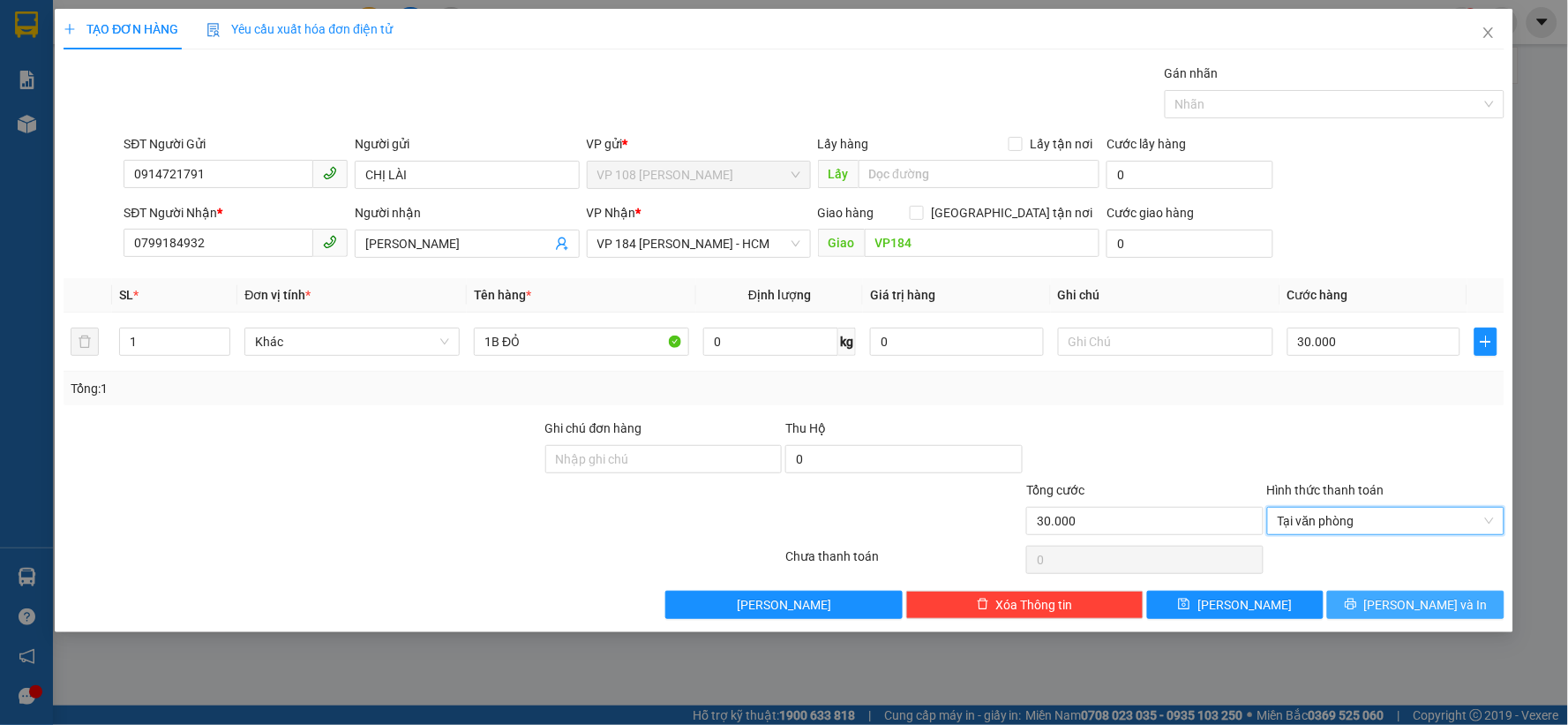
click at [1397, 604] on button "Lưu và In" at bounding box center [1416, 605] width 177 height 28
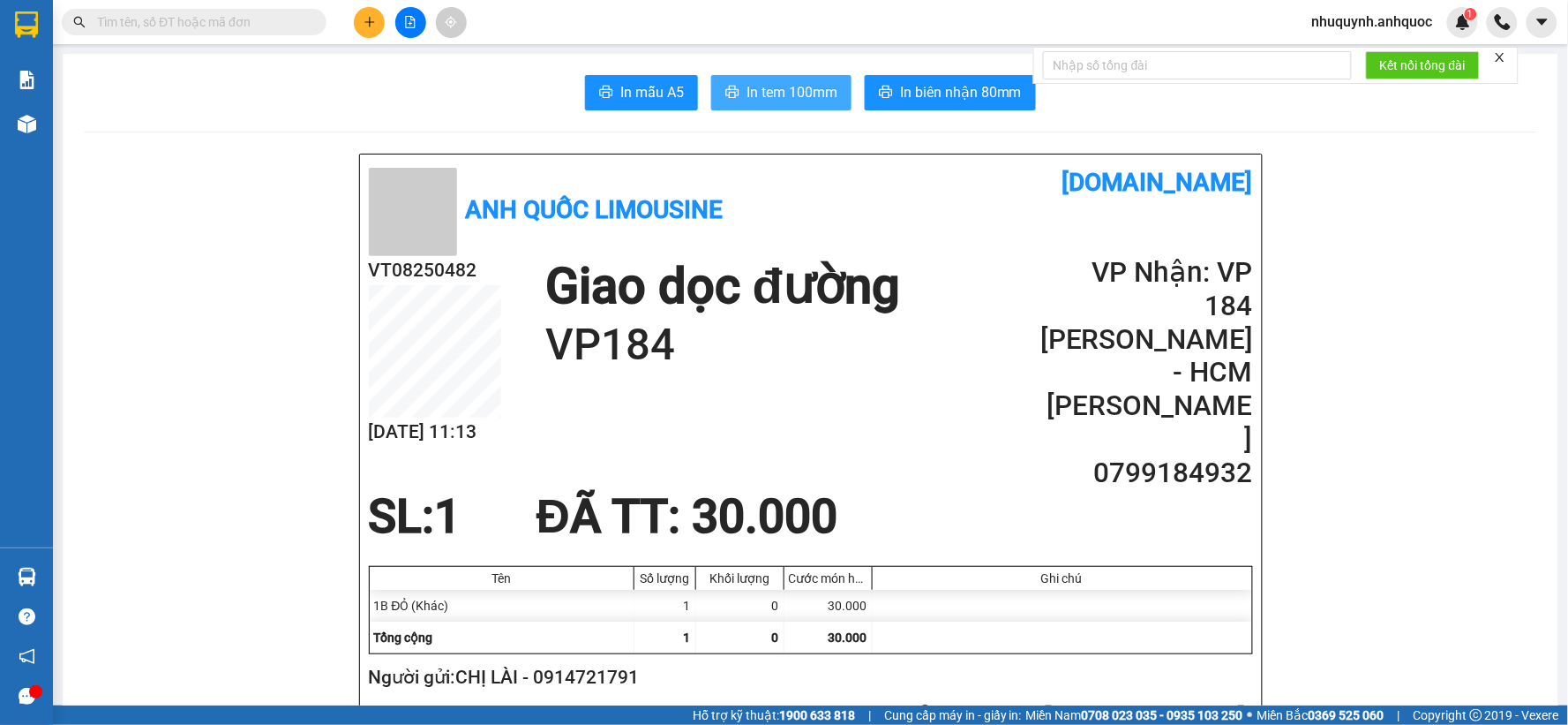
click at [791, 86] on span "In tem 100mm" at bounding box center [792, 92] width 91 height 22
click at [378, 26] on button at bounding box center [369, 22] width 31 height 31
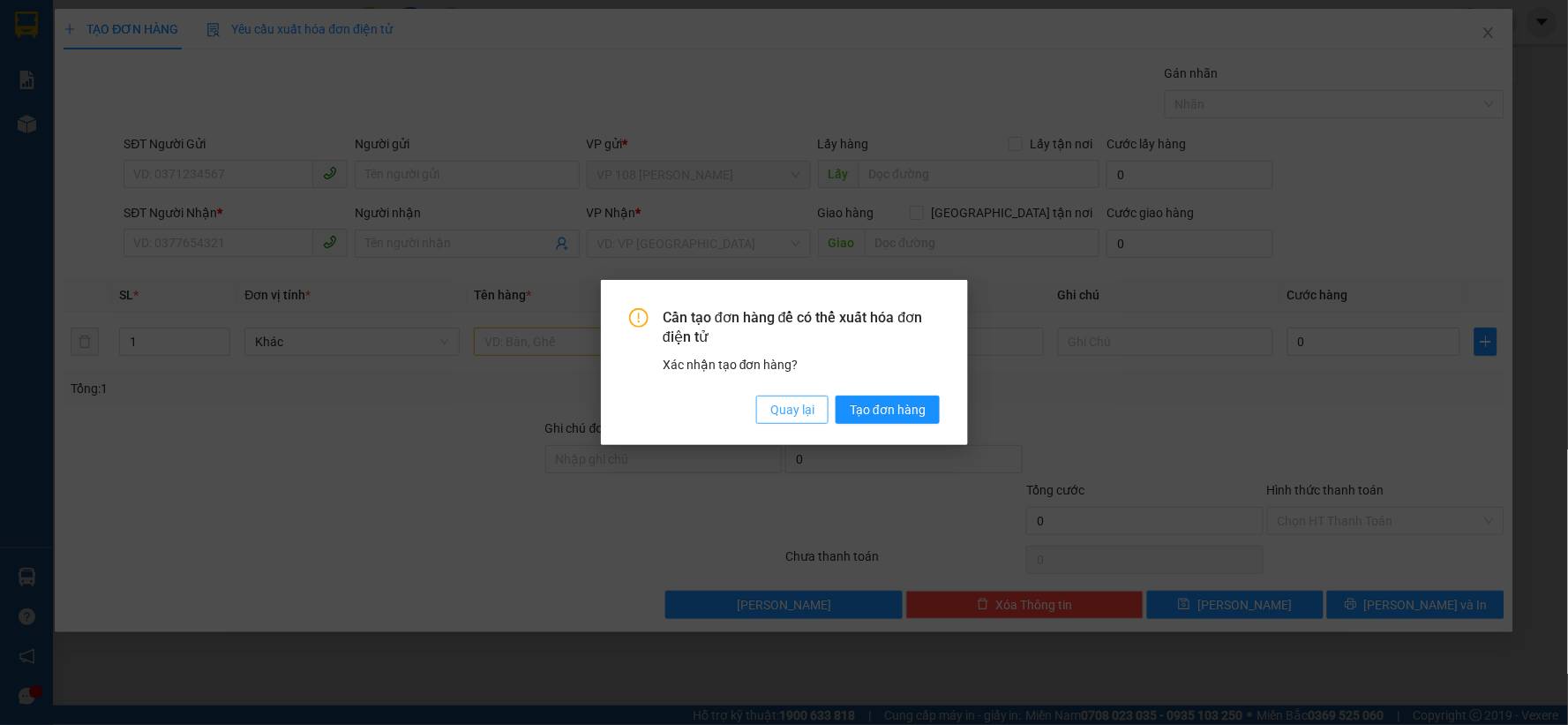
click at [775, 403] on span "Quay lại" at bounding box center [791, 409] width 44 height 20
click at [780, 411] on span "Quay lại" at bounding box center [791, 409] width 44 height 20
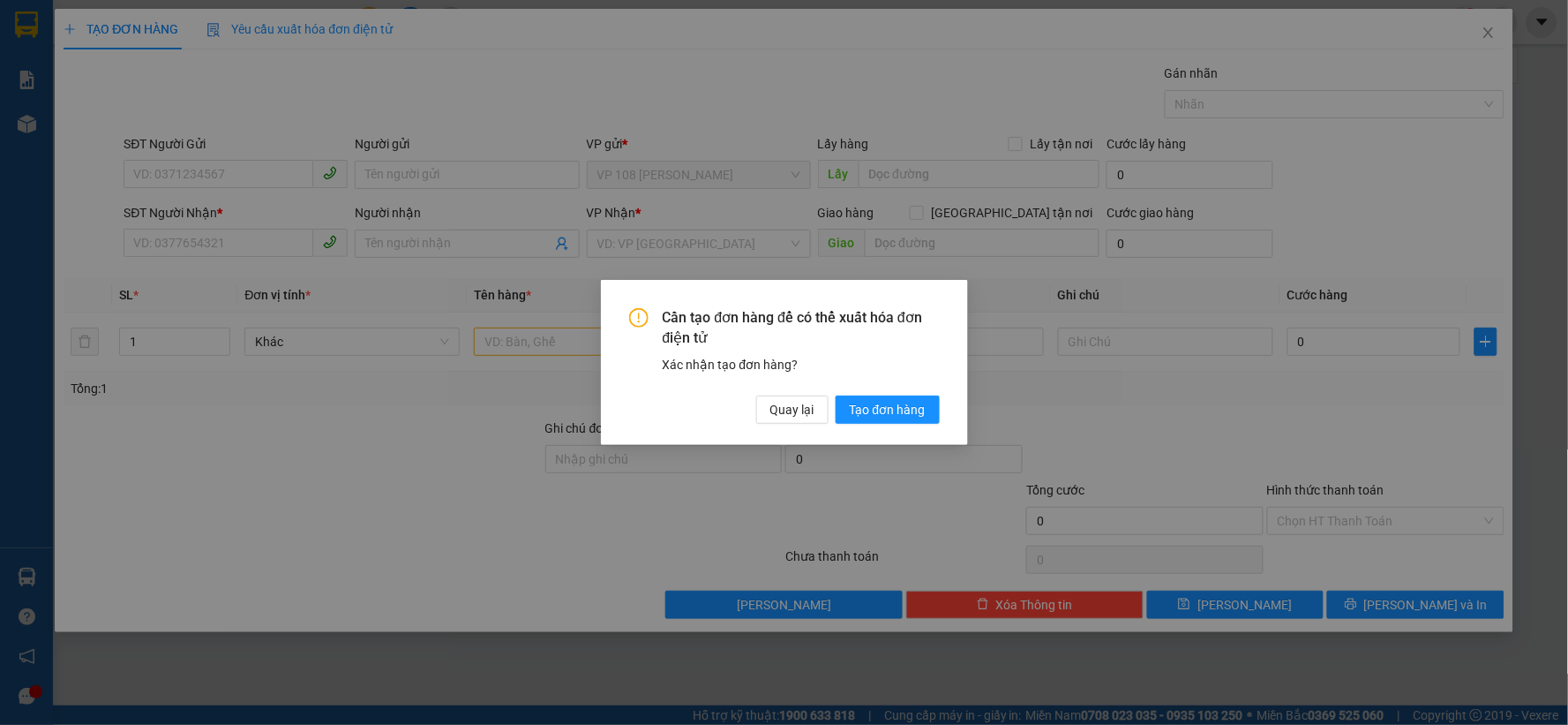
click at [458, 99] on span "Quay lại" at bounding box center [453, 98] width 8 height 4
click at [803, 415] on span "Quay lại" at bounding box center [791, 409] width 44 height 20
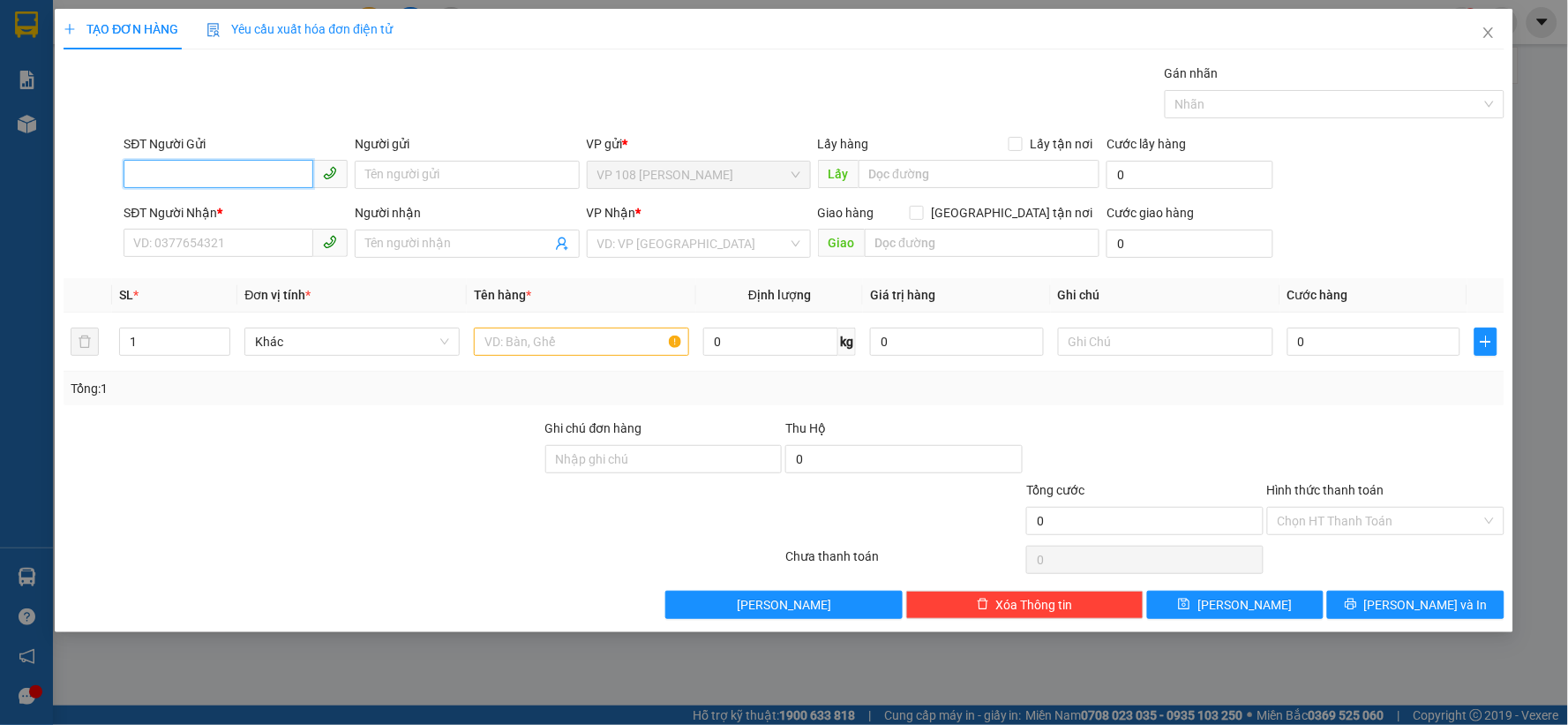
click at [210, 170] on input "SĐT Người Gửi" at bounding box center [218, 174] width 189 height 28
click at [220, 204] on div "0903924461 - CHÚ MINH" at bounding box center [235, 210] width 203 height 20
type input "0903924461"
type input "CHÚ MINH"
type input "0763808938"
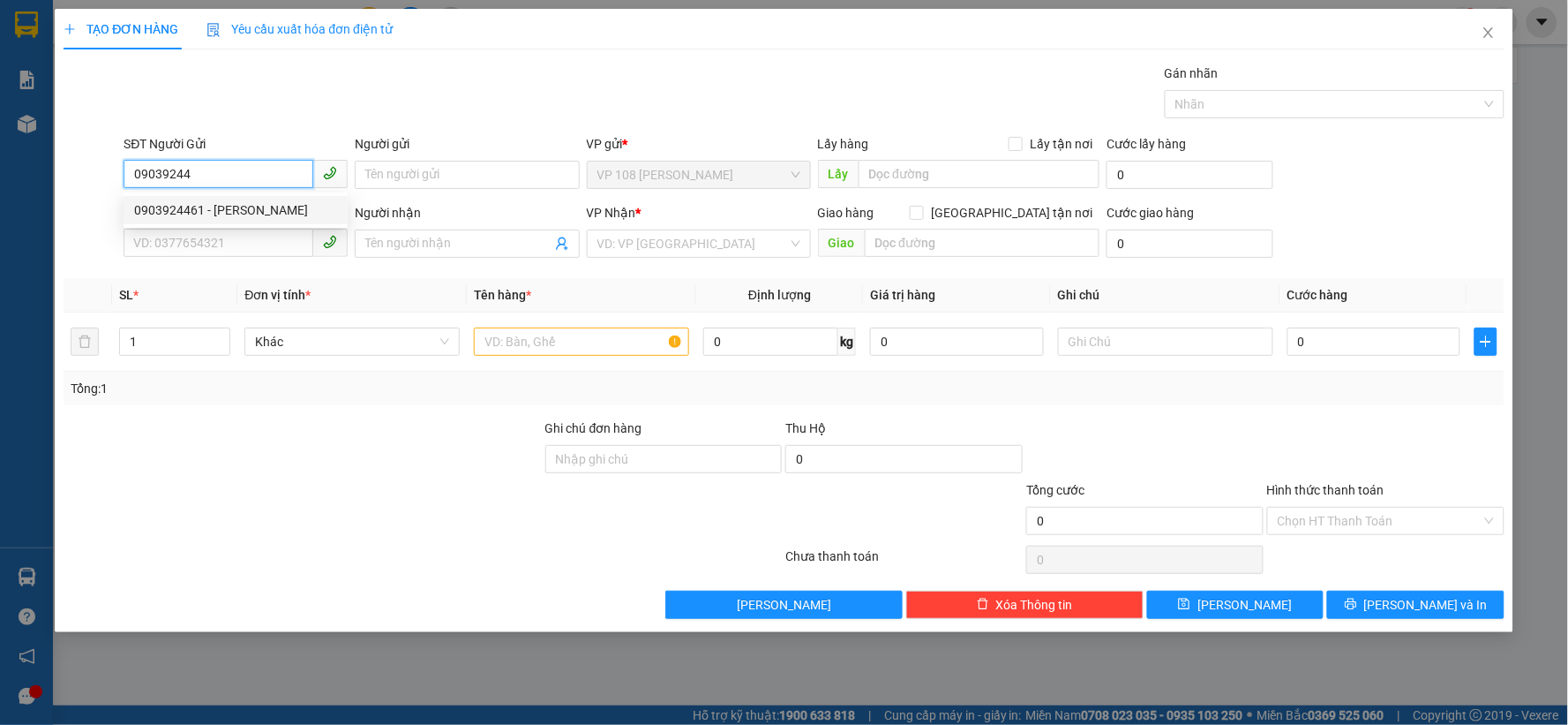
type input "ANH THỤY"
type input "VP NVT"
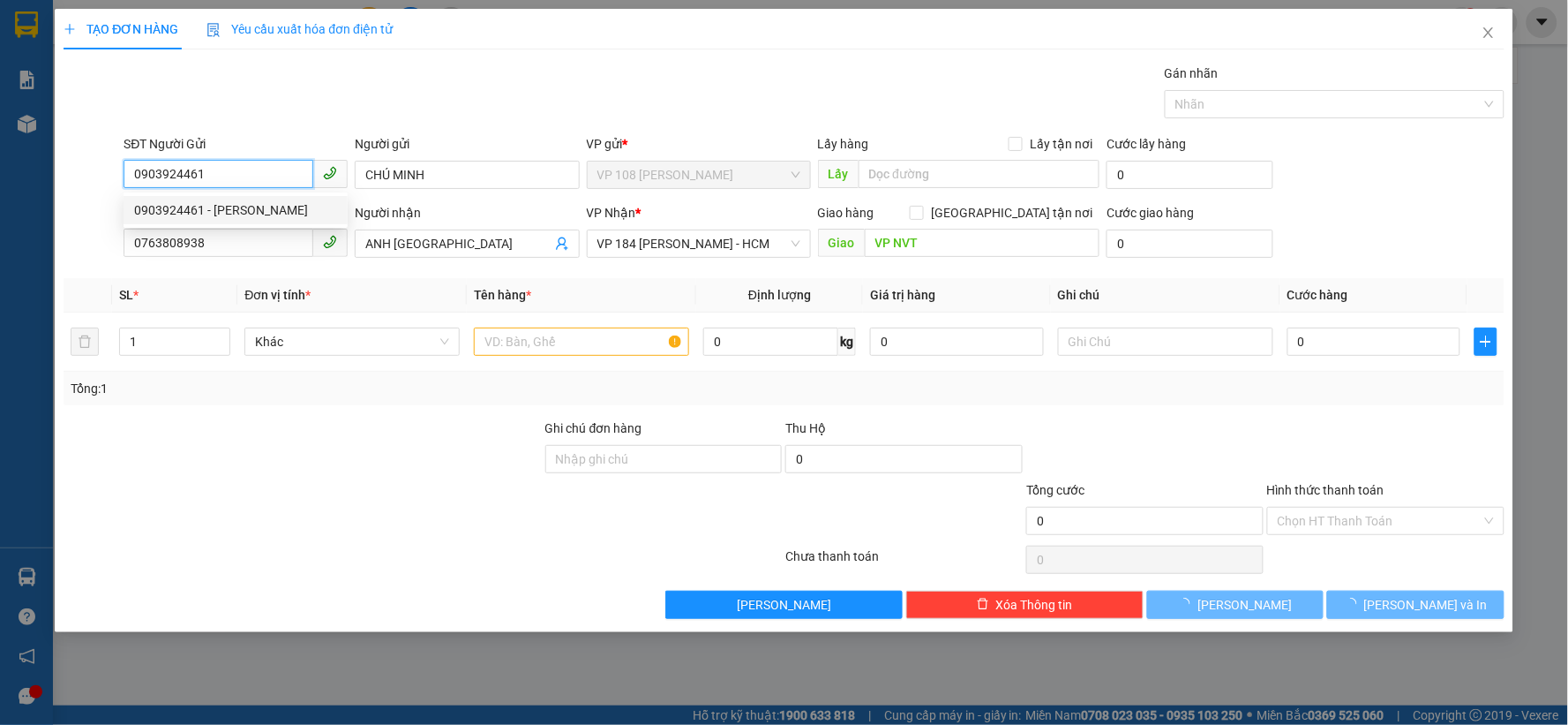
type input "20.000"
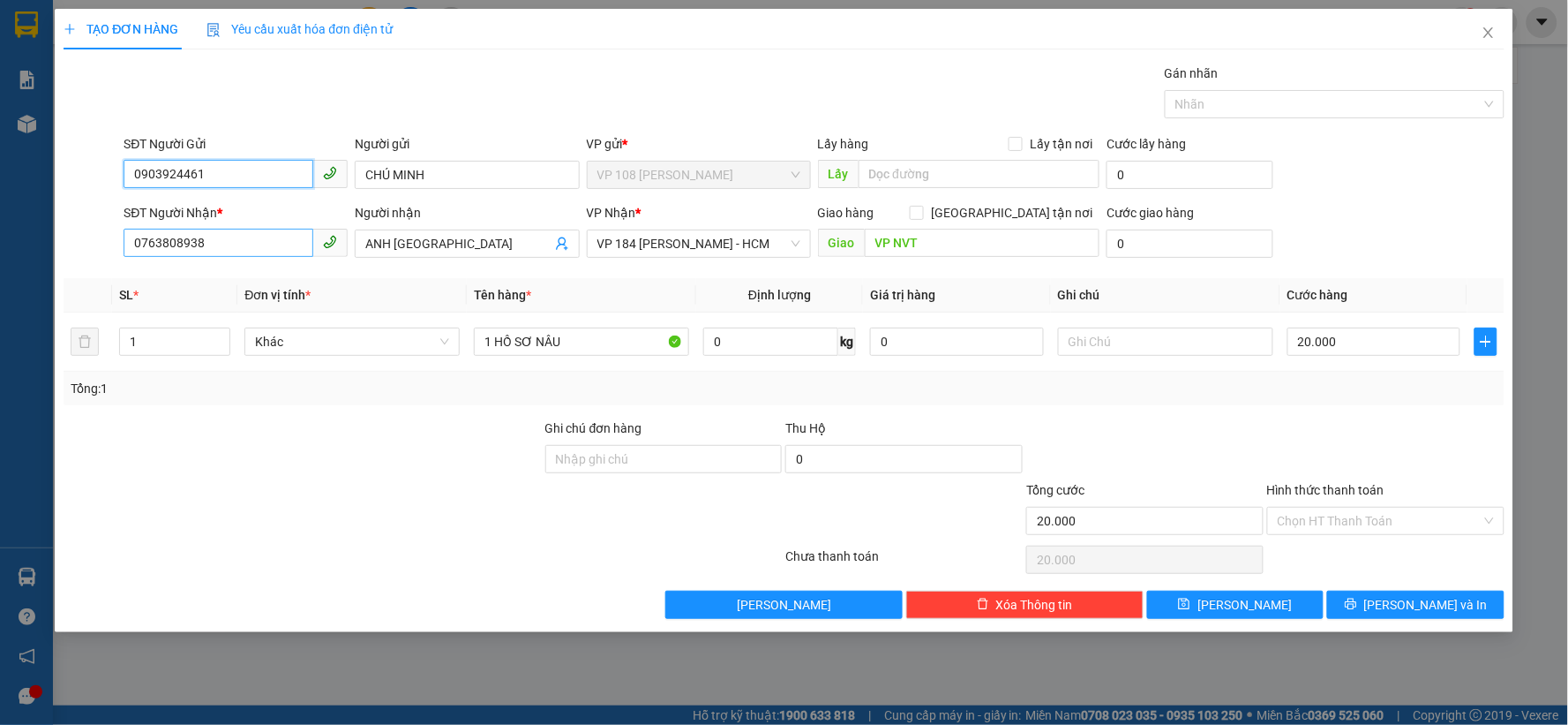
type input "0903924461"
drag, startPoint x: 252, startPoint y: 252, endPoint x: 117, endPoint y: 231, distance: 136.6
click at [117, 231] on div "SĐT Người Nhận * 0763808938 Người nhận ANH THỤY VP Nhận * VP 184 Nguyễn Văn Trỗ…" at bounding box center [783, 233] width 1444 height 61
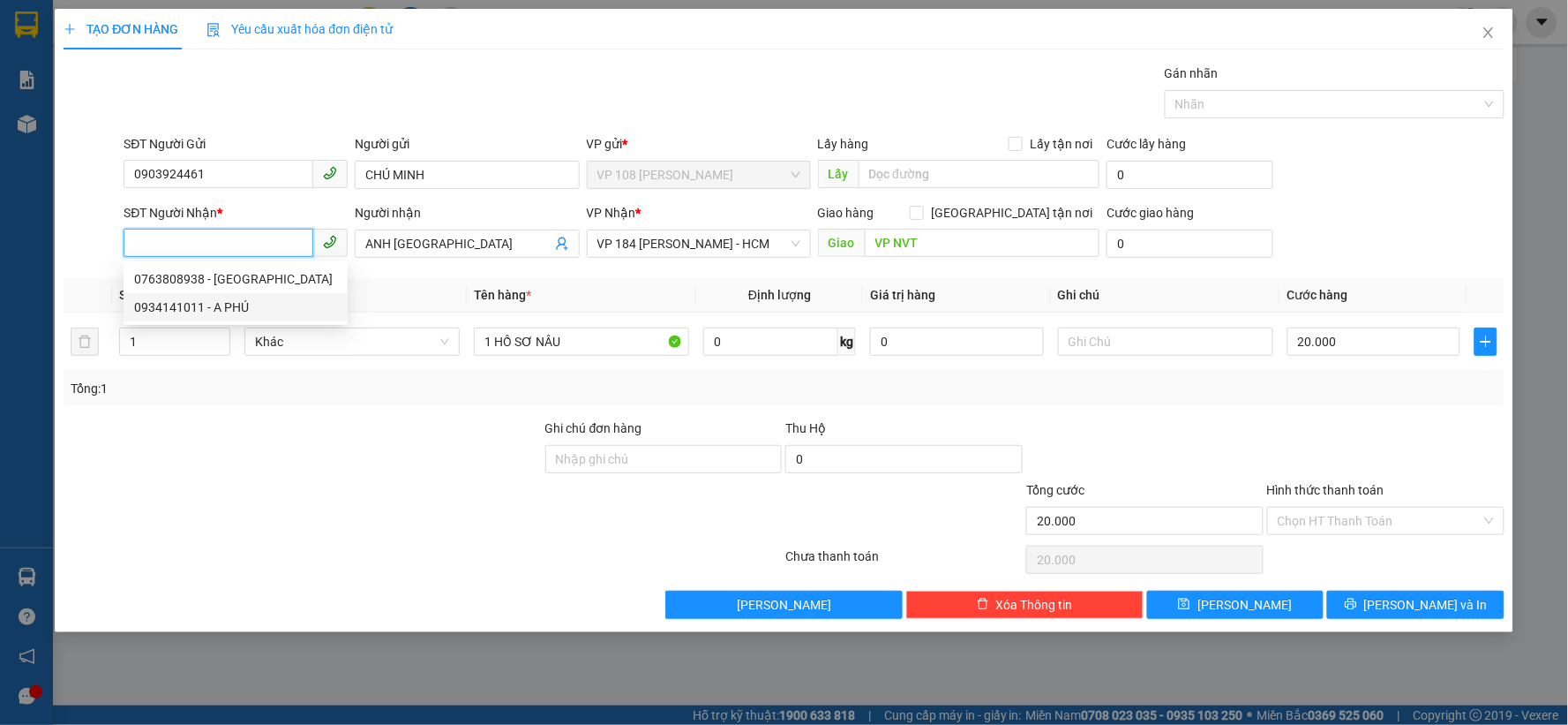
click at [172, 310] on div "0934141011 - A PHÚ" at bounding box center [235, 307] width 203 height 20
type input "0934141011"
type input "A PHÚ"
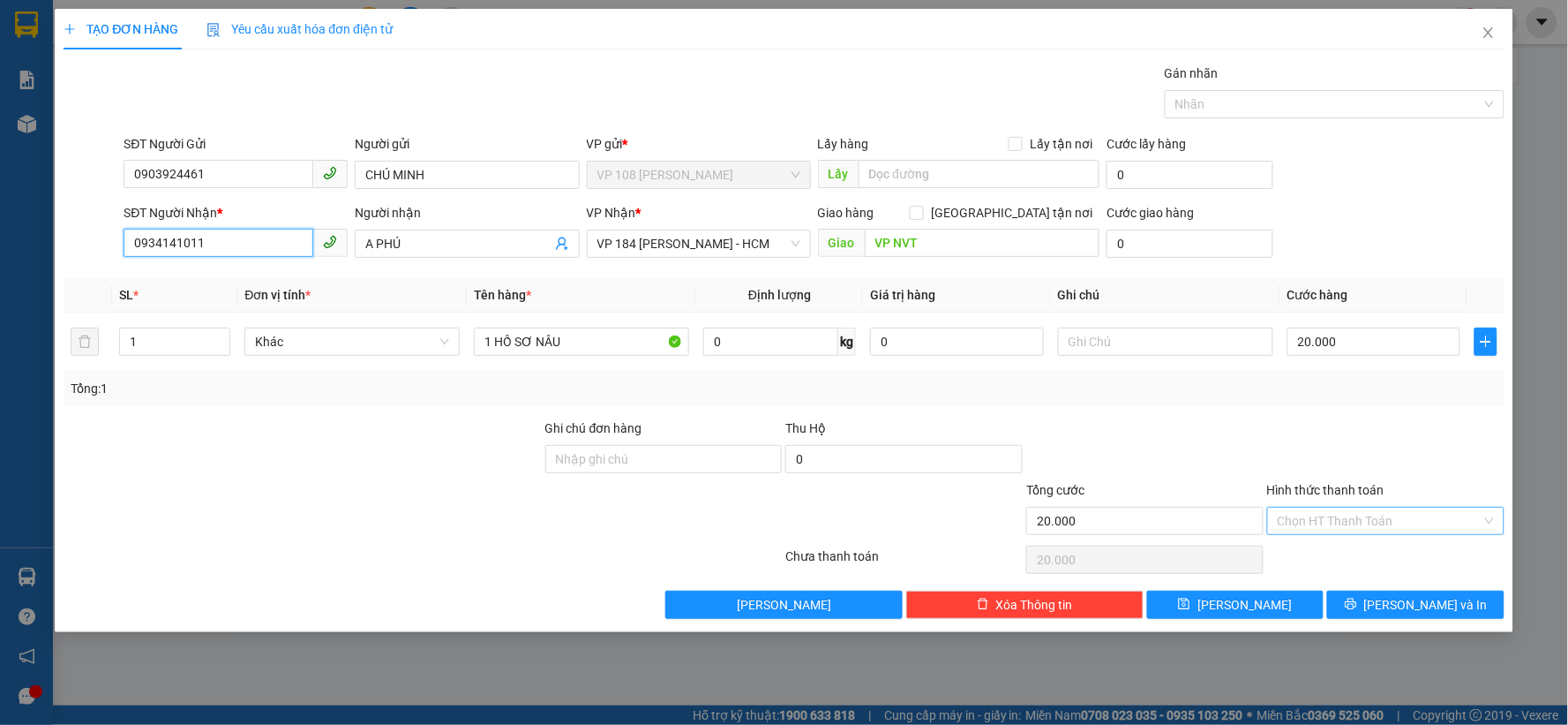
type input "0934141011"
click at [1341, 518] on input "Hình thức thanh toán" at bounding box center [1379, 521] width 203 height 26
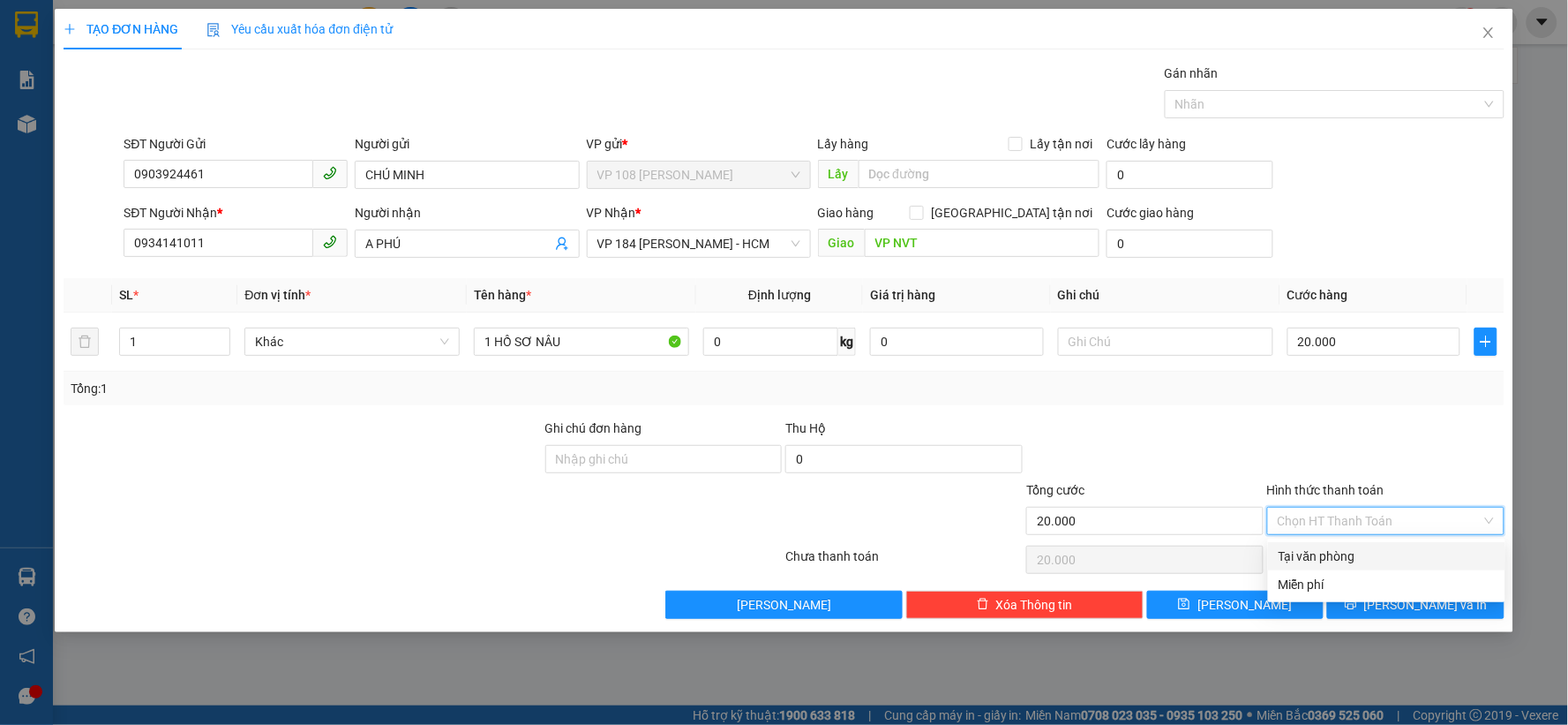
click at [1341, 548] on div "Tại văn phòng" at bounding box center [1387, 556] width 216 height 20
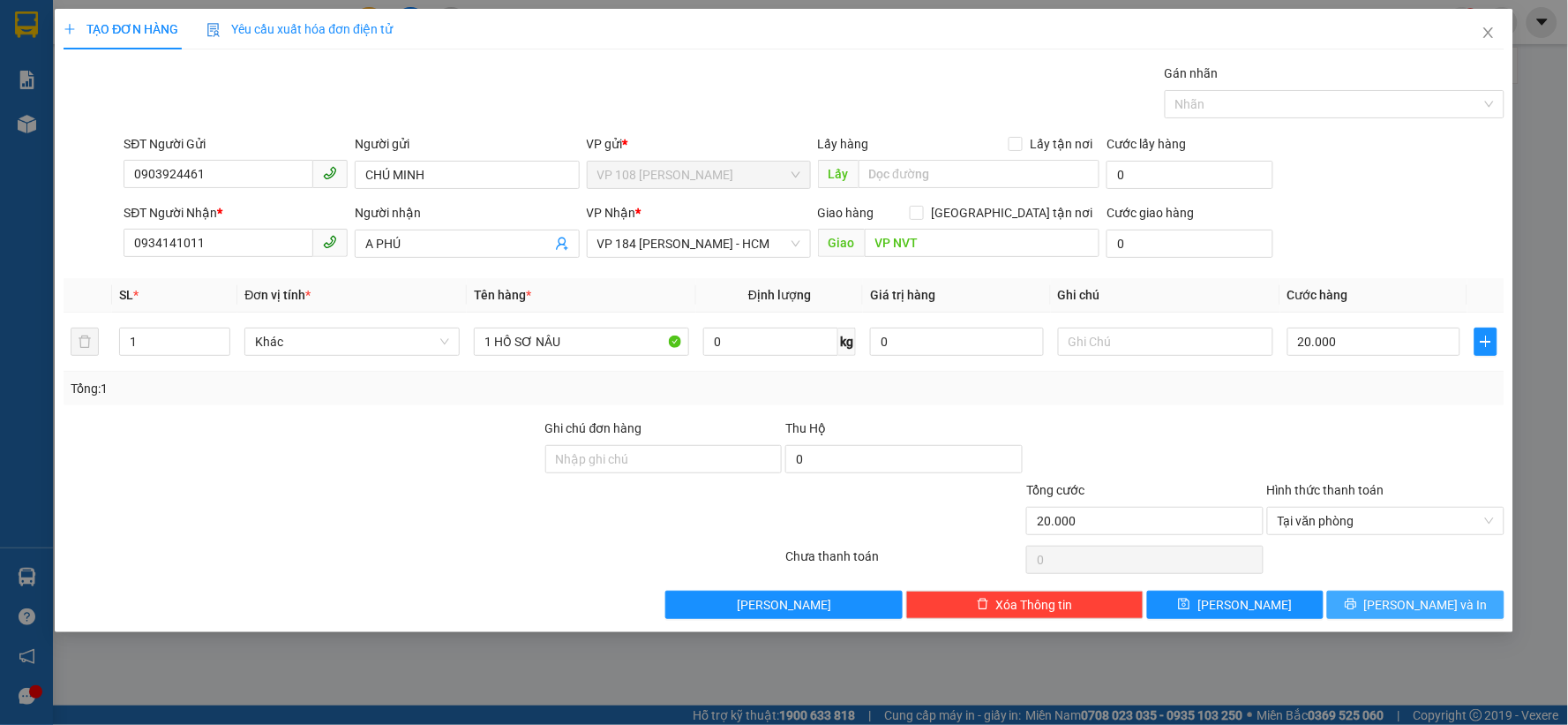
click at [1434, 603] on span "Lưu và In" at bounding box center [1426, 604] width 124 height 20
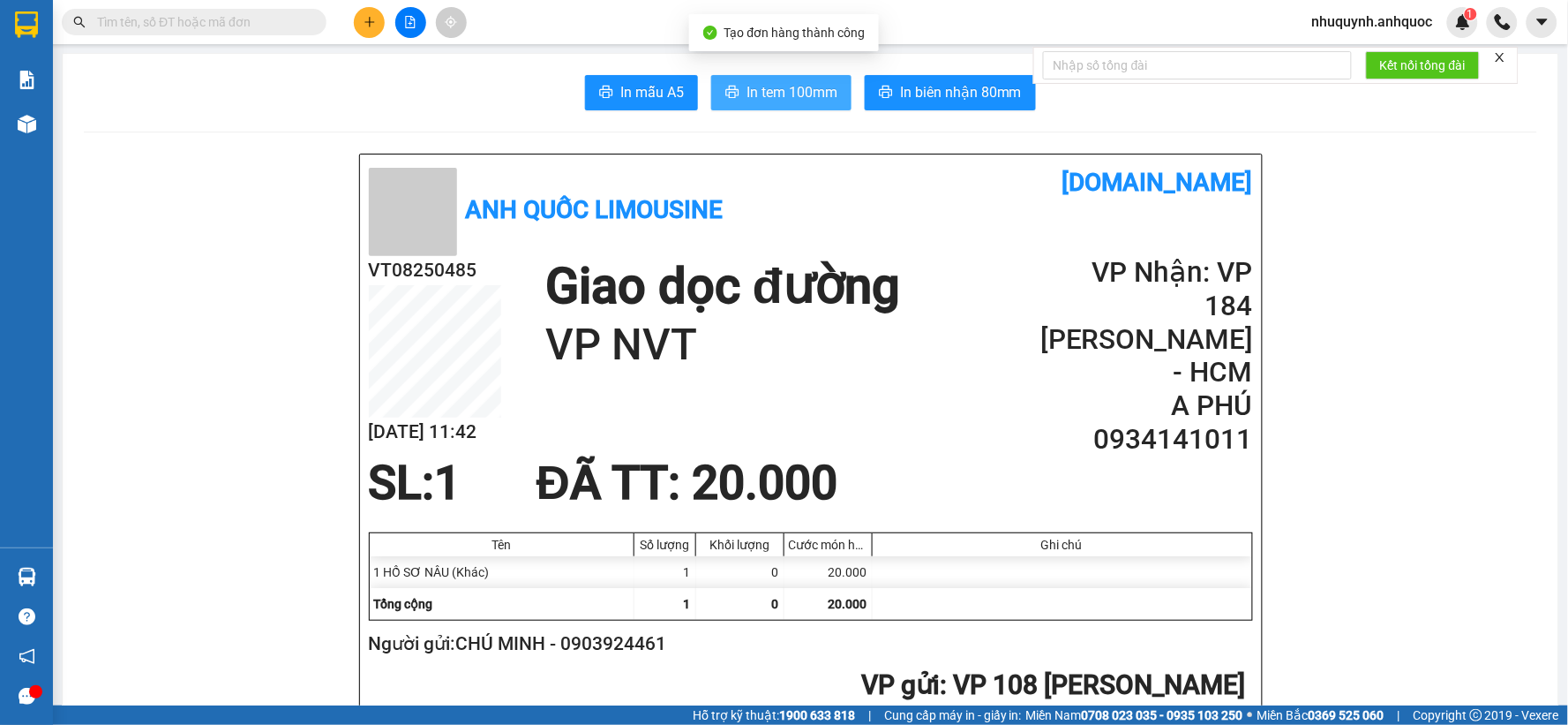
click at [769, 93] on span "In tem 100mm" at bounding box center [792, 92] width 91 height 22
click at [148, 15] on input "text" at bounding box center [201, 21] width 208 height 20
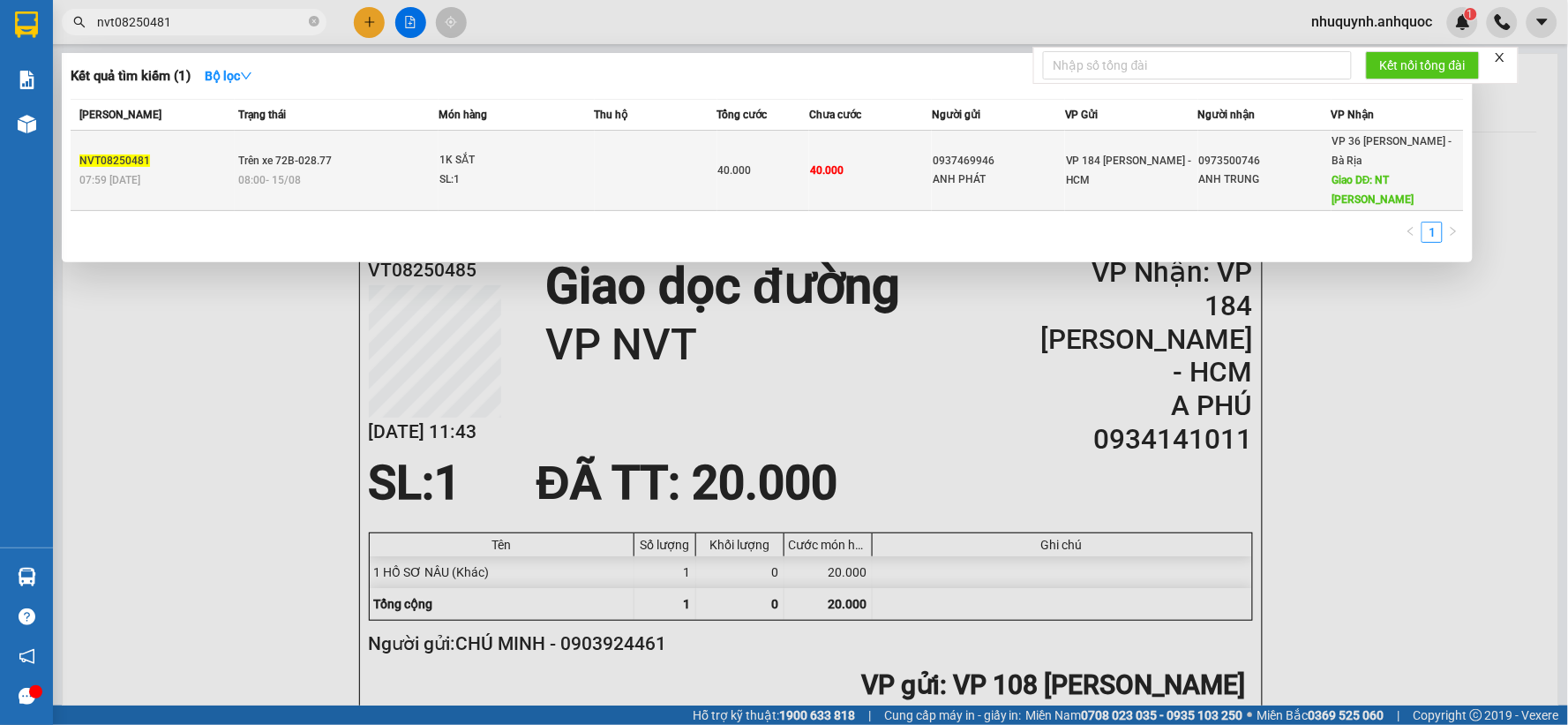
type input "nvt08250481"
click at [587, 155] on span "1K SẮT SL: 1" at bounding box center [516, 169] width 153 height 38
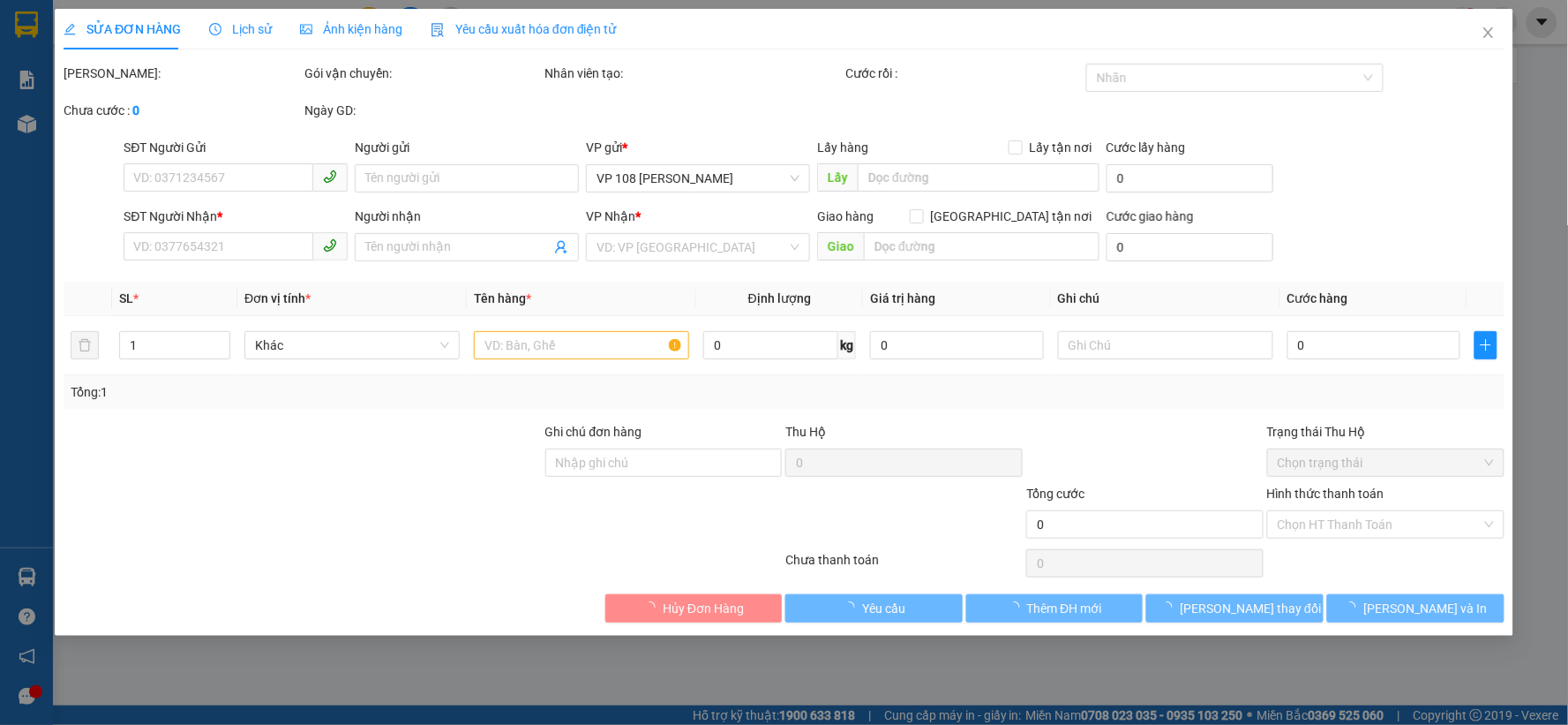
type input "0937469946"
type input "ANH PHÁT"
type input "0973500746"
type input "ANH TRUNG"
type input "NT CHU HẢI"
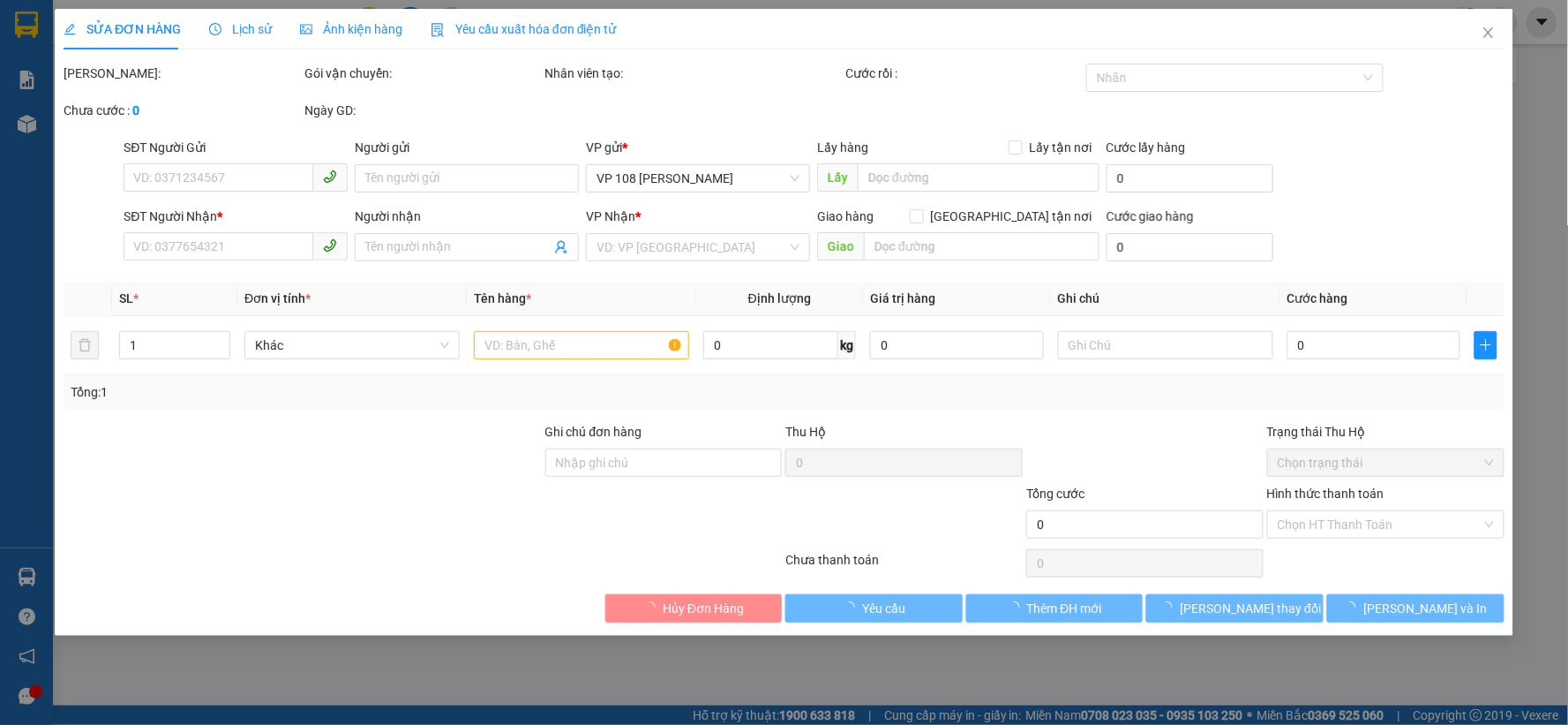
type input "40.000"
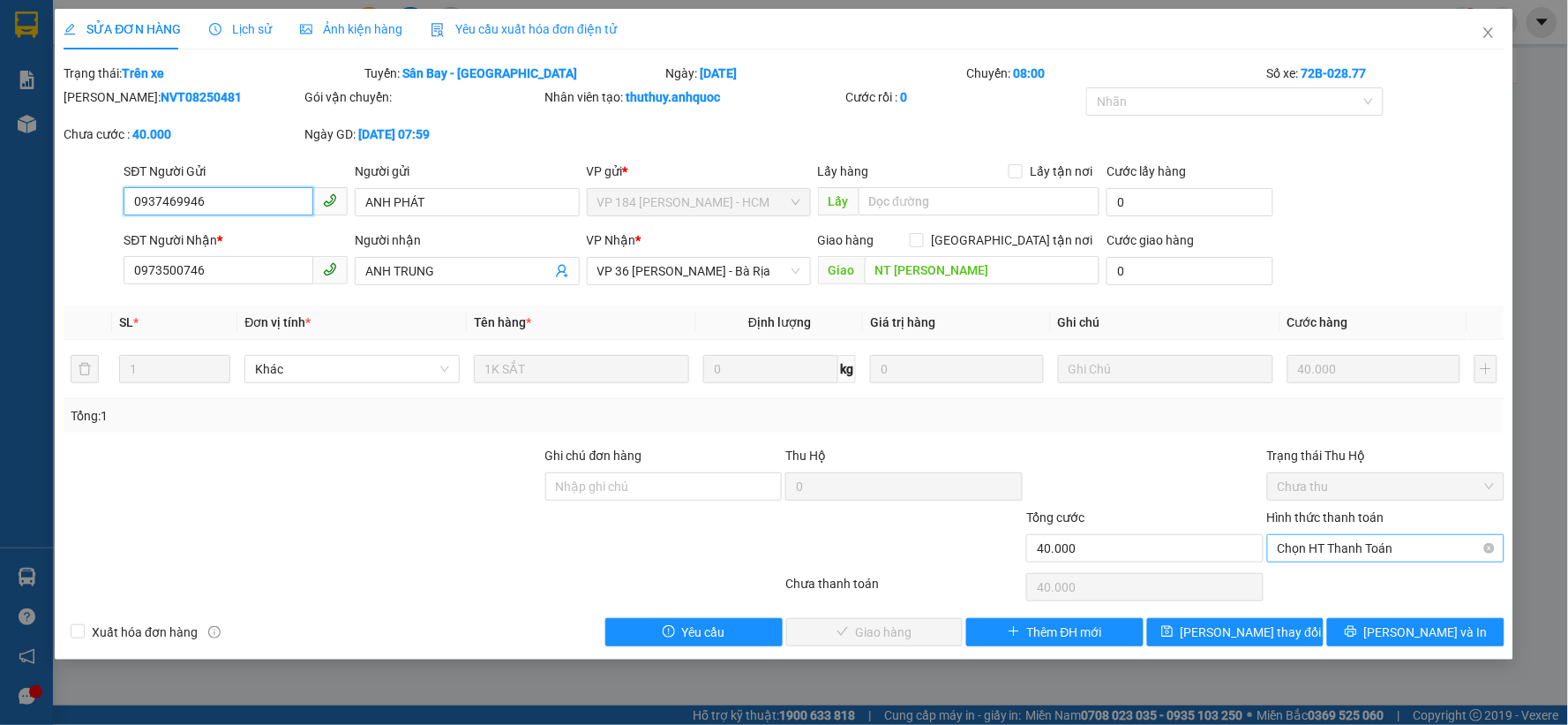
click at [1405, 556] on span "Chọn HT Thanh Toán" at bounding box center [1386, 548] width 216 height 26
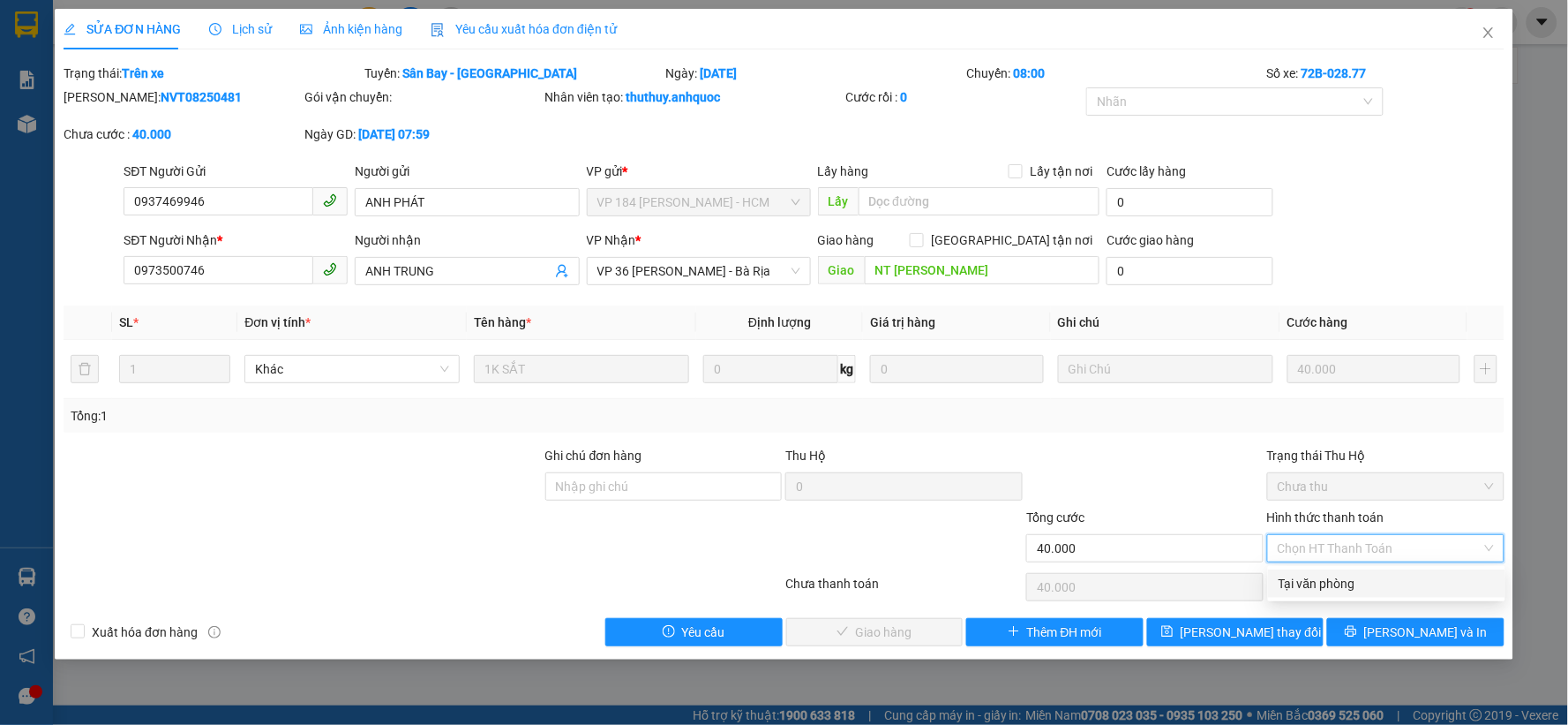
click at [1354, 574] on div "Tại văn phòng" at bounding box center [1387, 583] width 216 height 20
type input "0"
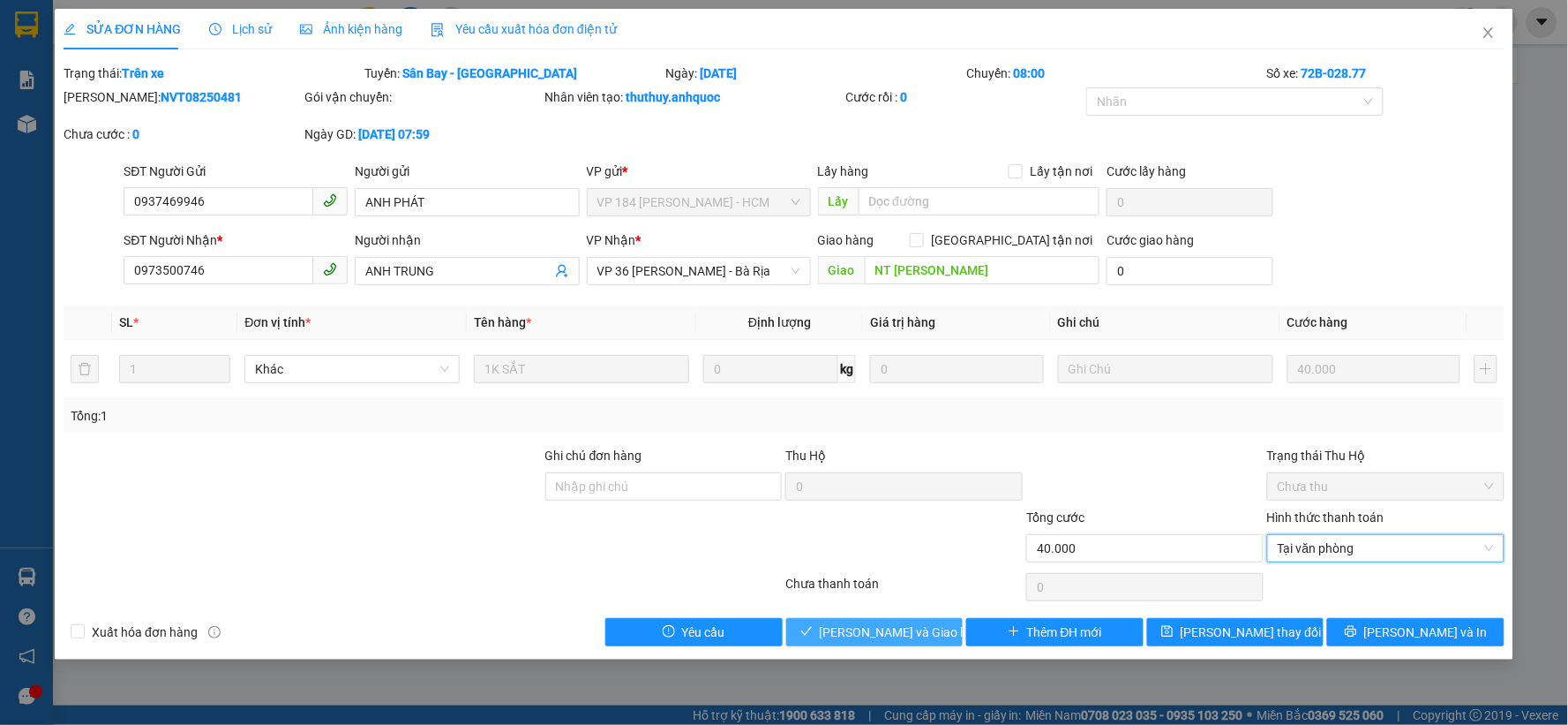
click at [879, 627] on span "Lưu và Giao hàng" at bounding box center [905, 632] width 169 height 20
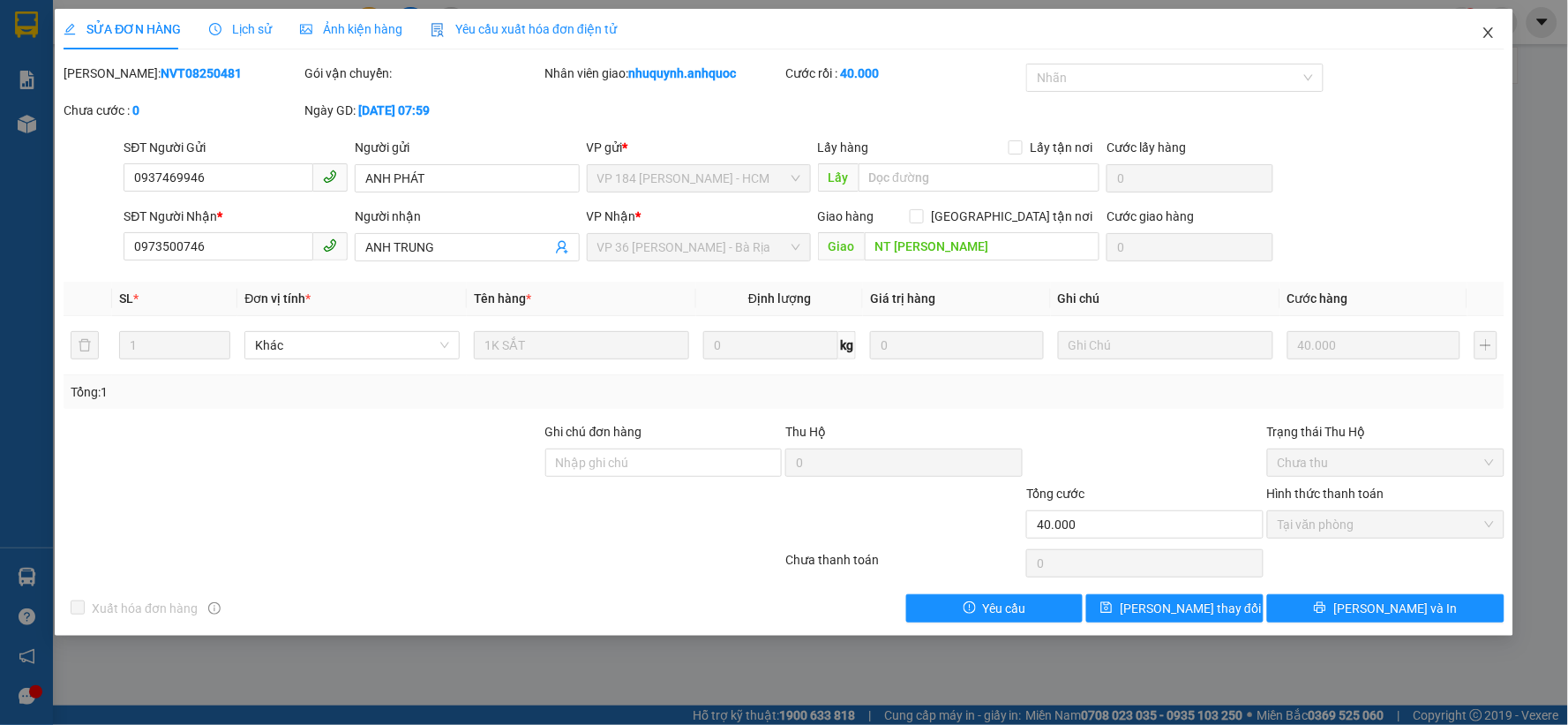
click at [1491, 28] on icon "close" at bounding box center [1488, 33] width 14 height 14
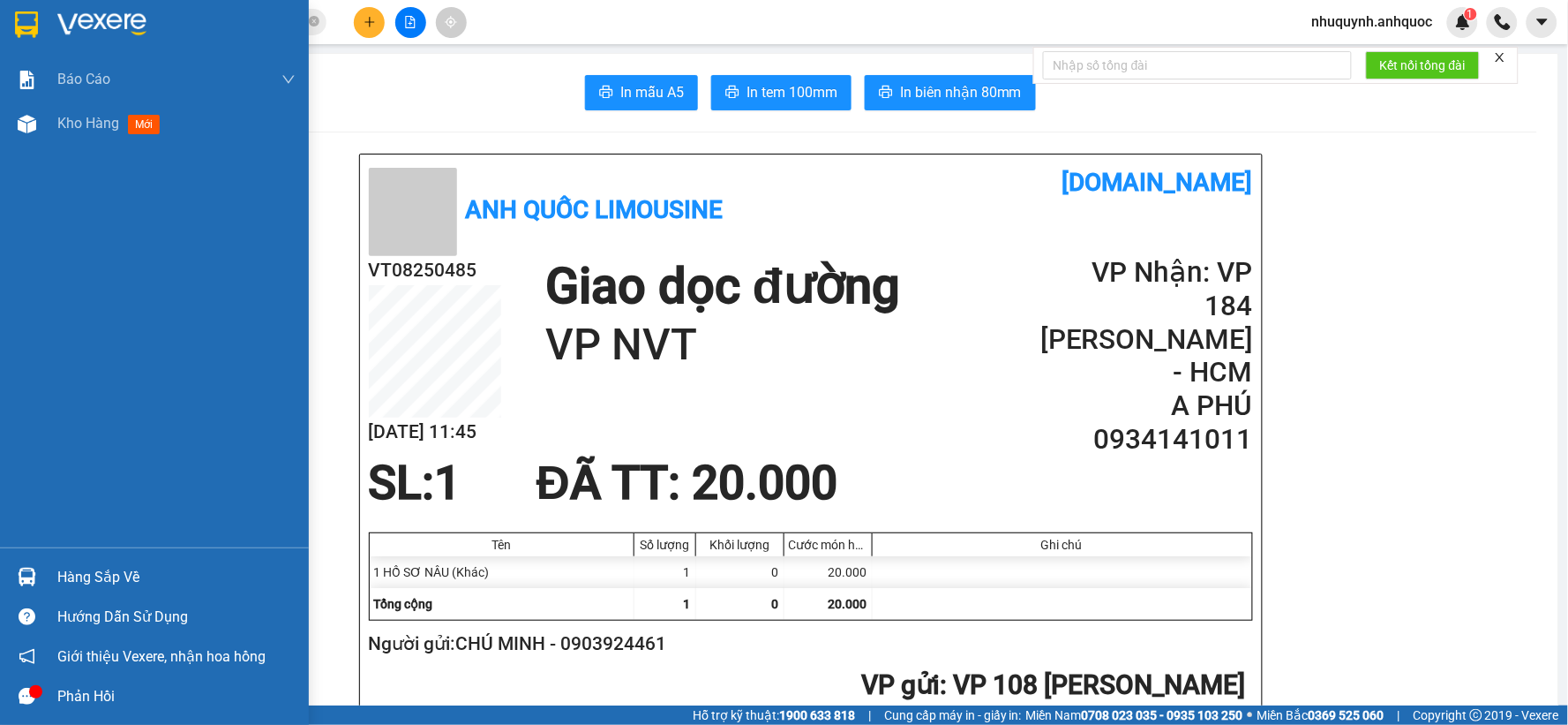
click at [20, 23] on img at bounding box center [26, 24] width 23 height 26
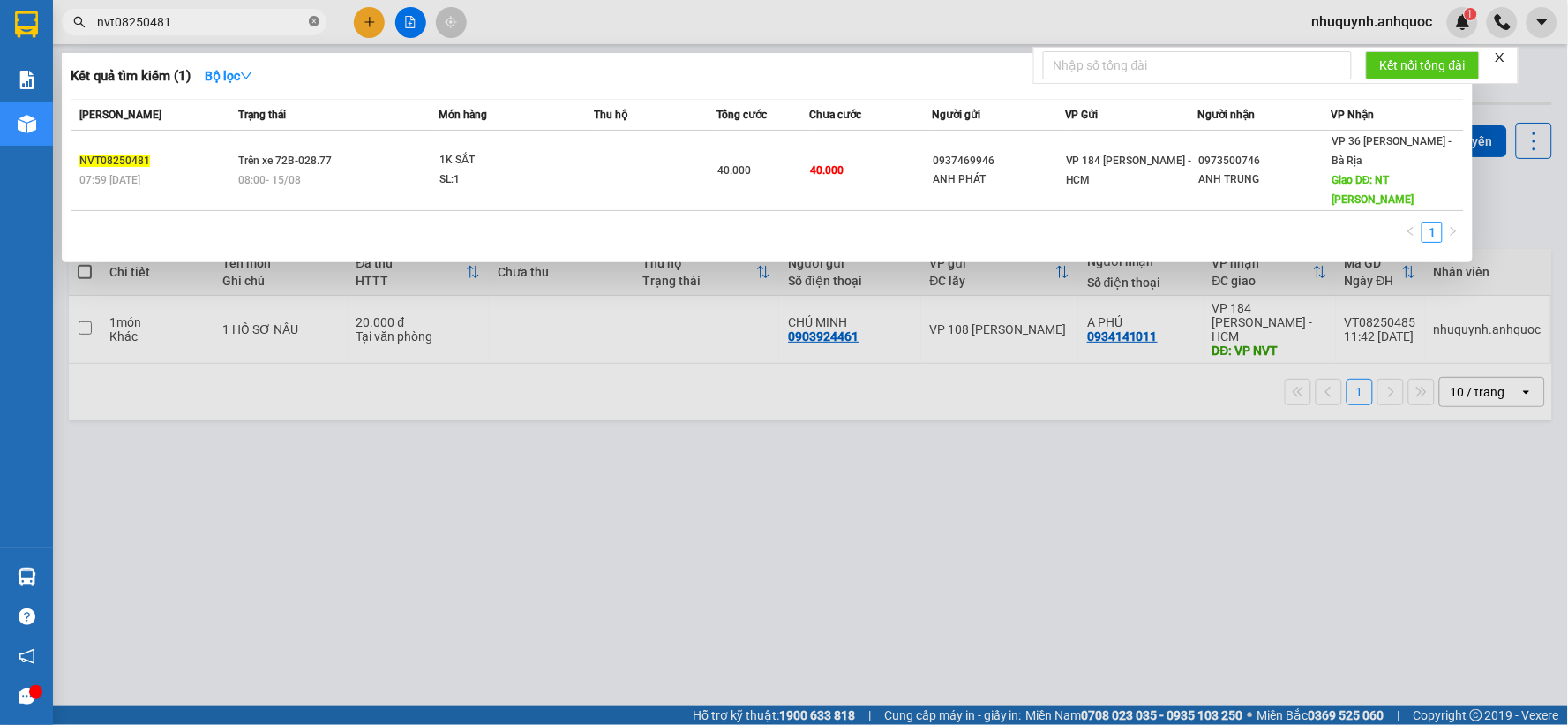
click at [316, 16] on icon "close-circle" at bounding box center [313, 20] width 10 height 10
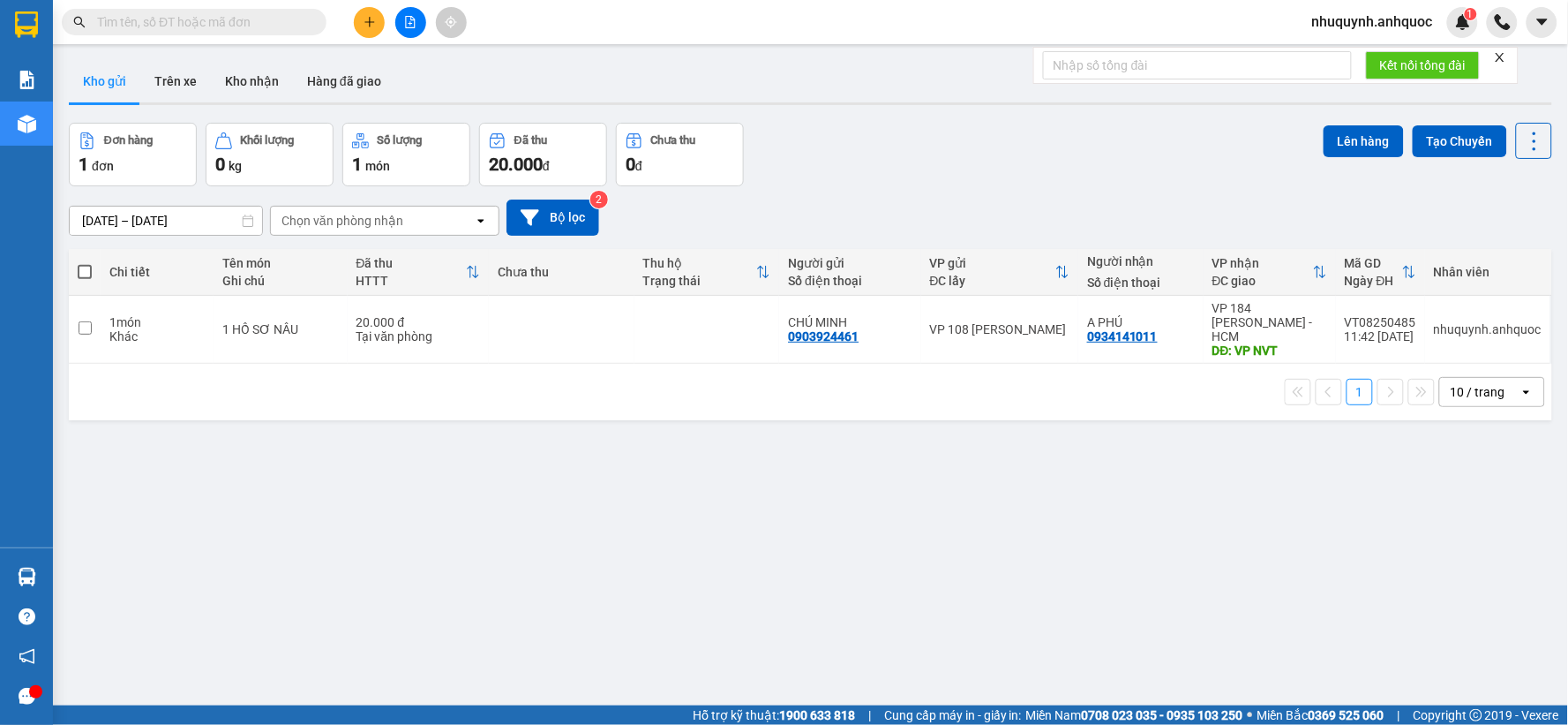
click at [257, 25] on input "text" at bounding box center [201, 21] width 208 height 20
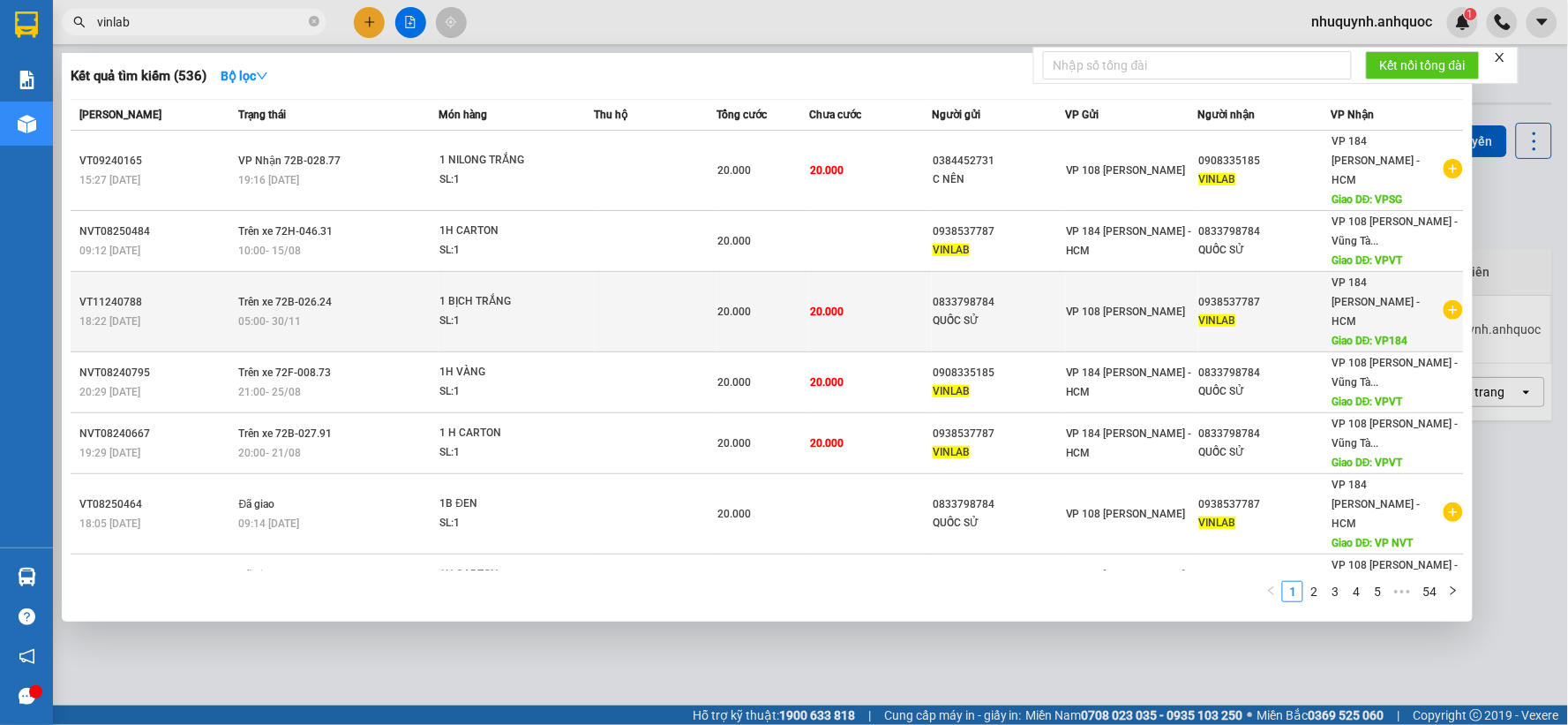
type input "vinlab"
click at [1444, 300] on icon "plus-circle" at bounding box center [1453, 310] width 20 height 20
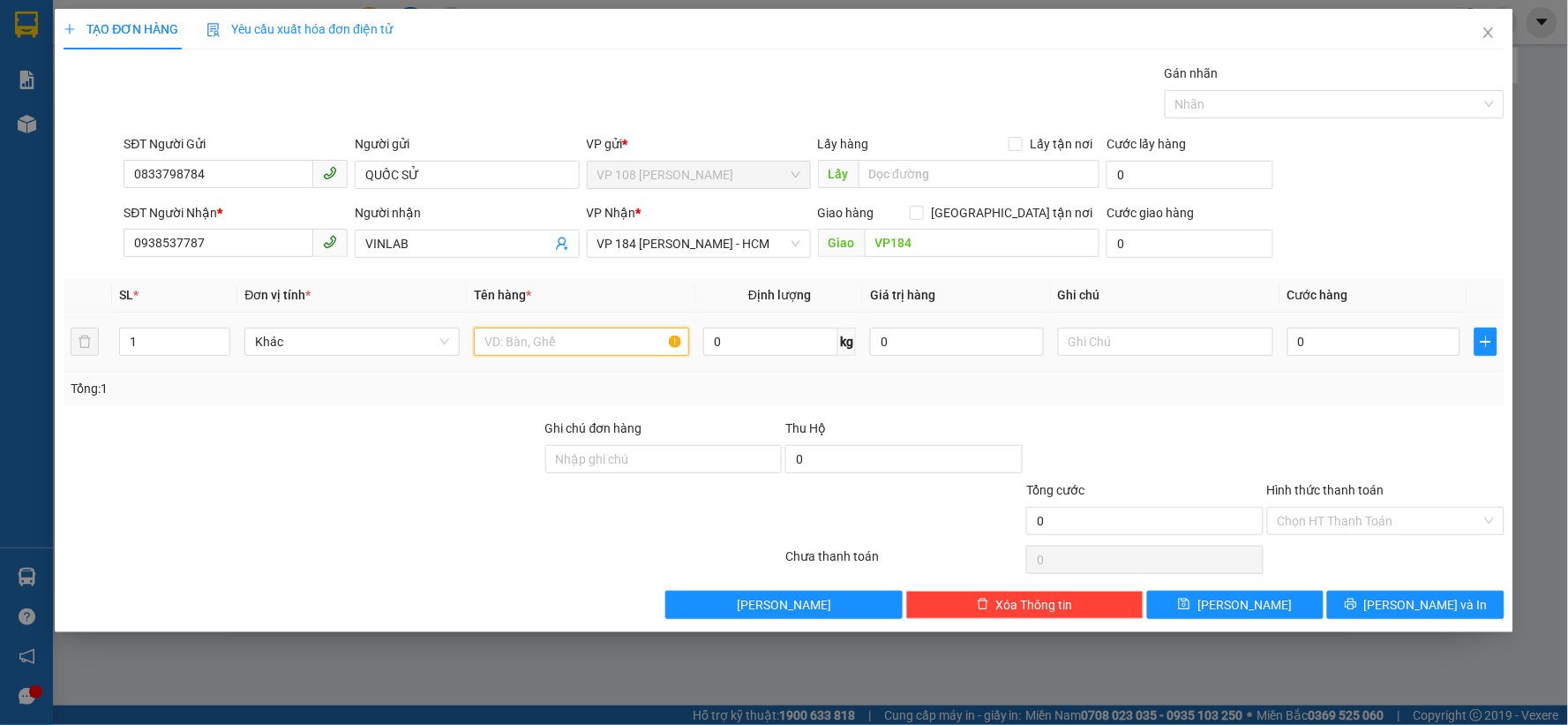
click at [584, 343] on input "text" at bounding box center [581, 341] width 216 height 28
type input "1B TRẮNG NHỎ"
click at [1332, 339] on input "0" at bounding box center [1374, 341] width 174 height 28
type input "2"
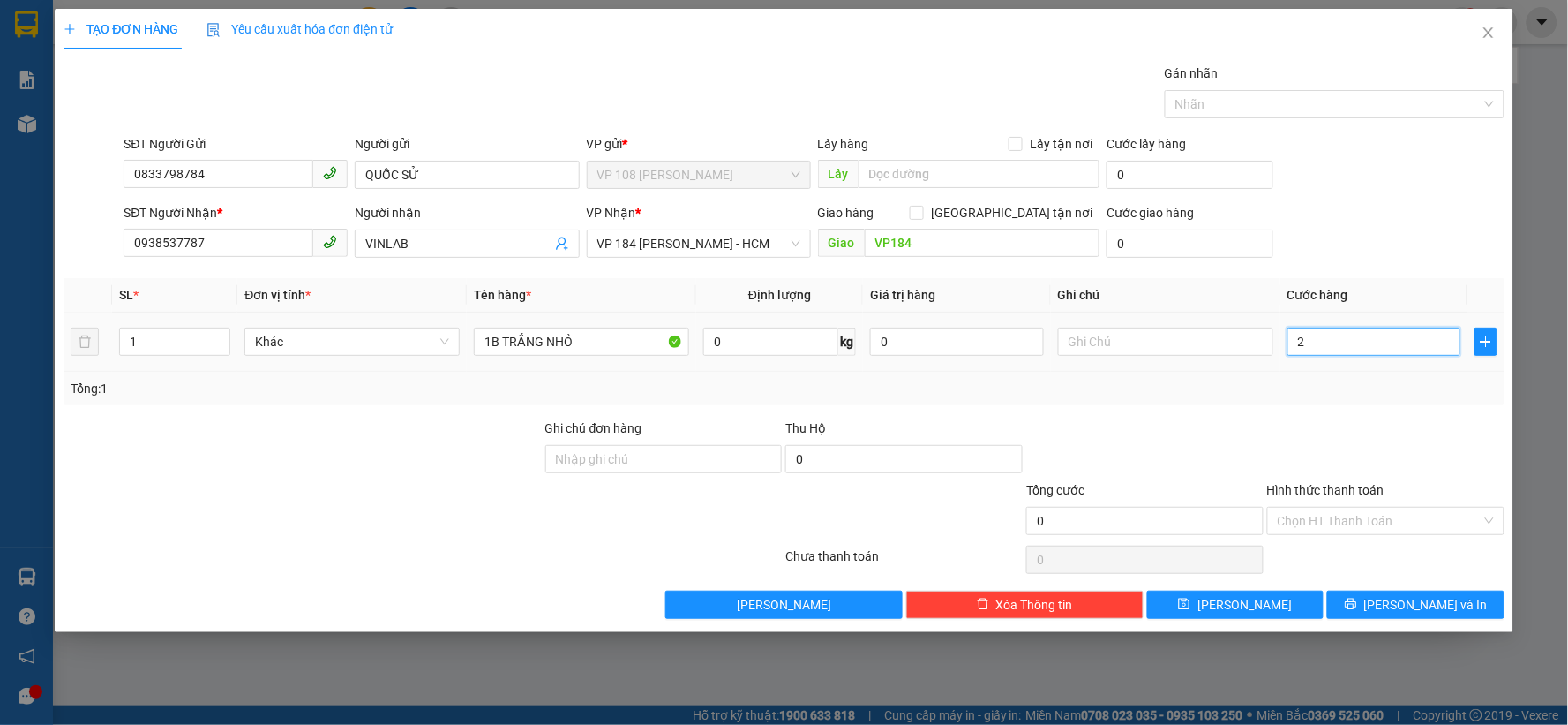
type input "2"
type input "20"
type input "200"
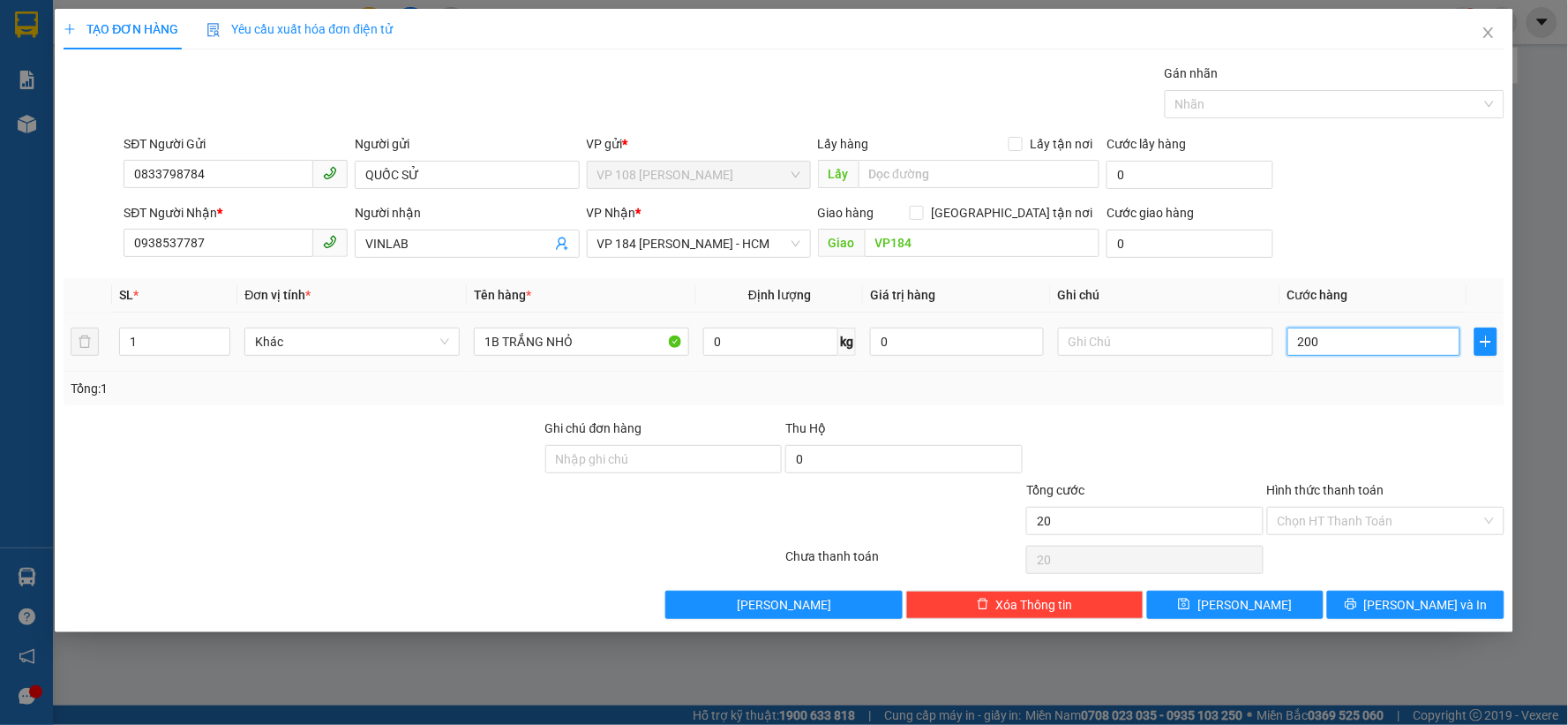
type input "200"
type input "2.000"
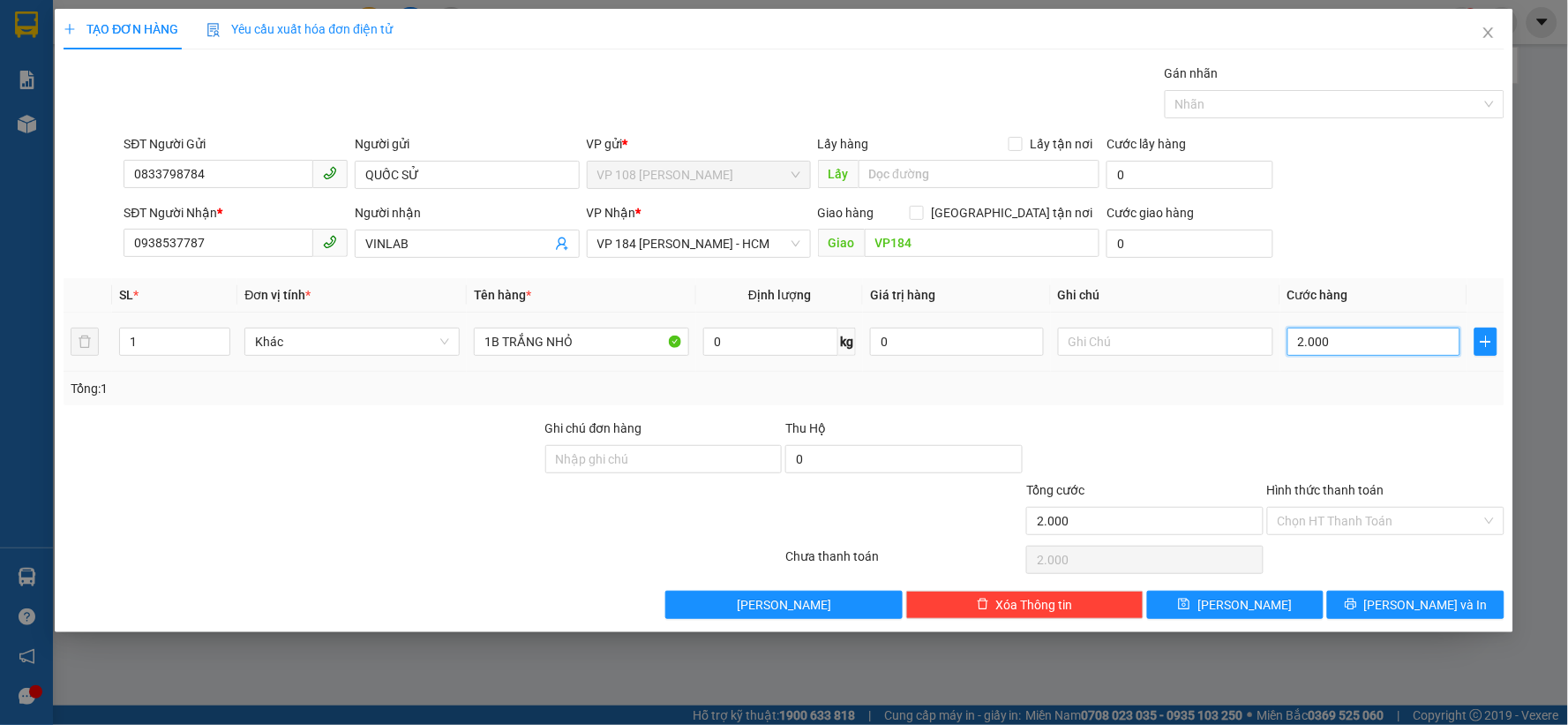
type input "20.000"
click at [1423, 600] on span "Lưu và In" at bounding box center [1426, 604] width 124 height 20
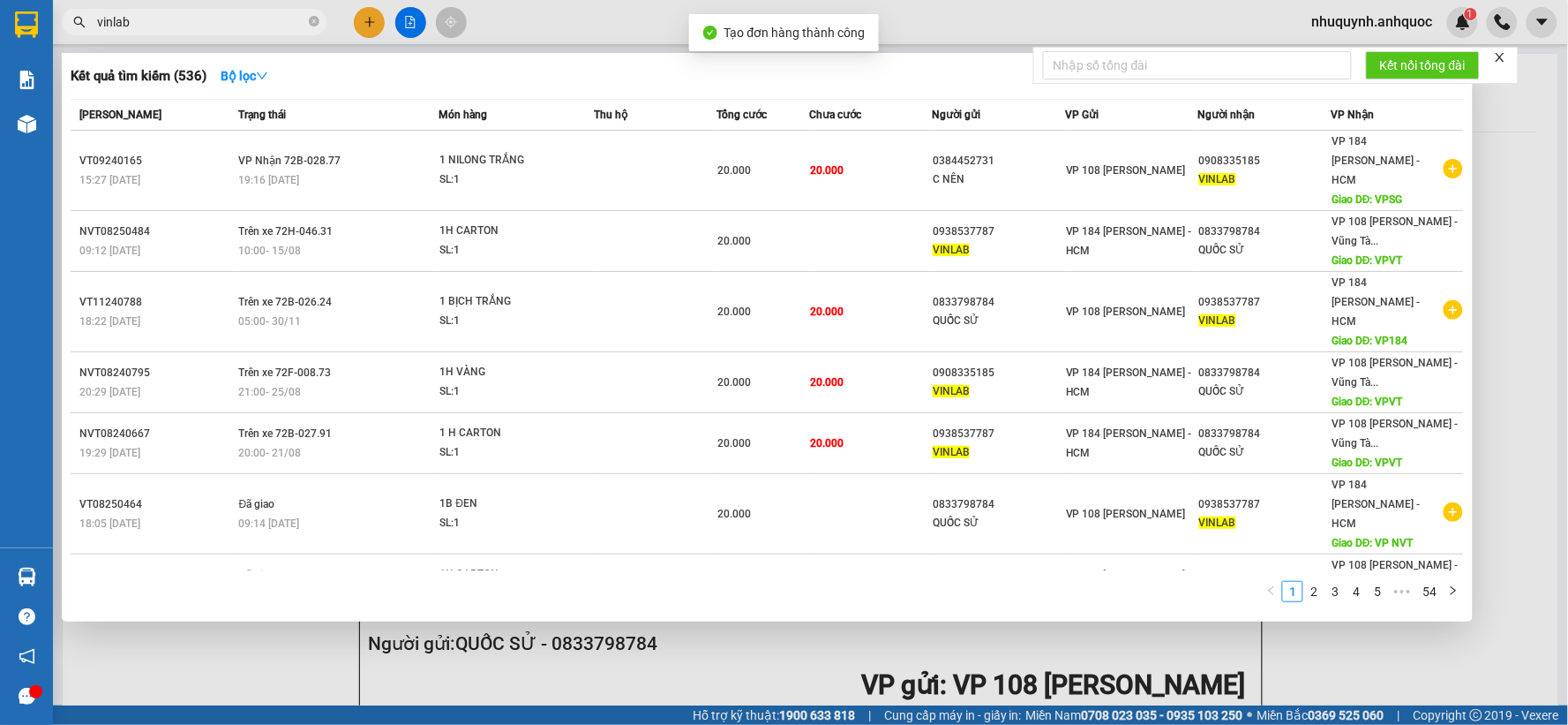
click at [1495, 138] on div at bounding box center [784, 362] width 1568 height 725
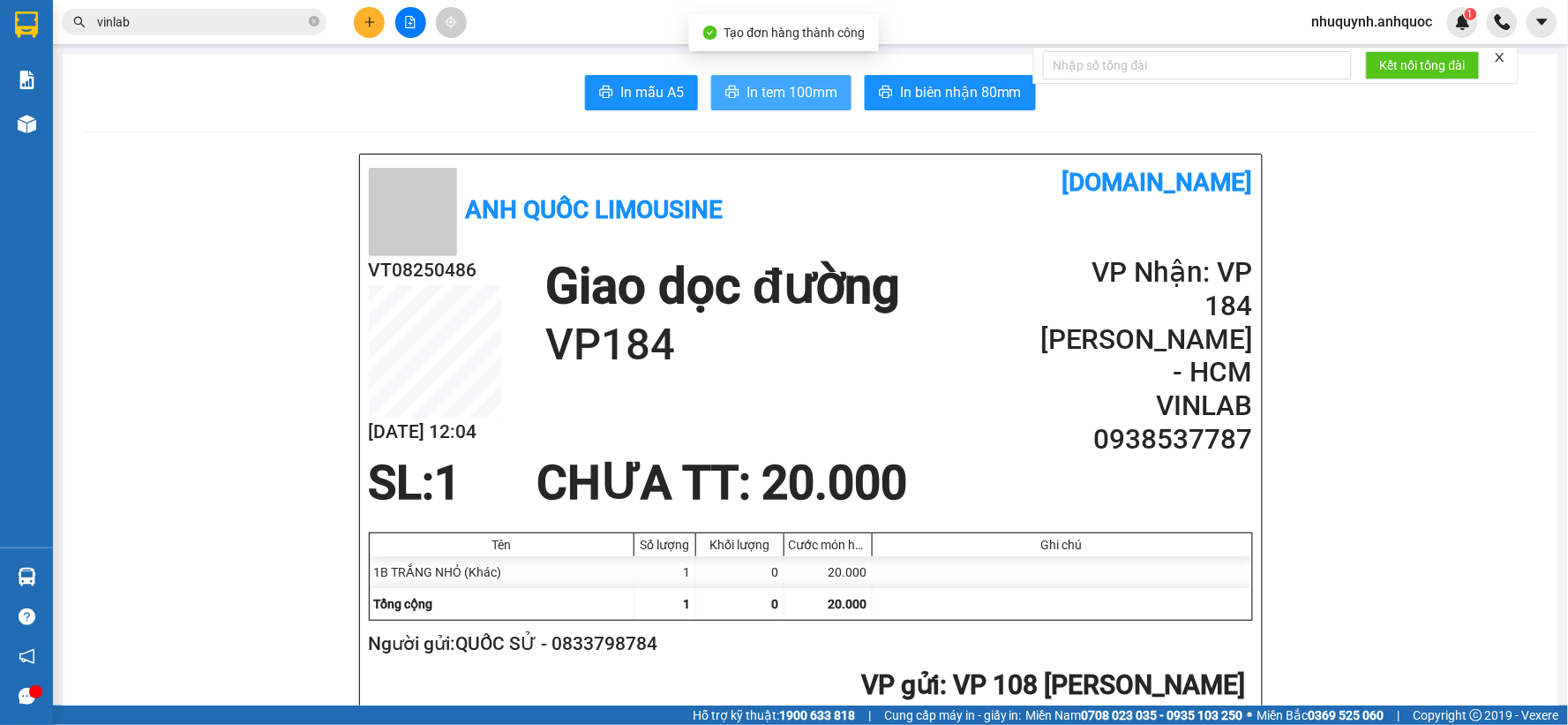
click at [778, 94] on span "In tem 100mm" at bounding box center [792, 92] width 91 height 22
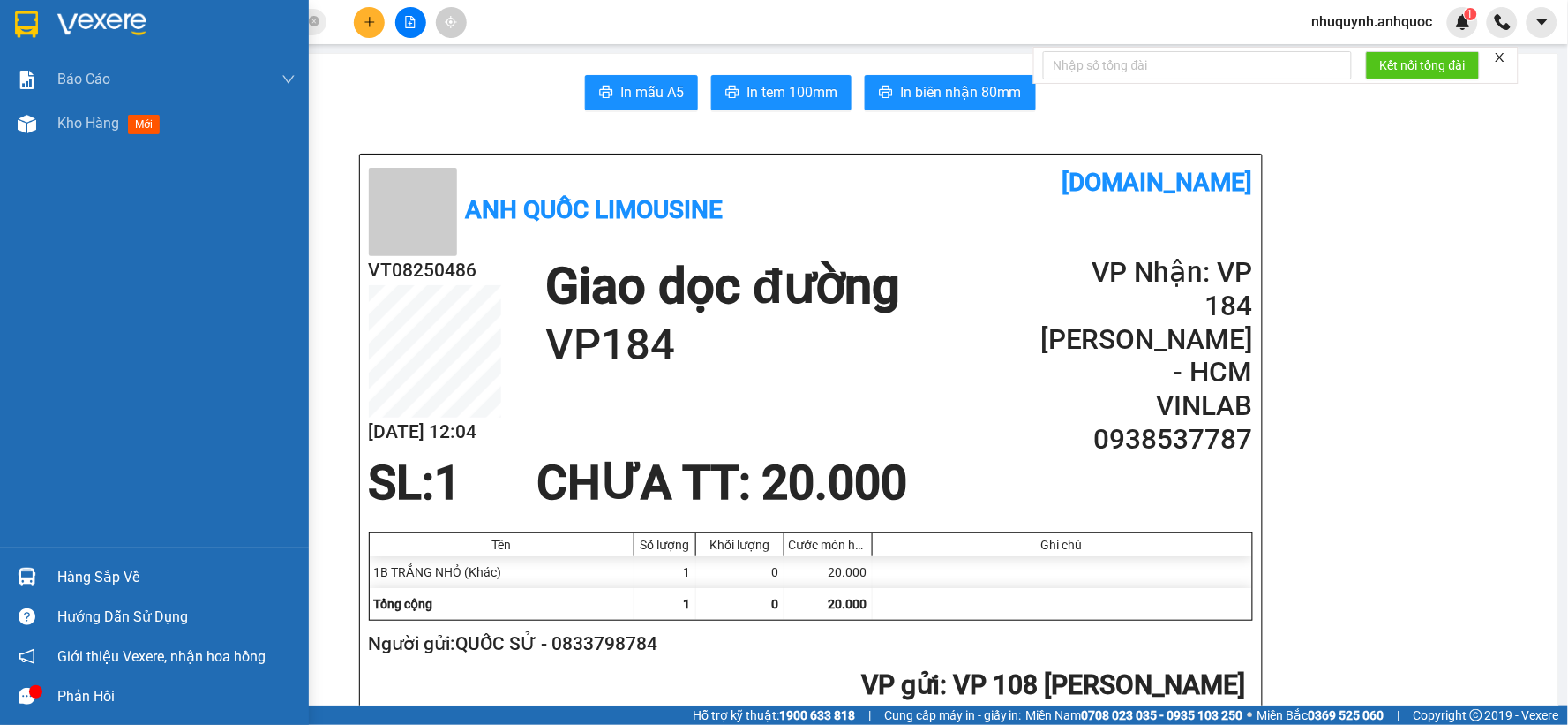
click at [124, 18] on img at bounding box center [102, 24] width 89 height 26
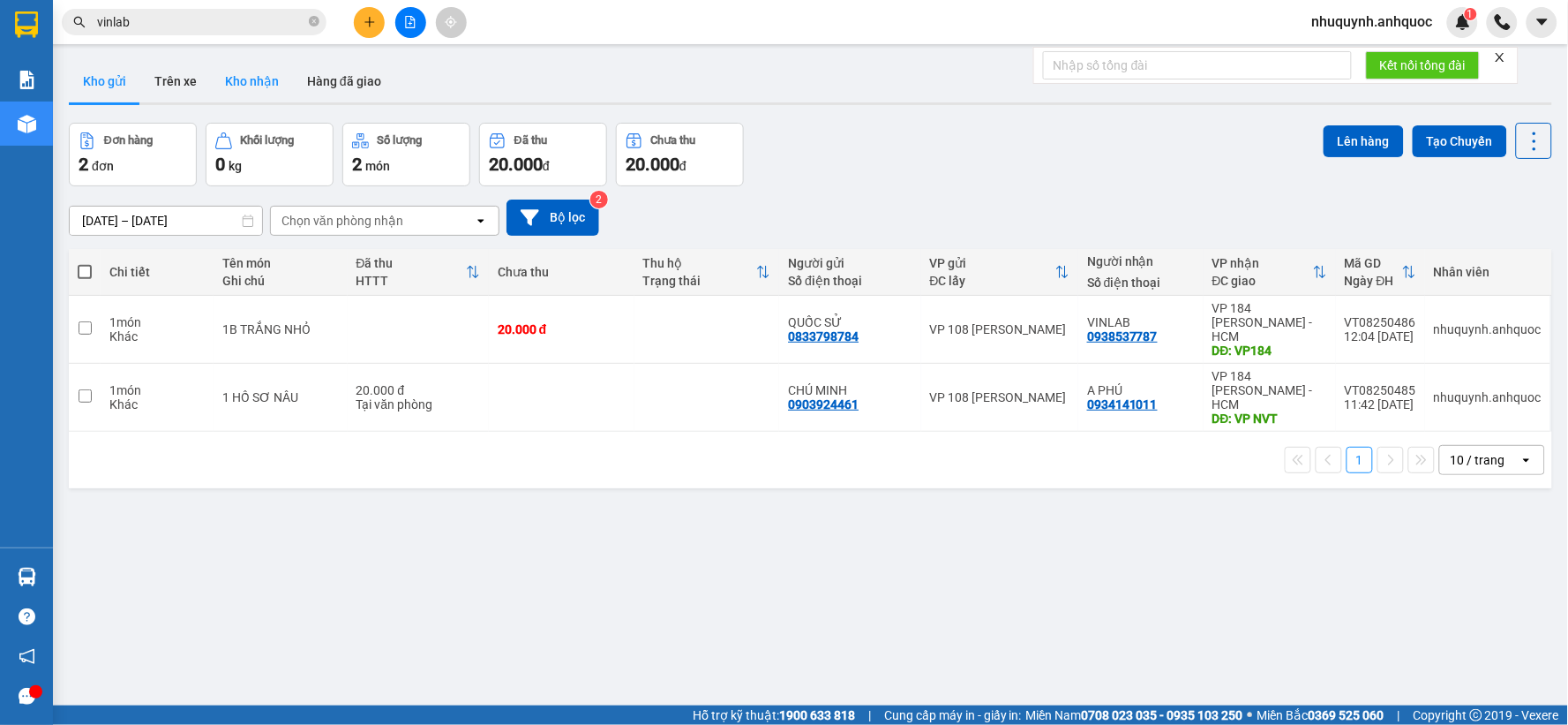
click at [233, 76] on button "Kho nhận" at bounding box center [252, 82] width 82 height 43
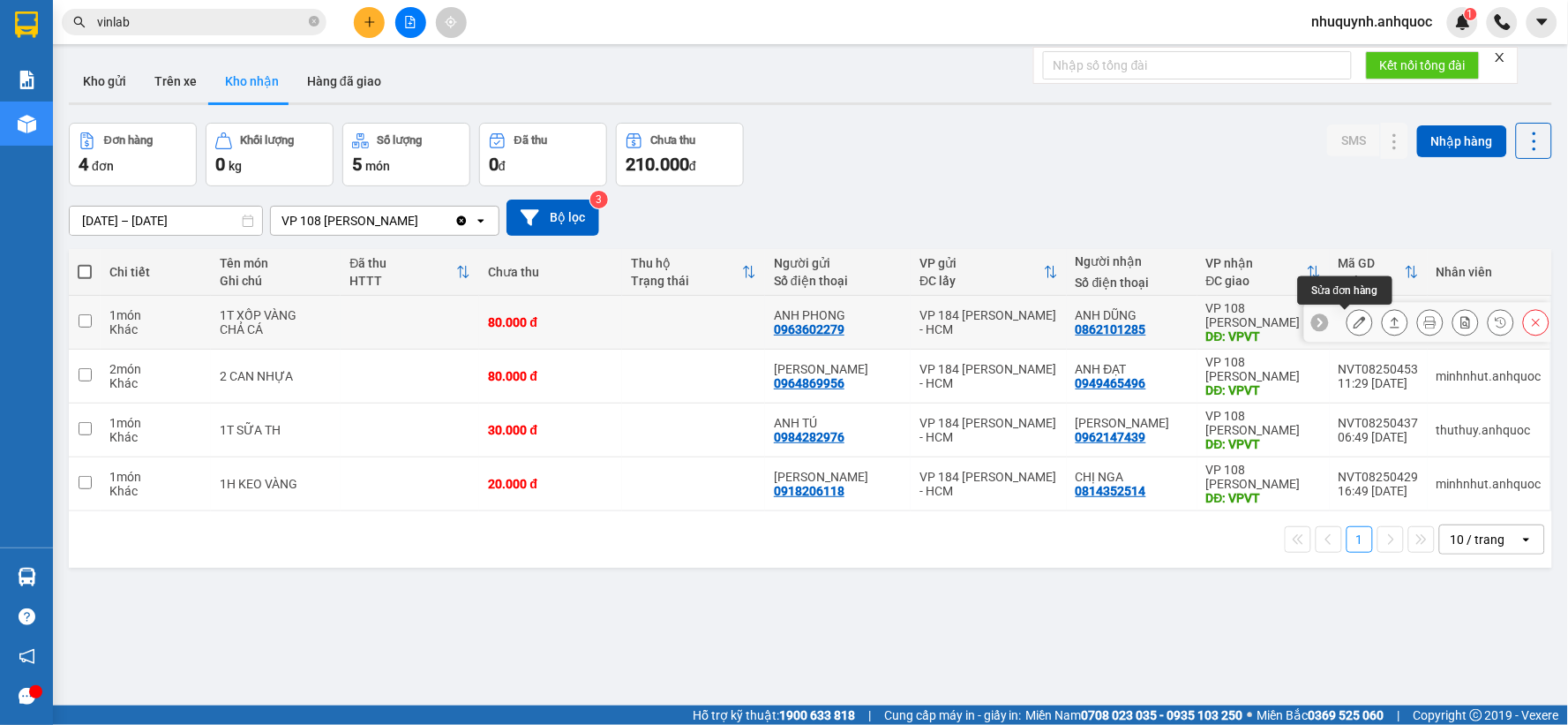
click at [1348, 314] on button at bounding box center [1360, 323] width 25 height 31
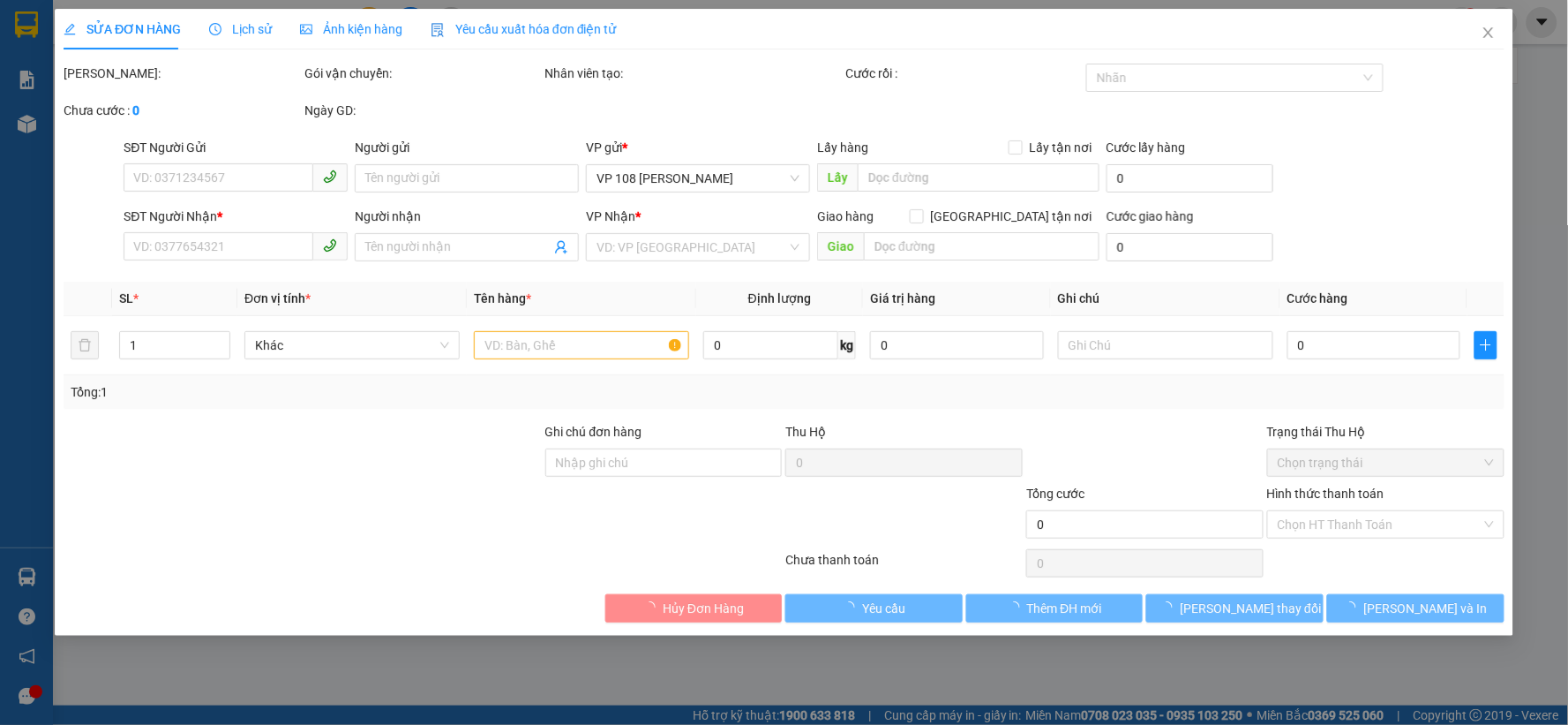
type input "0963602279"
type input "ANH PHONG"
type input "0862101285"
type input "ANH DŨNG"
type input "VPVT"
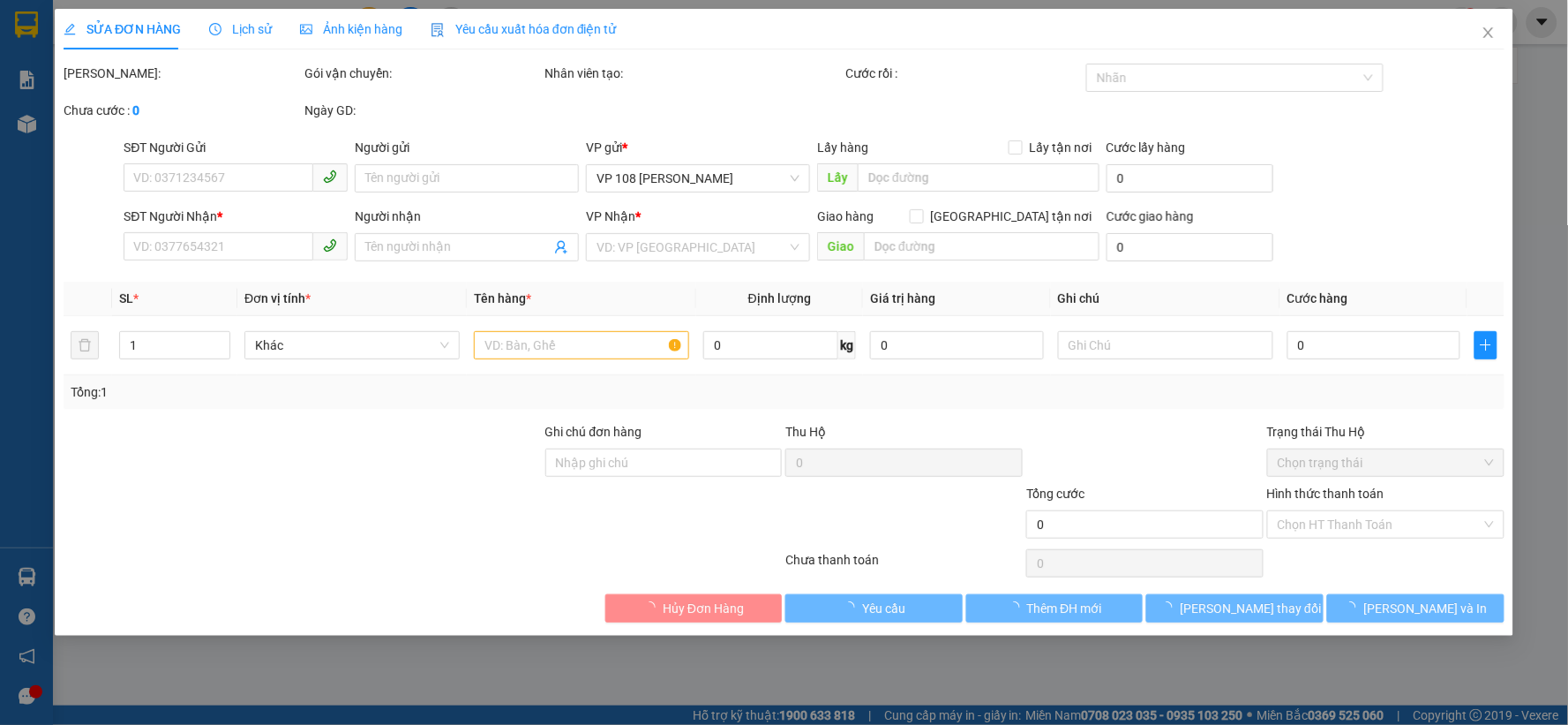
type input "80.000"
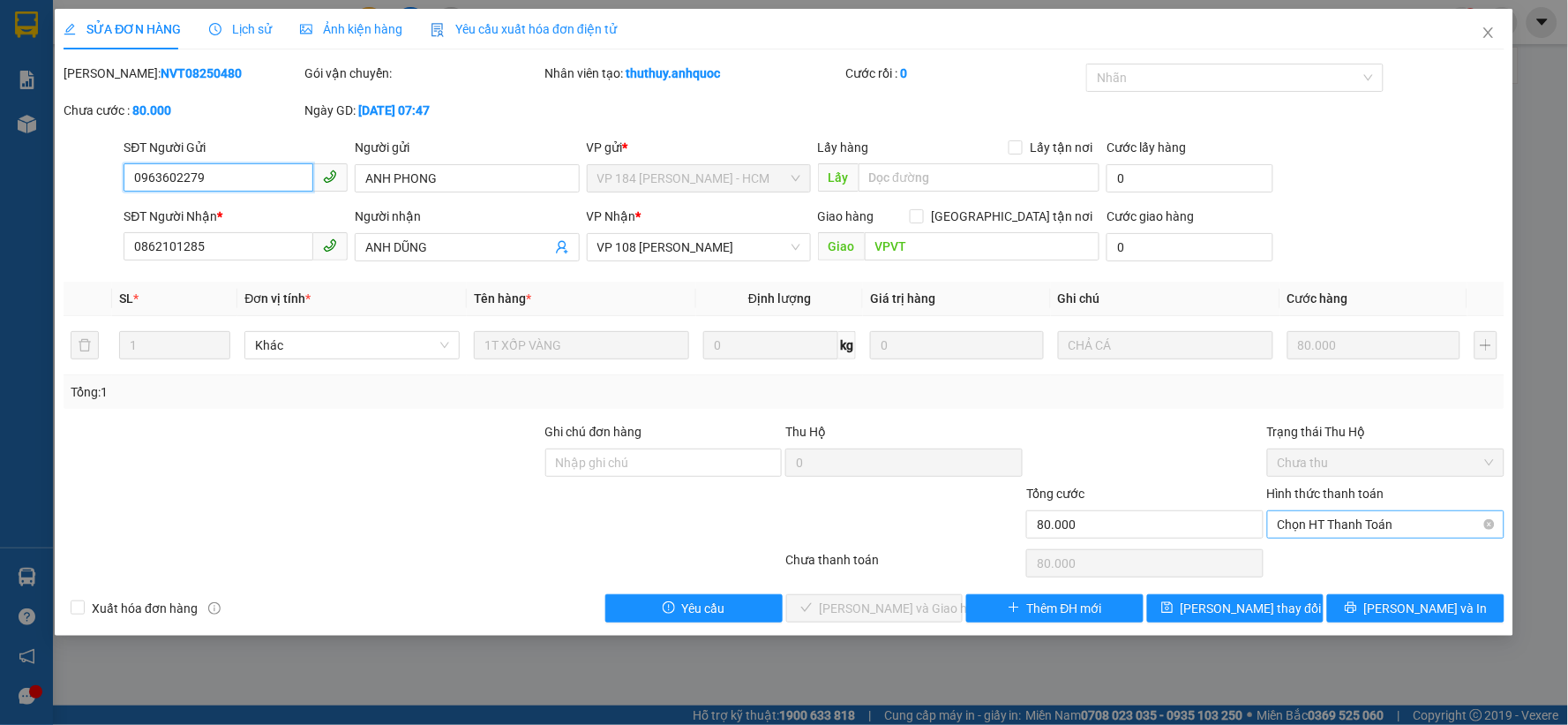
click at [1397, 521] on span "Chọn HT Thanh Toán" at bounding box center [1386, 524] width 216 height 26
click at [1362, 566] on div "Tại văn phòng" at bounding box center [1387, 560] width 216 height 20
type input "0"
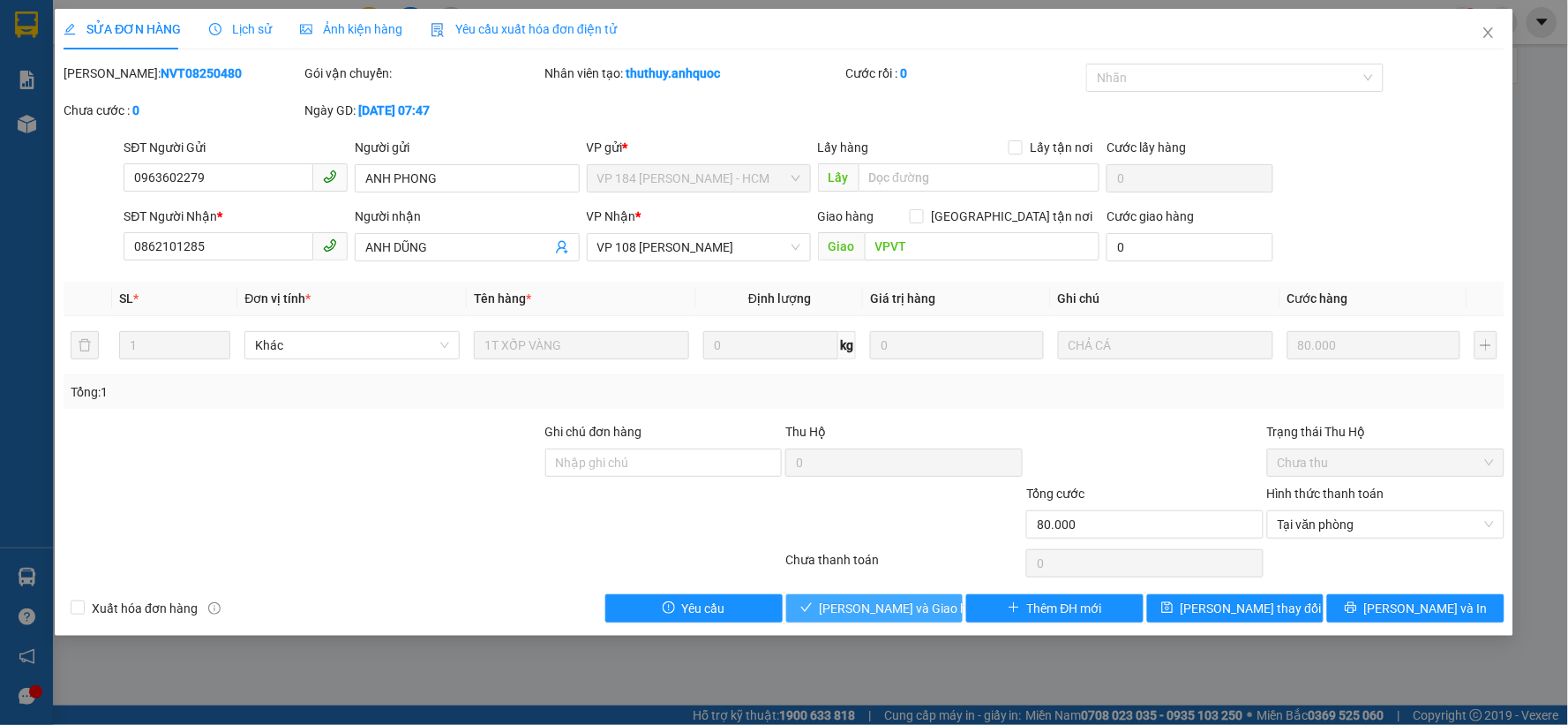
click at [895, 600] on span "Lưu và Giao hàng" at bounding box center [905, 608] width 169 height 20
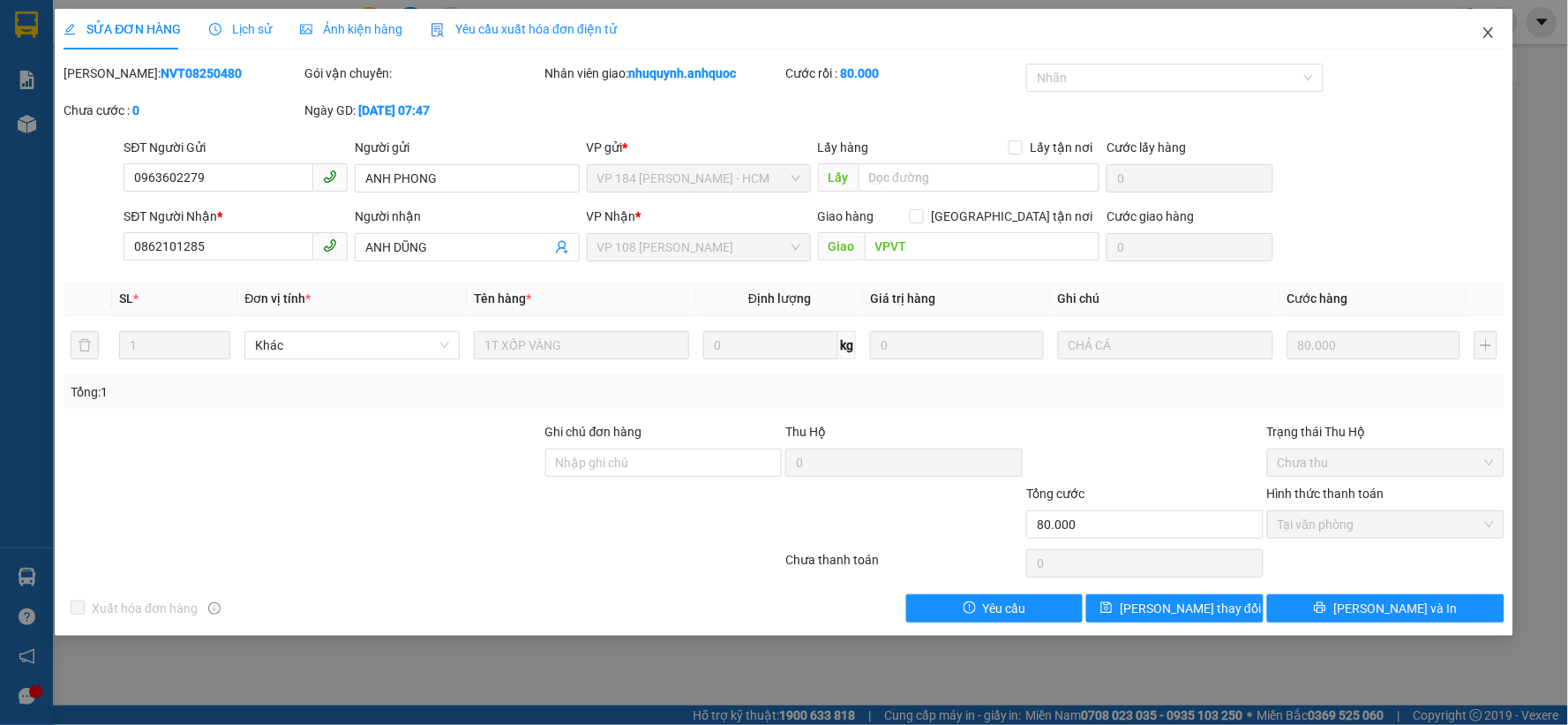
click at [1487, 25] on span "Close" at bounding box center [1488, 33] width 49 height 49
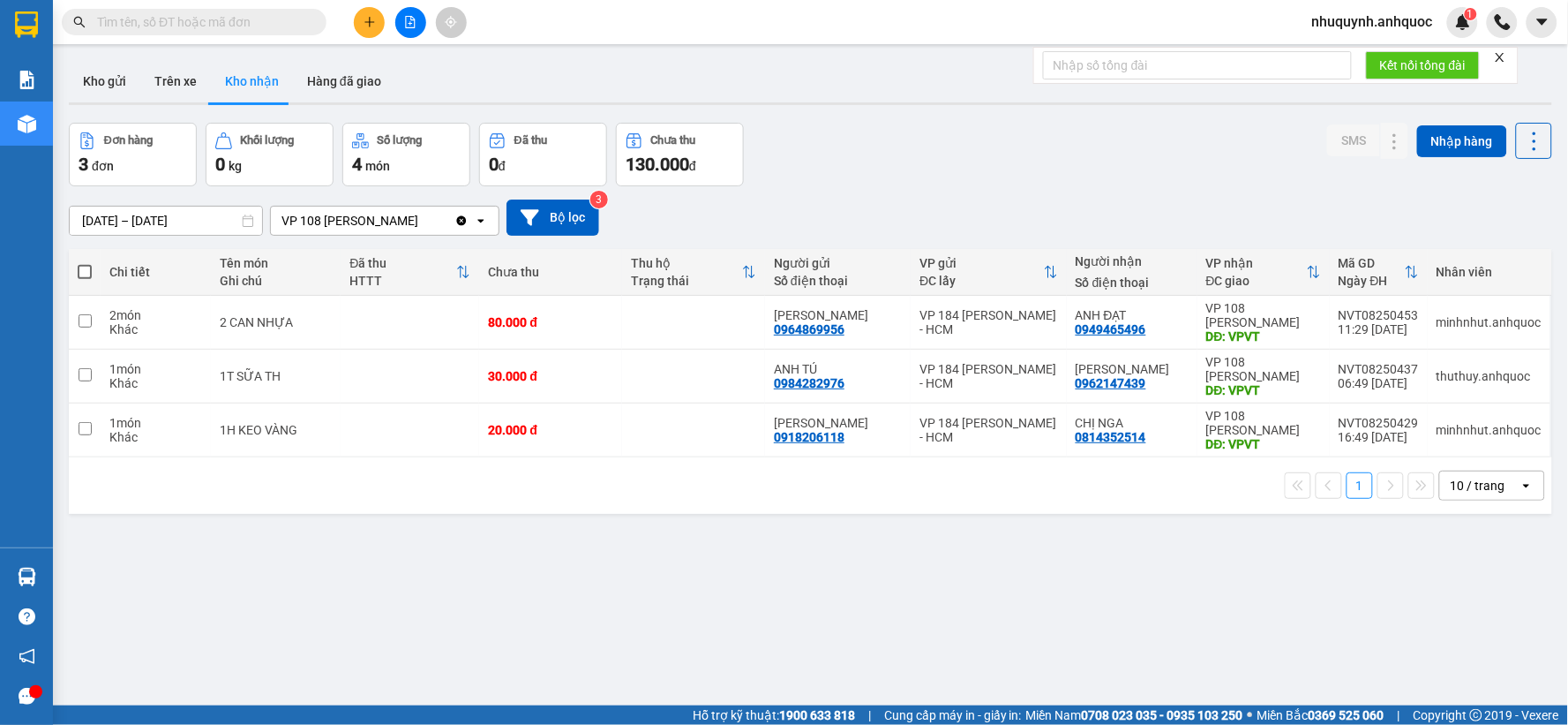
paste input "0865426670"
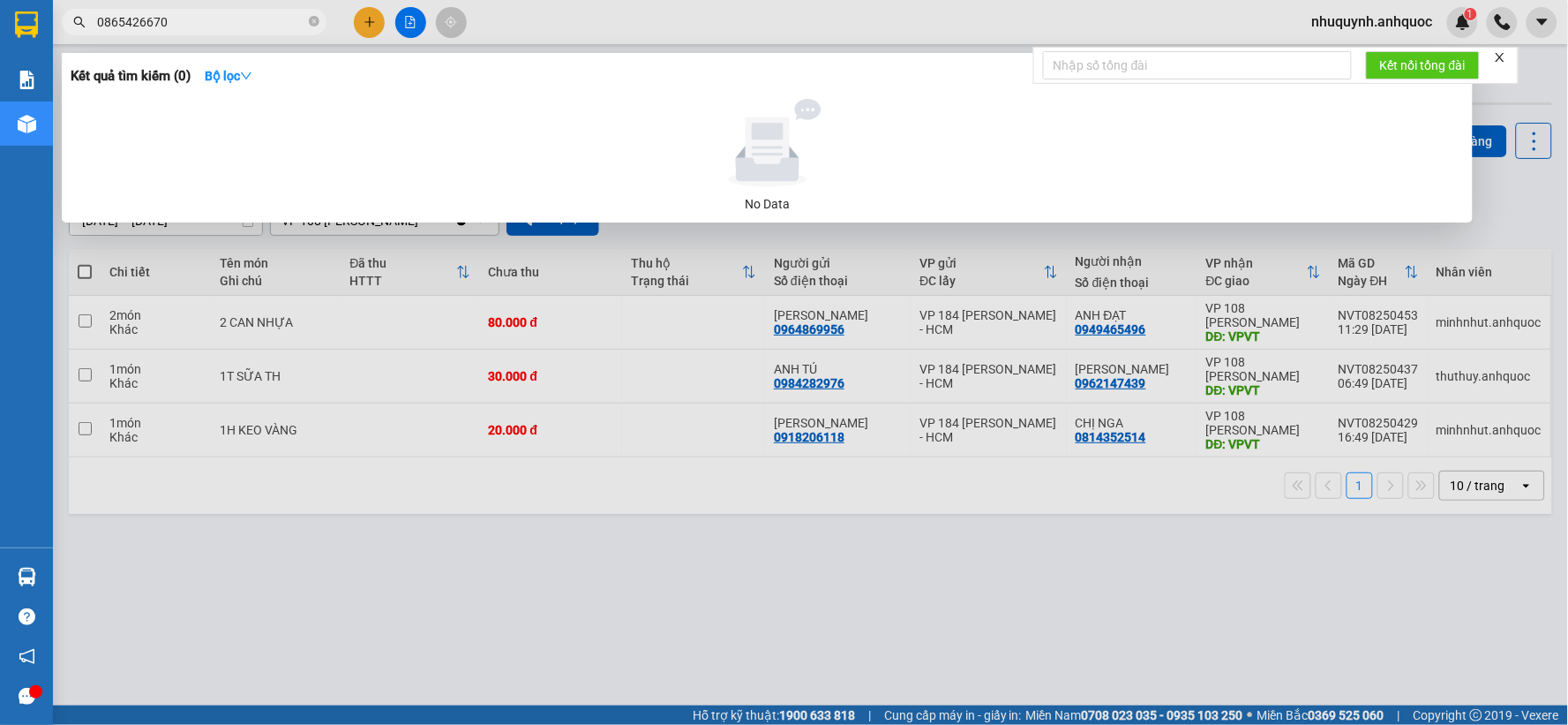
type input "0865426670"
click at [1519, 194] on div at bounding box center [784, 362] width 1568 height 725
click at [315, 22] on icon "close-circle" at bounding box center [313, 20] width 10 height 10
